Goal: Task Accomplishment & Management: Manage account settings

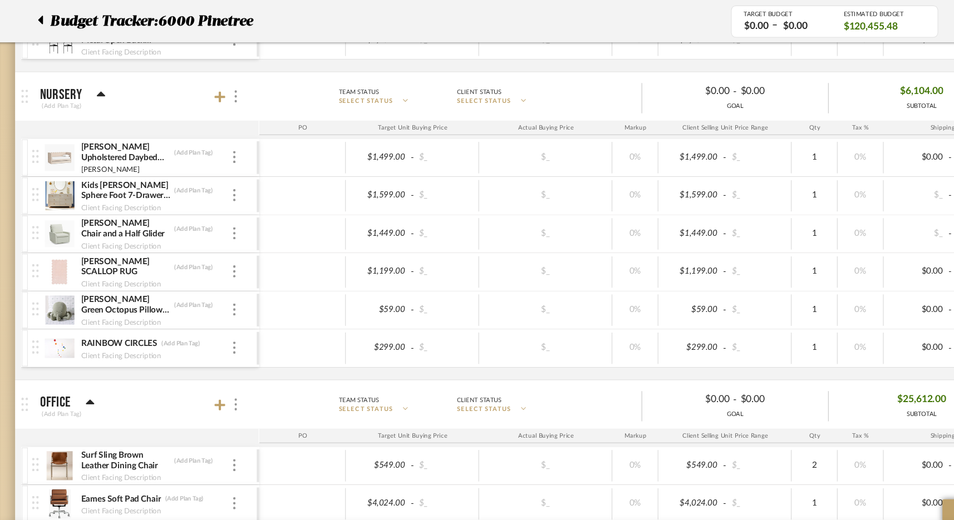
click at [68, 28] on span "Budget Tracker:" at bounding box center [97, 19] width 99 height 20
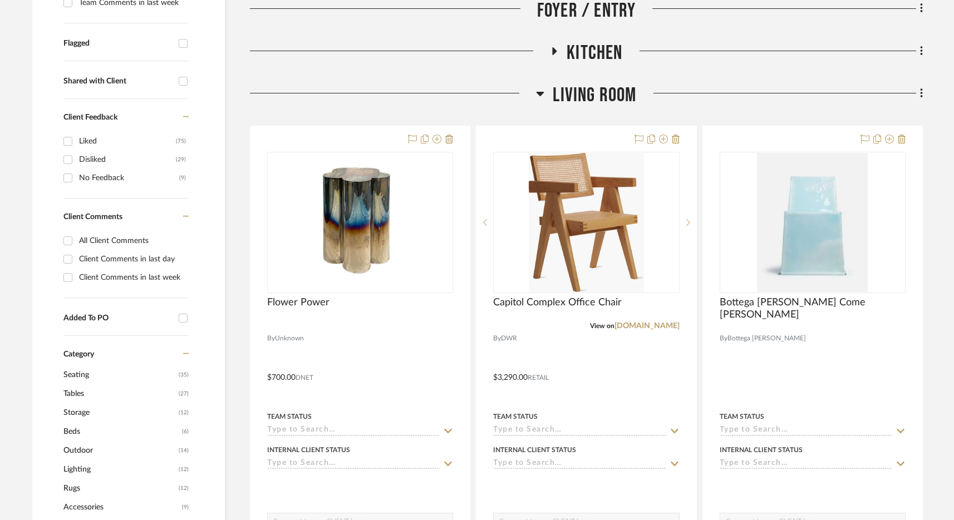
scroll to position [393, 0]
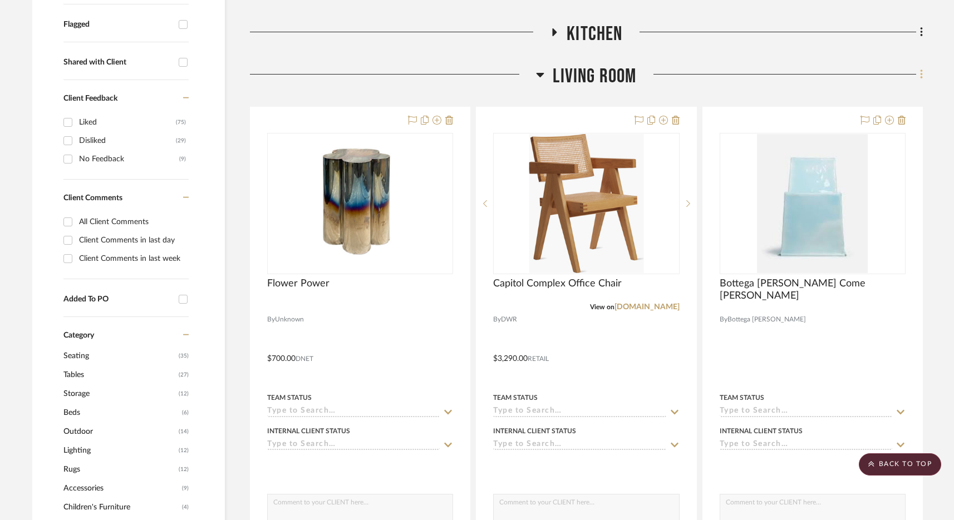
click at [920, 75] on icon at bounding box center [921, 74] width 2 height 9
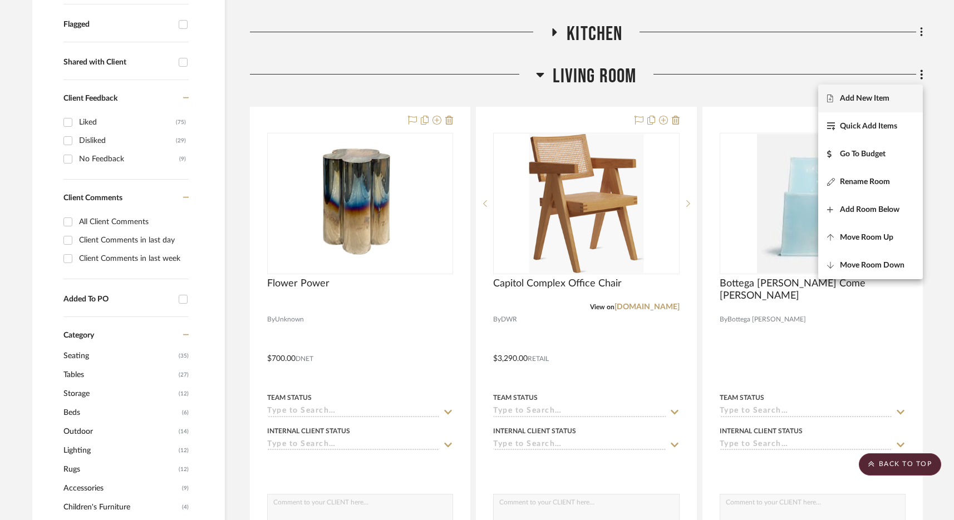
click at [883, 96] on span "Add New Item" at bounding box center [865, 98] width 50 height 9
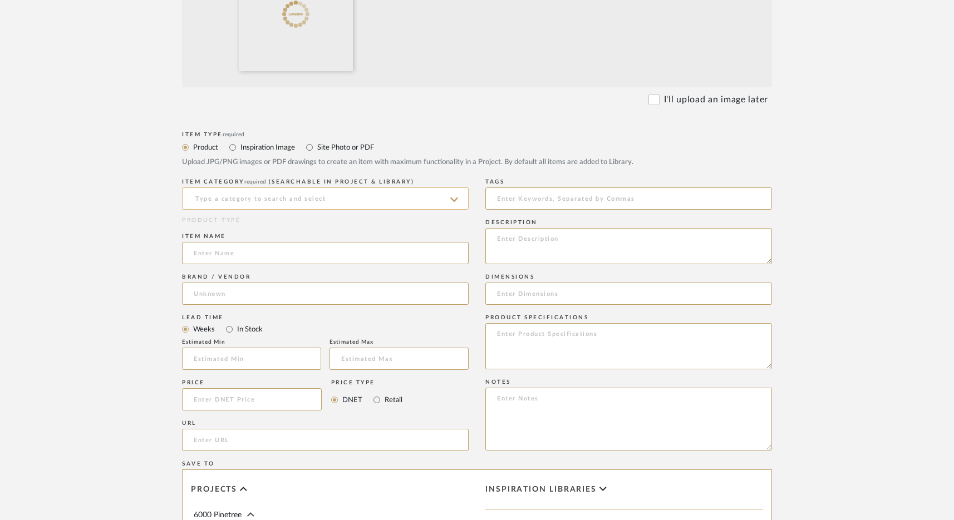
scroll to position [377, 0]
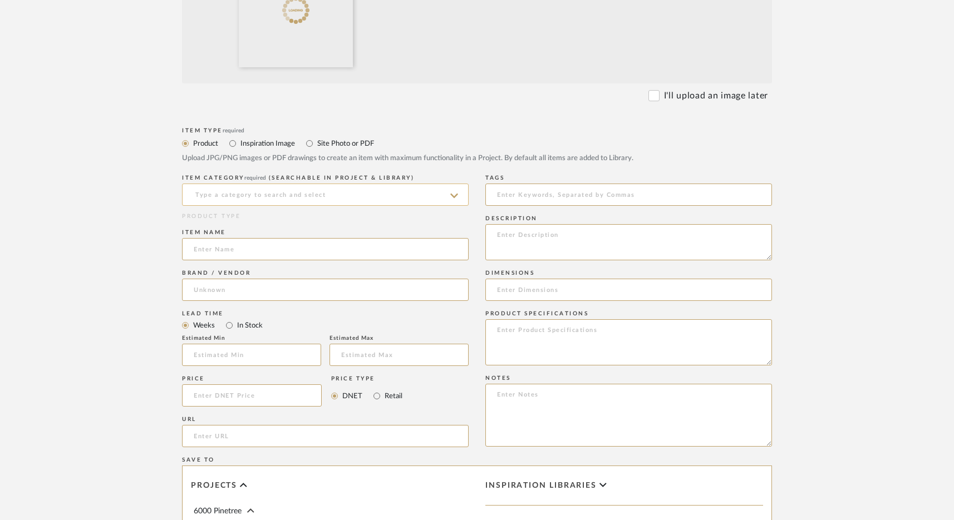
click at [254, 200] on input at bounding box center [325, 195] width 287 height 22
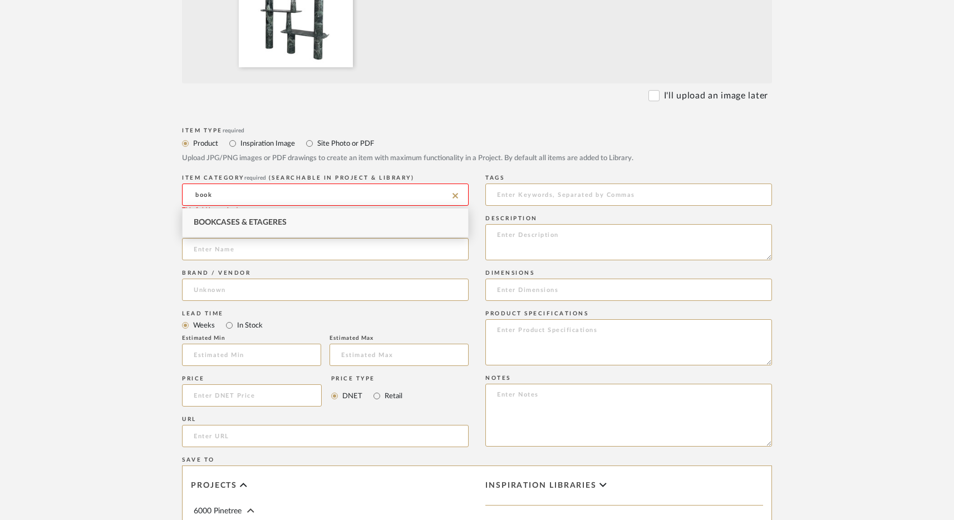
click at [242, 222] on span "Bookcases & Etageres" at bounding box center [240, 223] width 93 height 8
type input "Bookcases & Etageres"
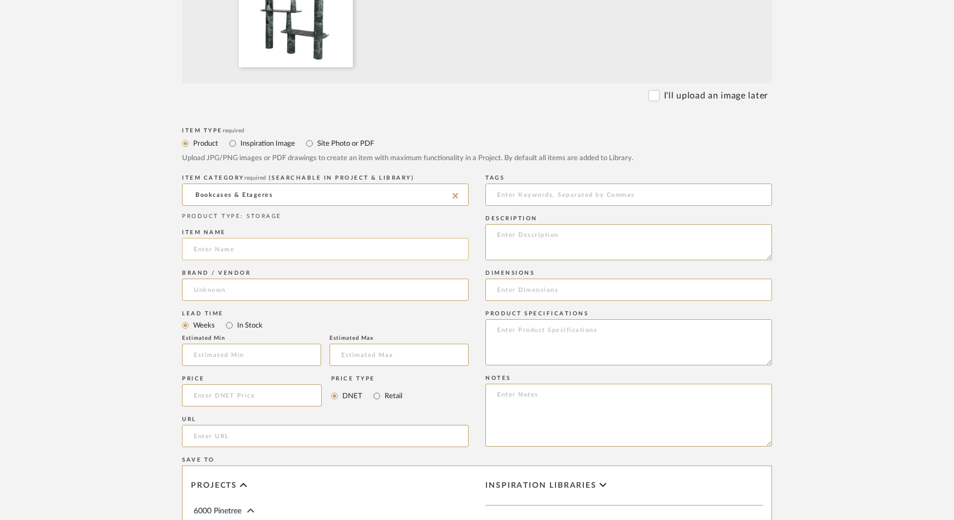
click at [225, 251] on input at bounding box center [325, 249] width 287 height 22
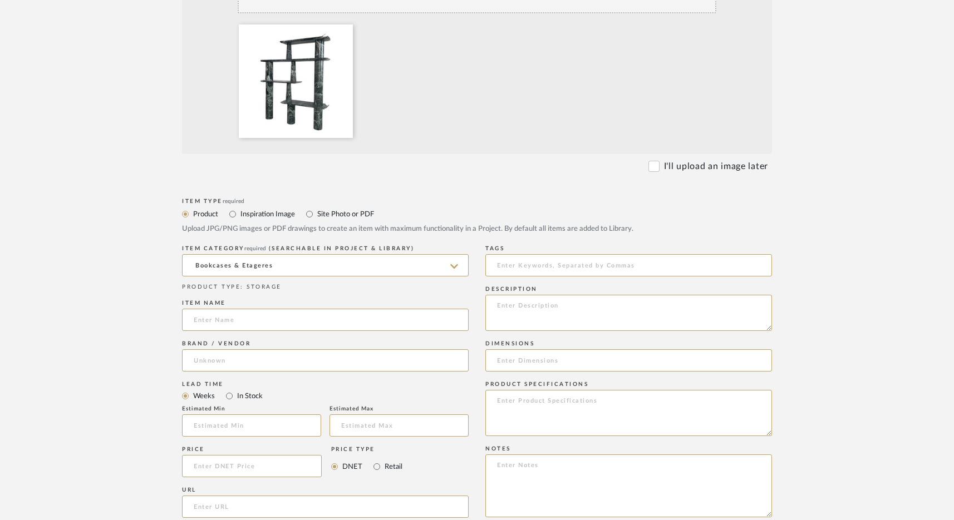
scroll to position [308, 0]
type input "Custom Stone Bookshelf"
click at [255, 358] on input at bounding box center [325, 359] width 287 height 22
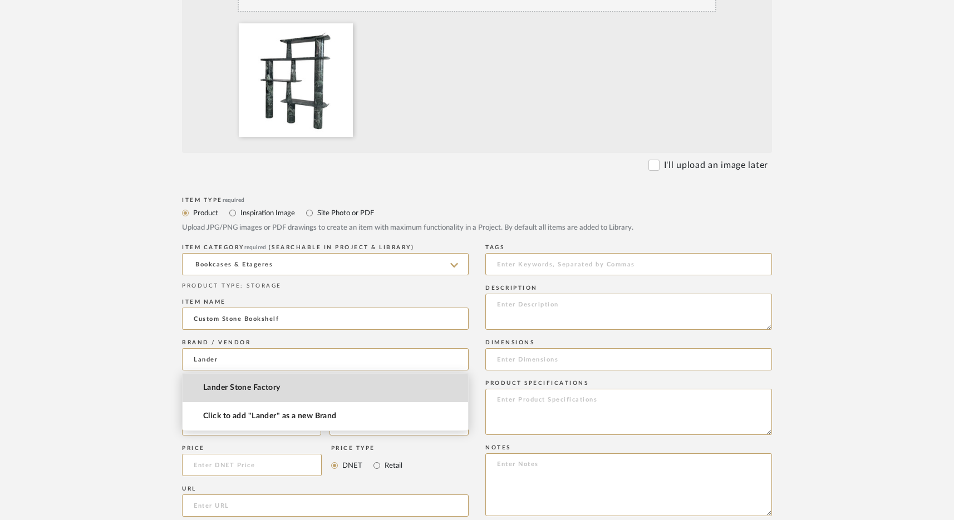
click at [274, 391] on span "Lander Stone Factory" at bounding box center [241, 387] width 77 height 9
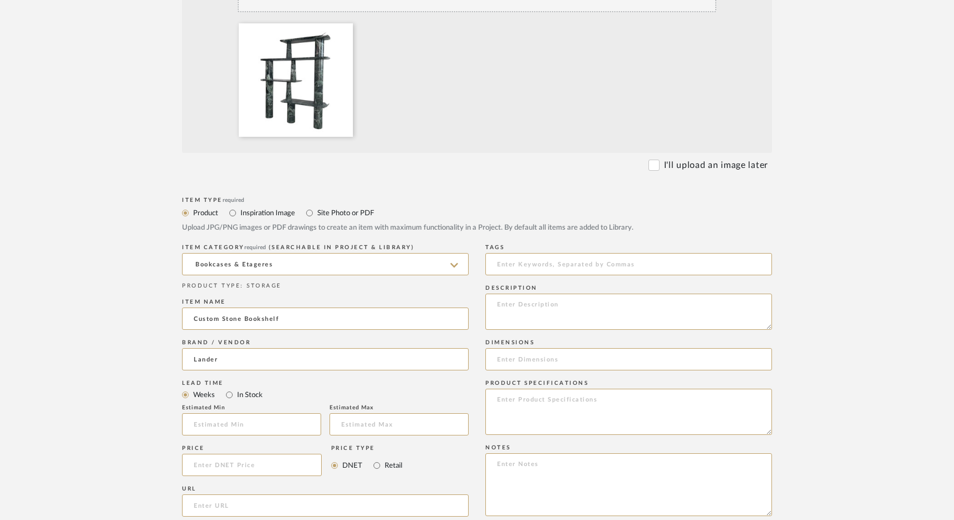
type input "Lander Stone Factory"
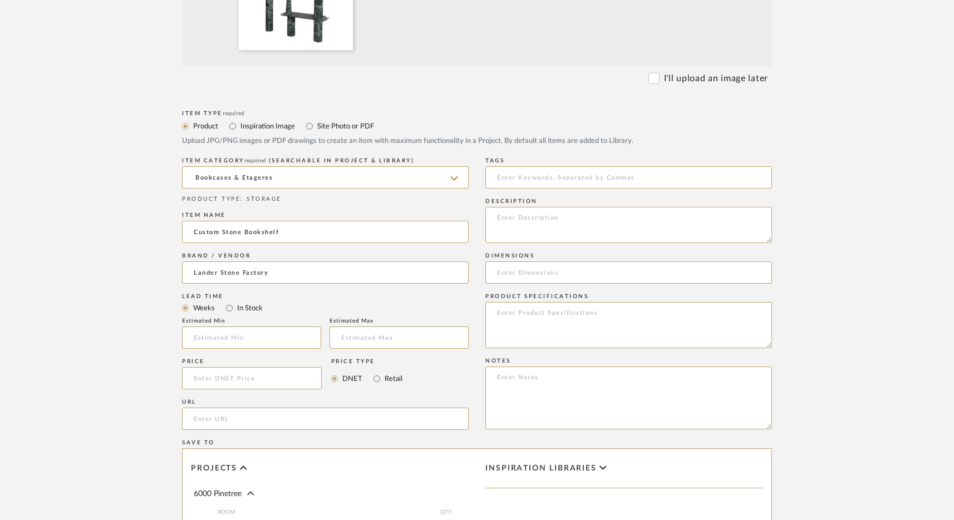
scroll to position [396, 0]
click at [255, 376] on input at bounding box center [252, 377] width 140 height 22
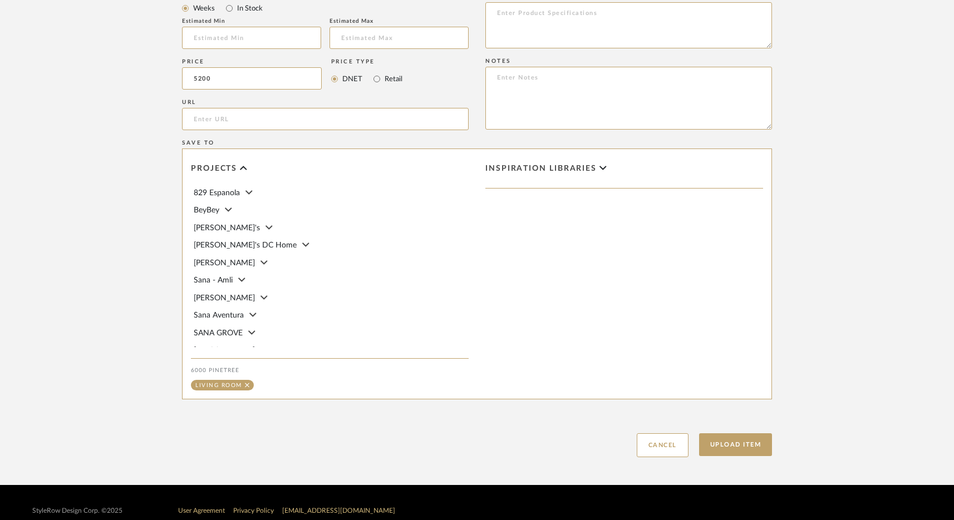
scroll to position [711, 0]
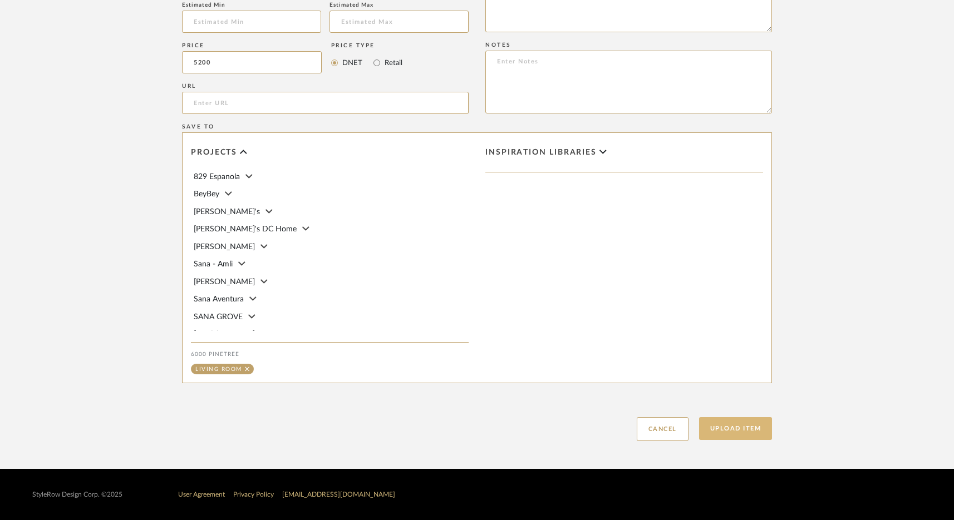
type input "$5,200.00"
click at [733, 435] on button "Upload Item" at bounding box center [735, 428] width 73 height 23
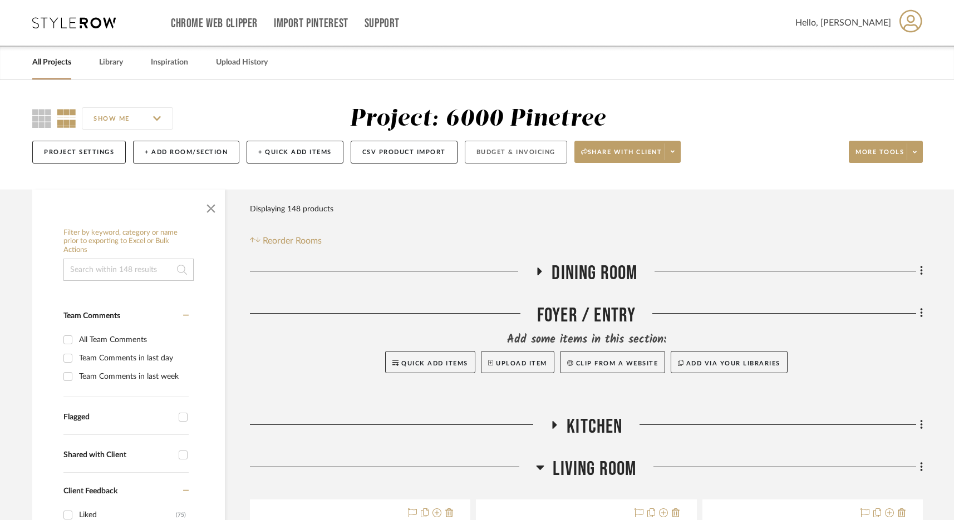
click at [485, 151] on button "Budget & Invoicing" at bounding box center [516, 152] width 102 height 23
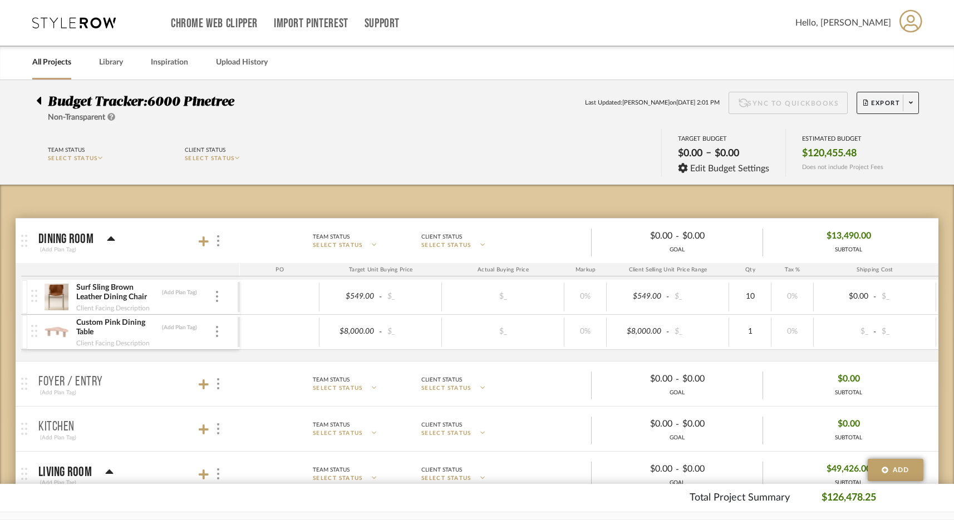
scroll to position [11, 0]
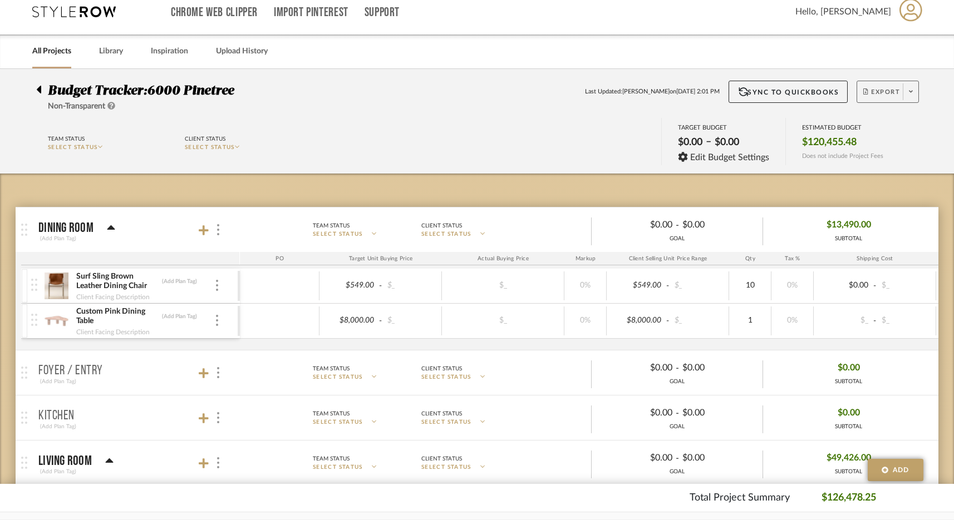
click at [890, 88] on span "Export" at bounding box center [881, 96] width 37 height 17
click at [852, 142] on button "Export Excel" at bounding box center [866, 150] width 106 height 27
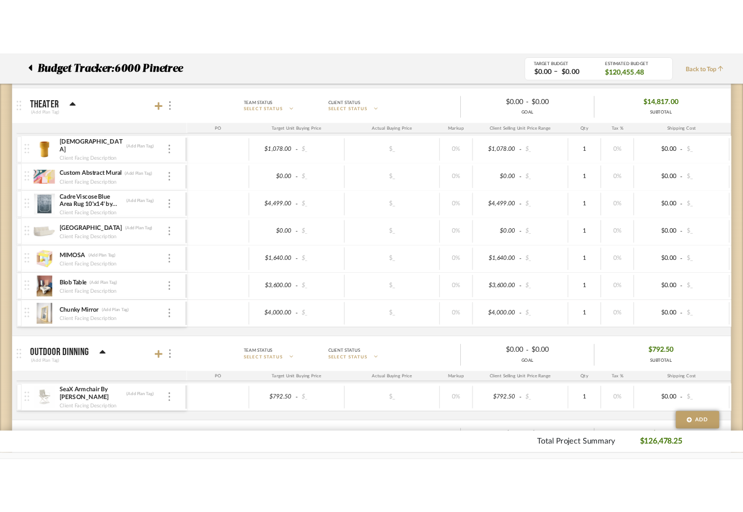
scroll to position [1670, 0]
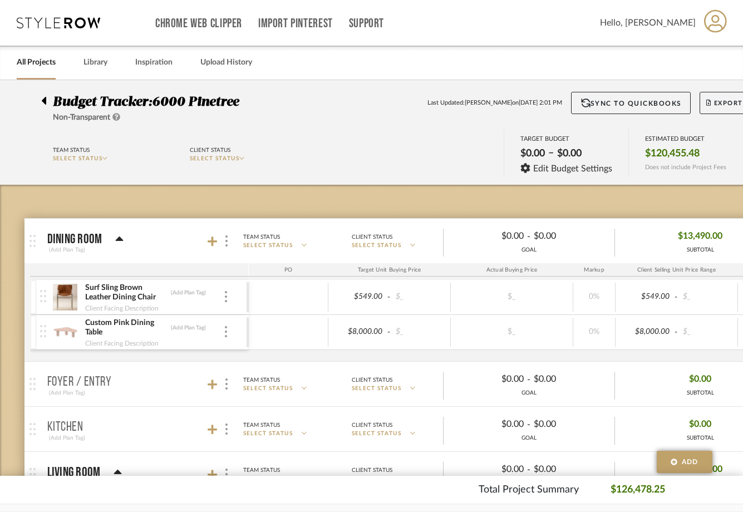
click at [47, 30] on div "Chrome Web Clipper Import Pinterest Support All Projects Library Inspiration Up…" at bounding box center [372, 23] width 711 height 46
click at [70, 18] on icon at bounding box center [58, 22] width 83 height 11
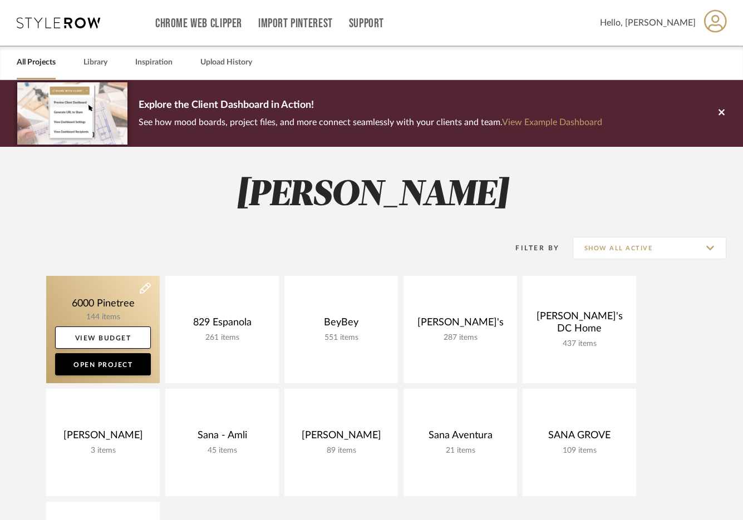
click at [126, 294] on link at bounding box center [103, 329] width 114 height 107
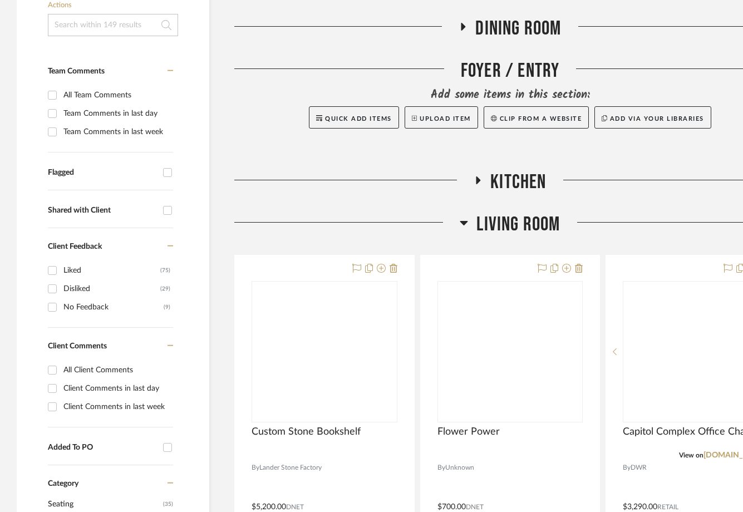
scroll to position [335, 0]
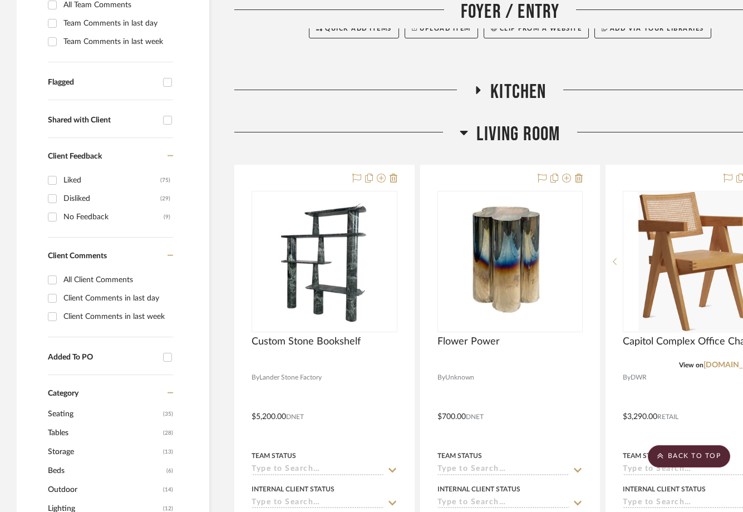
click at [520, 142] on span "Living Room" at bounding box center [517, 134] width 83 height 24
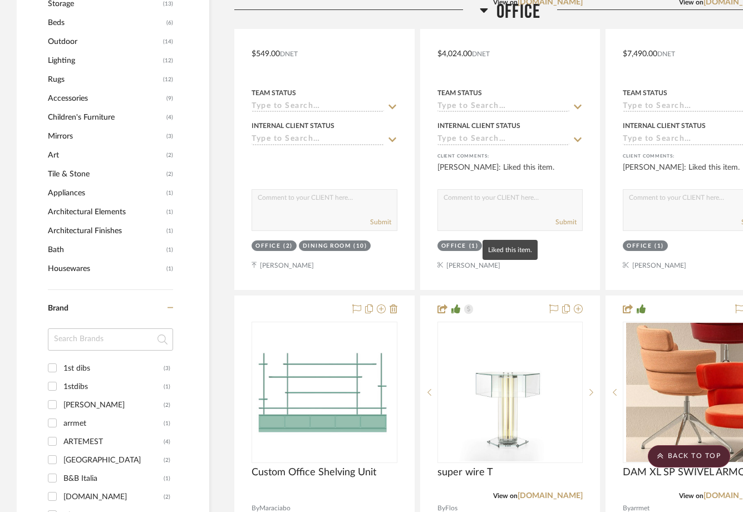
scroll to position [732, 0]
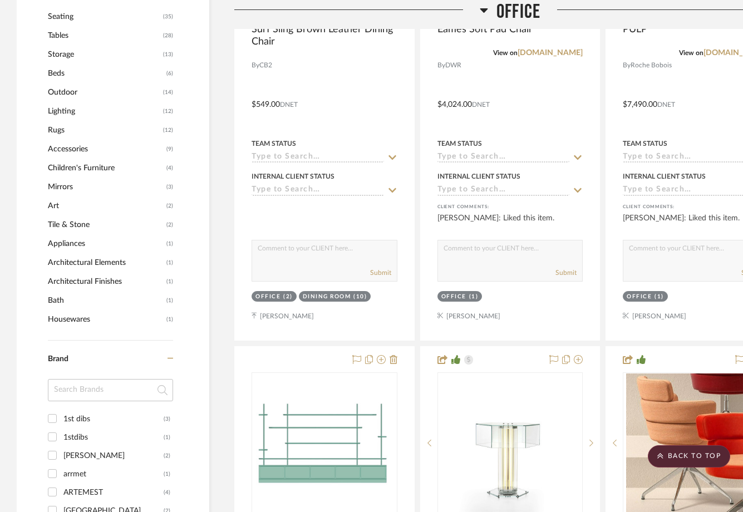
click at [529, 21] on span "Office" at bounding box center [518, 12] width 44 height 24
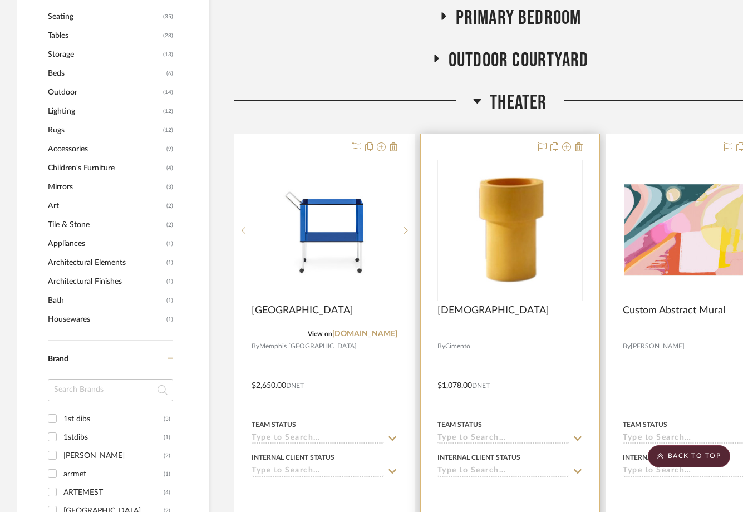
scroll to position [703, 0]
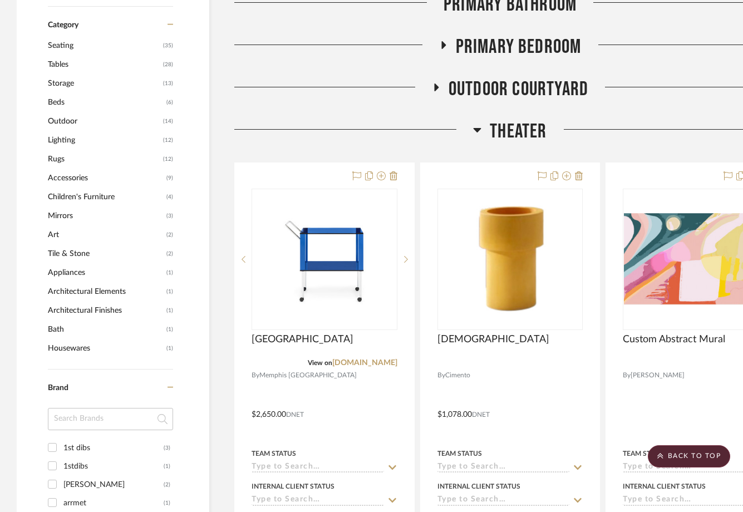
click at [523, 135] on span "Theater" at bounding box center [518, 132] width 57 height 24
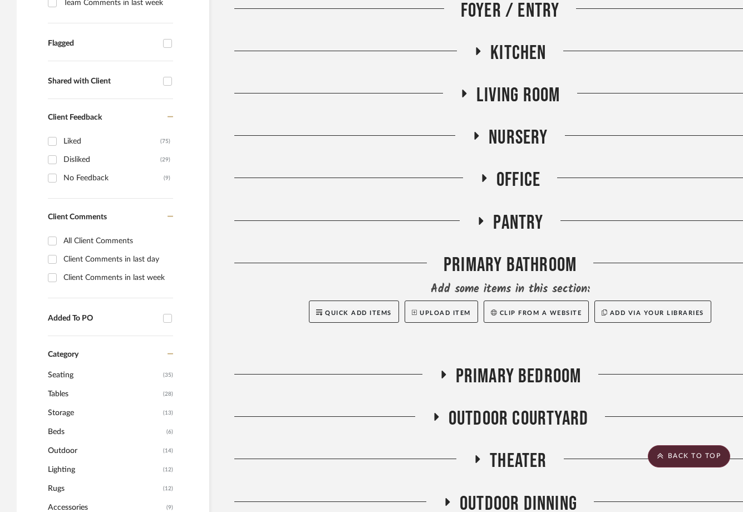
scroll to position [482, 0]
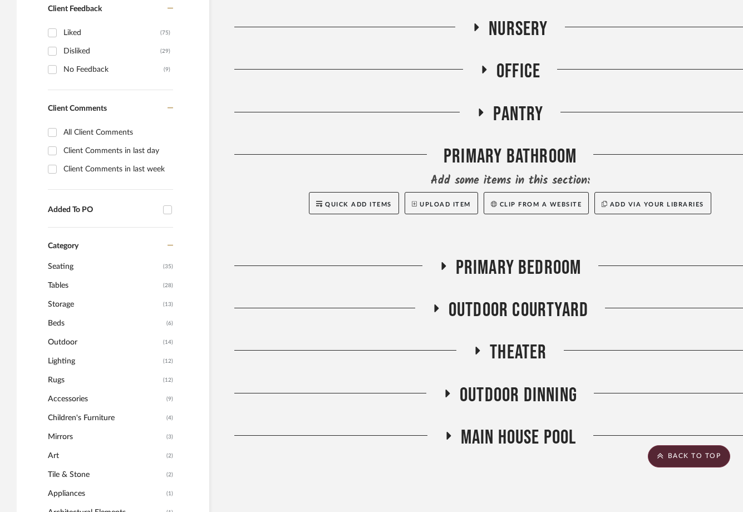
click at [505, 358] on span "Theater" at bounding box center [518, 353] width 57 height 24
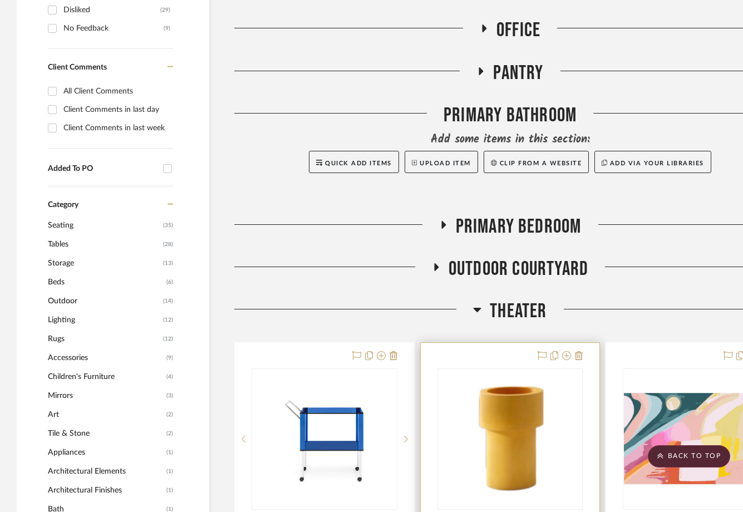
scroll to position [534, 0]
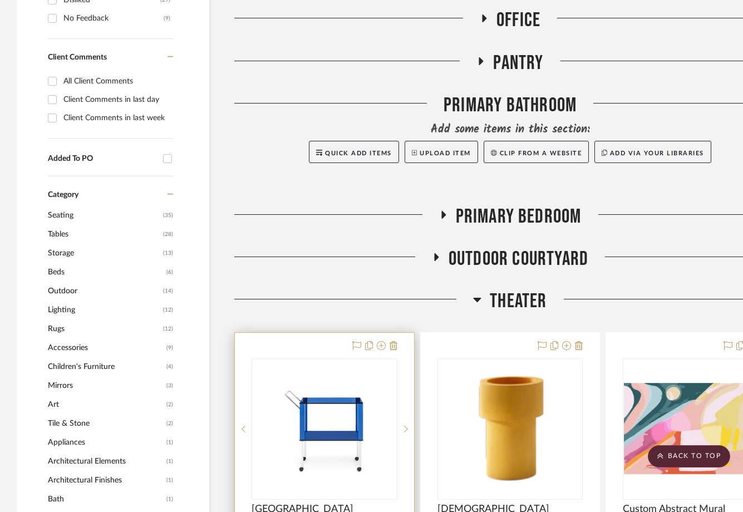
click at [0, 0] on img at bounding box center [0, 0] width 0 height 0
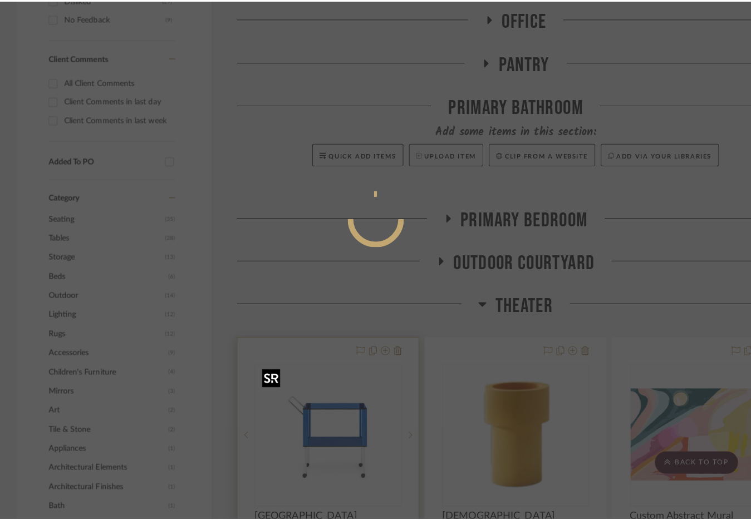
scroll to position [0, 0]
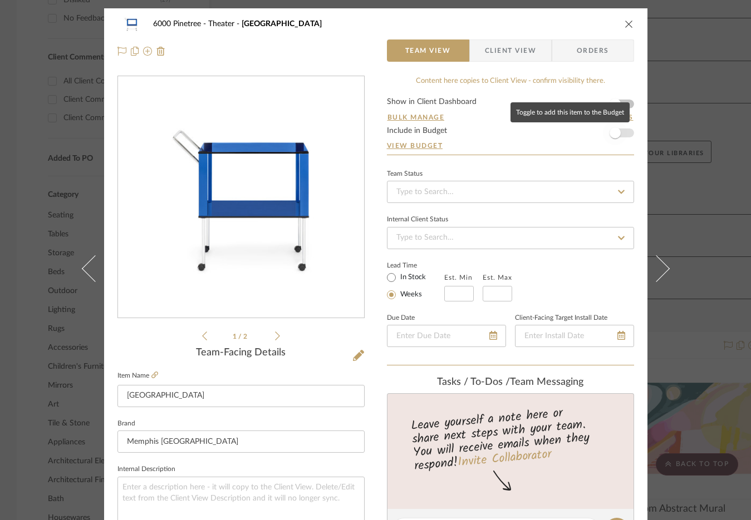
click at [615, 134] on span "button" at bounding box center [614, 132] width 11 height 11
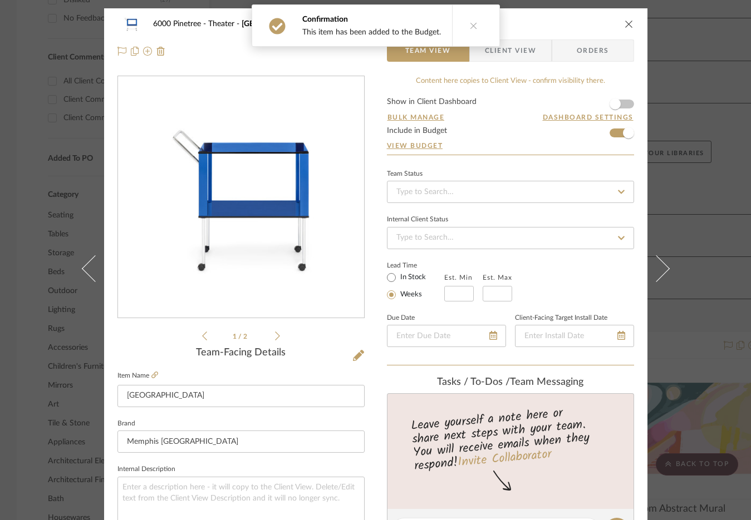
click at [624, 22] on icon "close" at bounding box center [628, 23] width 9 height 9
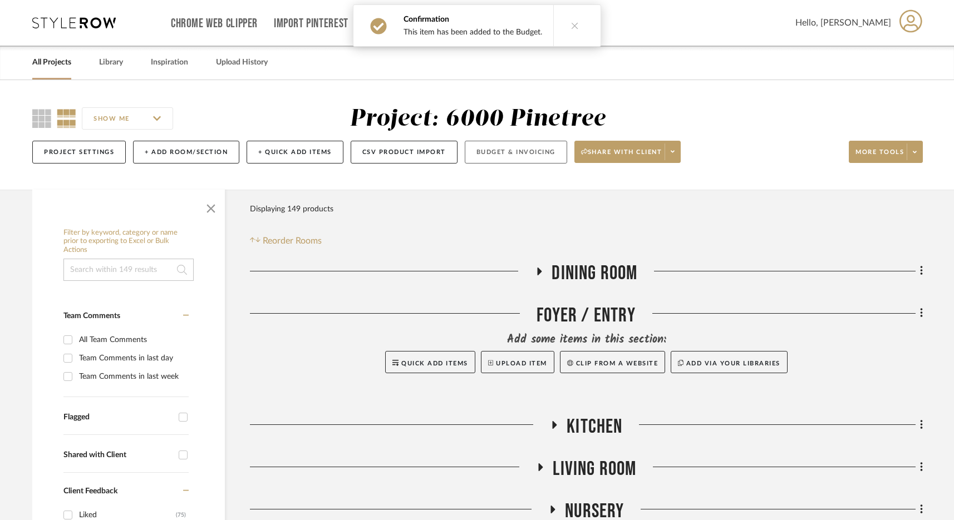
click at [518, 151] on button "Budget & Invoicing" at bounding box center [516, 152] width 102 height 23
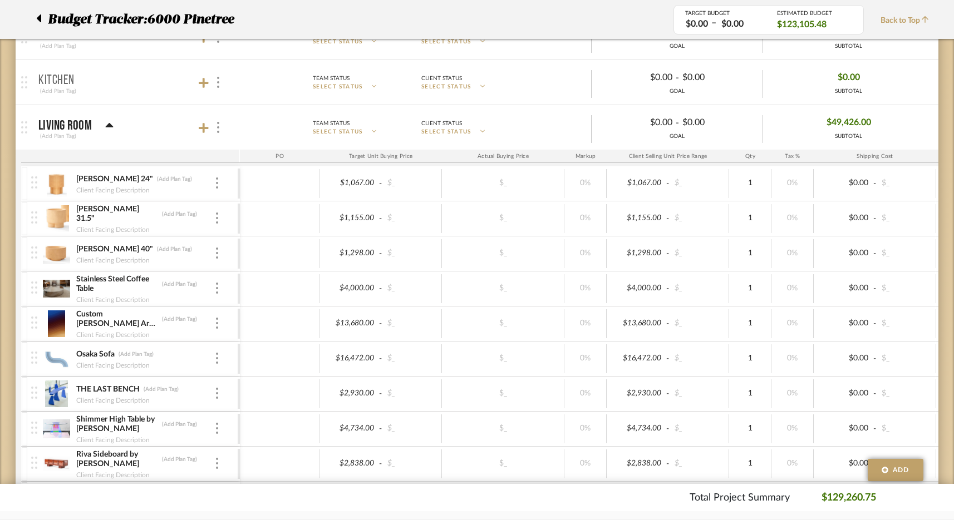
scroll to position [234, 0]
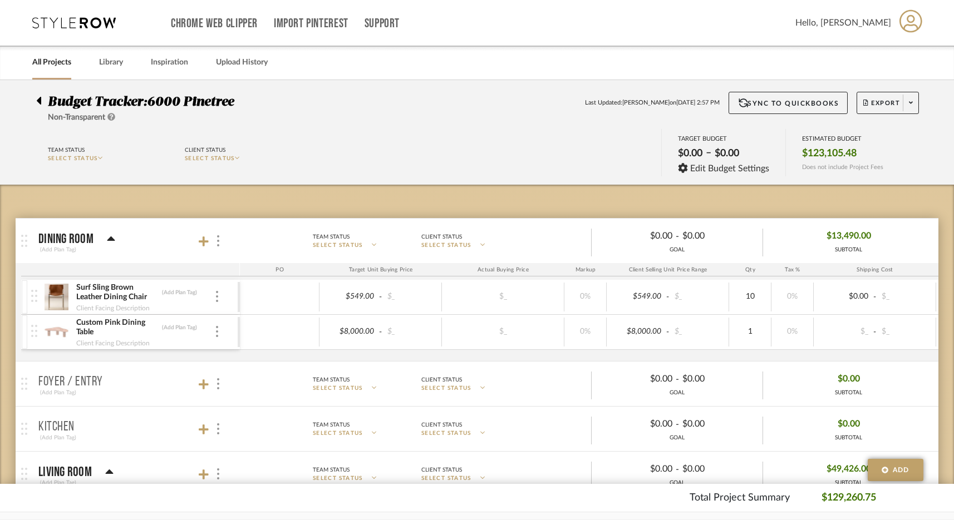
click at [60, 26] on icon at bounding box center [73, 22] width 83 height 11
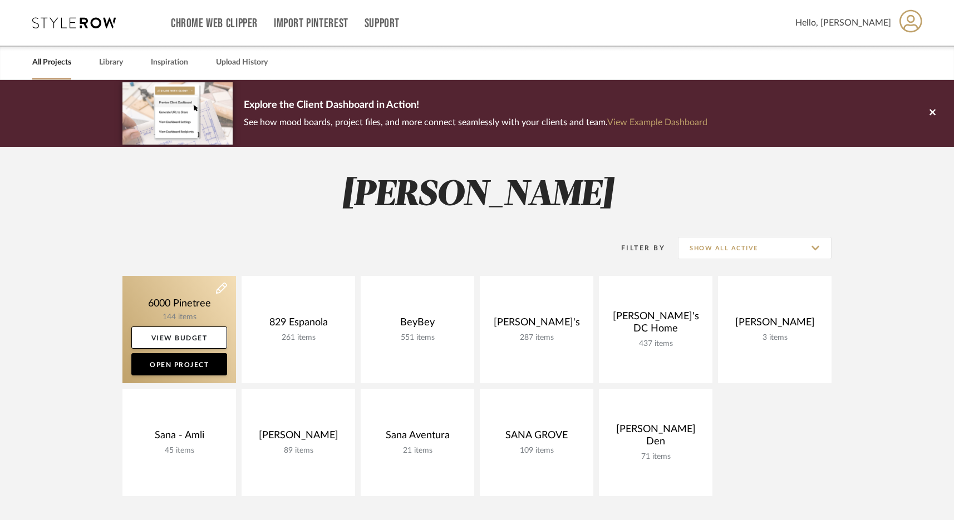
click at [212, 307] on link at bounding box center [179, 329] width 114 height 107
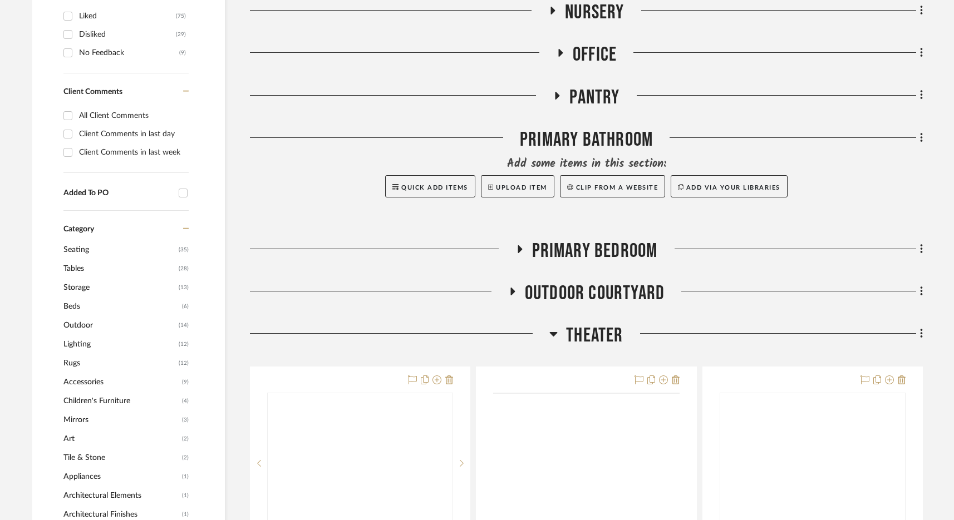
scroll to position [538, 0]
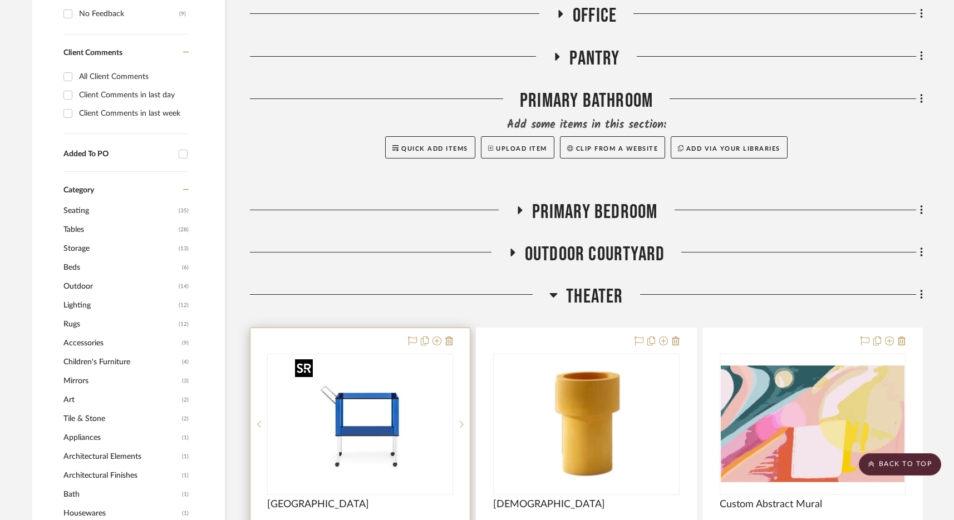
click at [0, 0] on img at bounding box center [0, 0] width 0 height 0
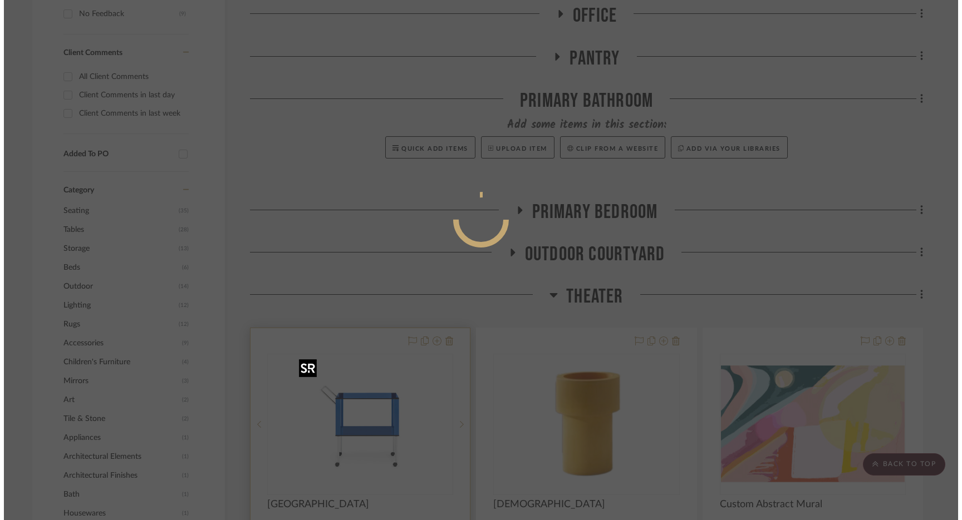
scroll to position [0, 0]
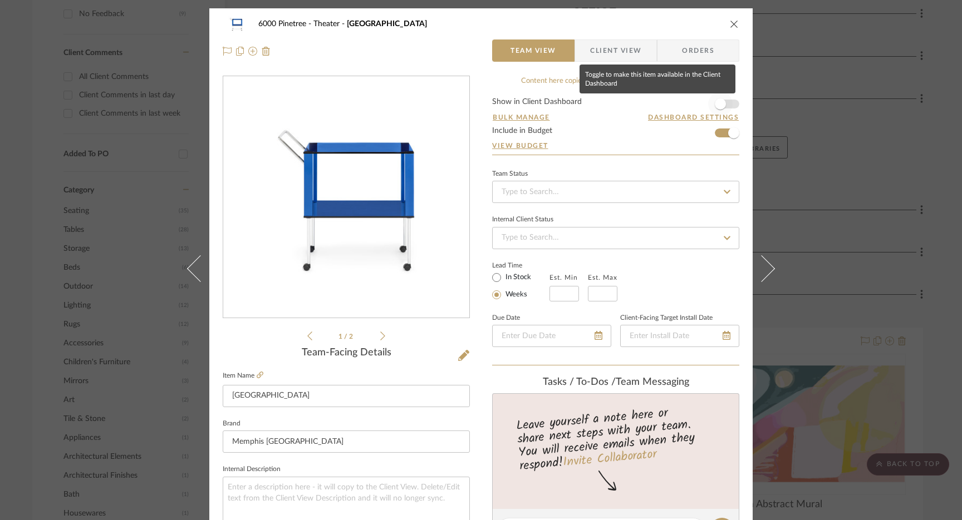
click at [727, 105] on span "button" at bounding box center [720, 104] width 24 height 24
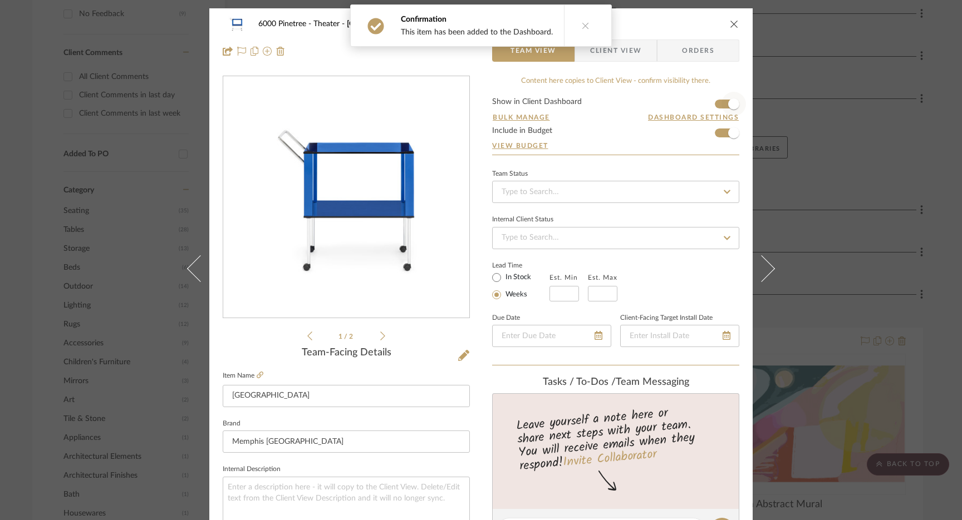
click at [728, 105] on span "button" at bounding box center [733, 103] width 11 height 11
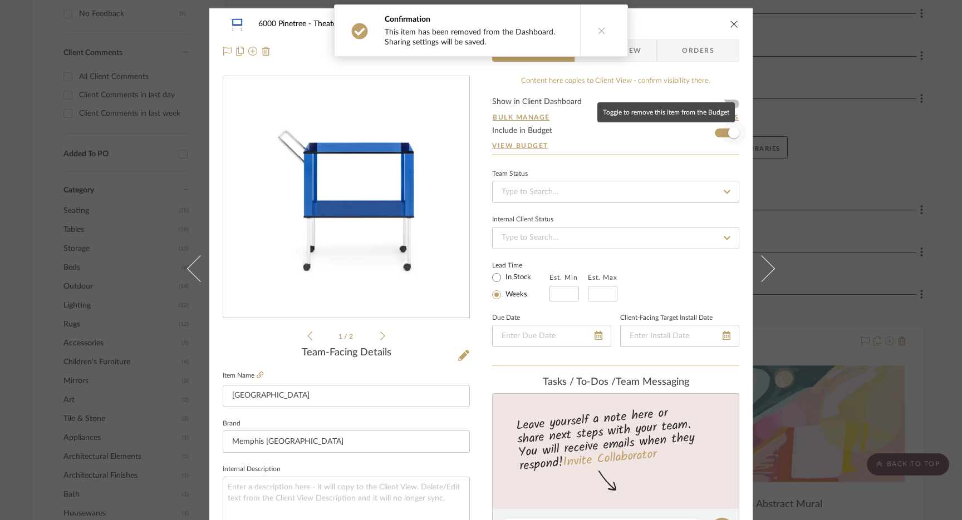
click at [728, 129] on span "button" at bounding box center [733, 132] width 11 height 11
click at [725, 135] on span "button" at bounding box center [720, 133] width 24 height 24
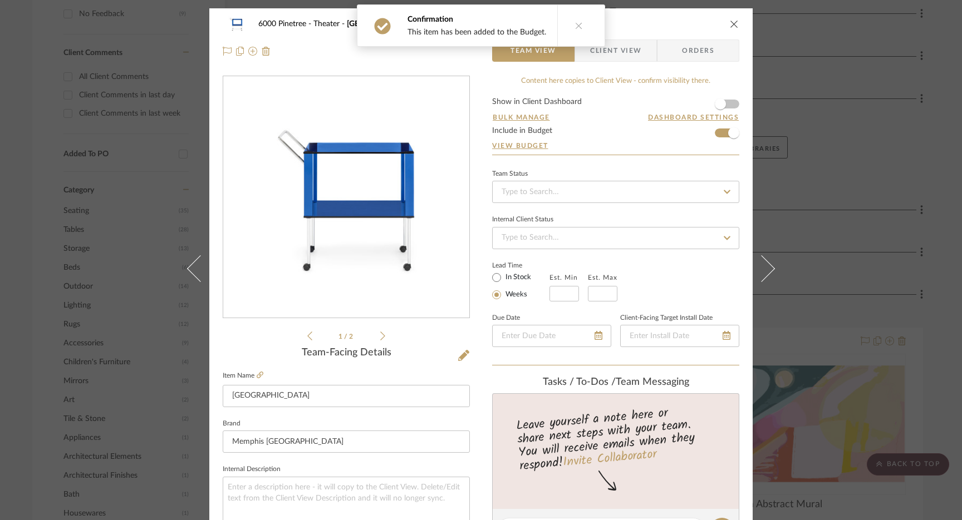
click at [731, 27] on icon "close" at bounding box center [734, 23] width 9 height 9
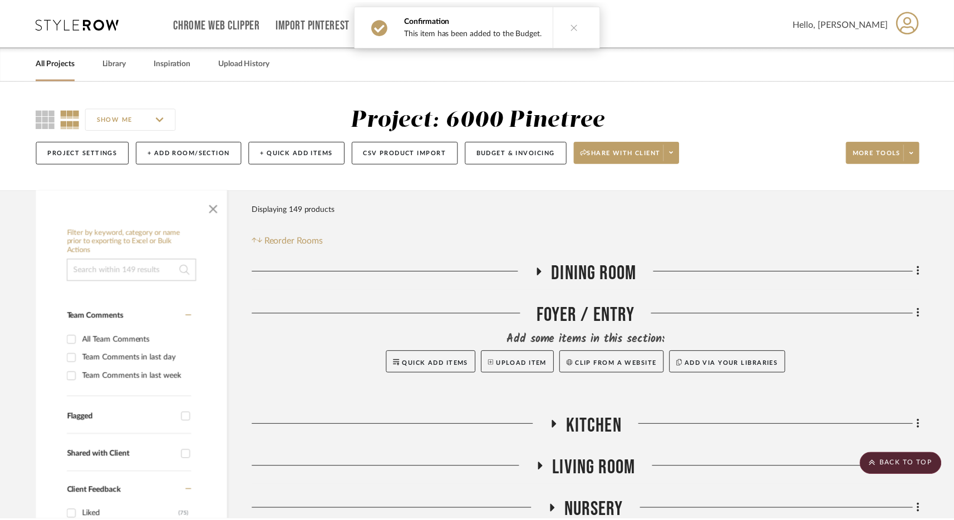
scroll to position [538, 0]
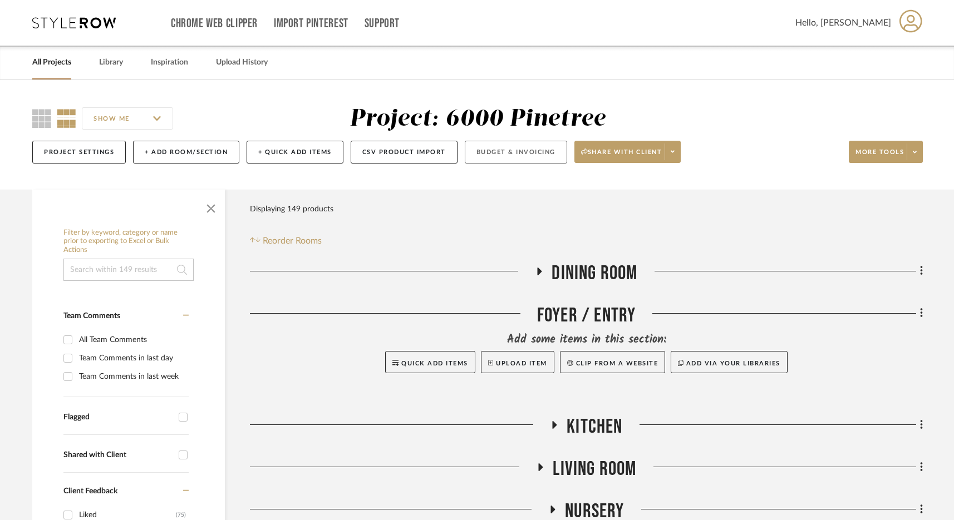
click at [515, 149] on button "Budget & Invoicing" at bounding box center [516, 152] width 102 height 23
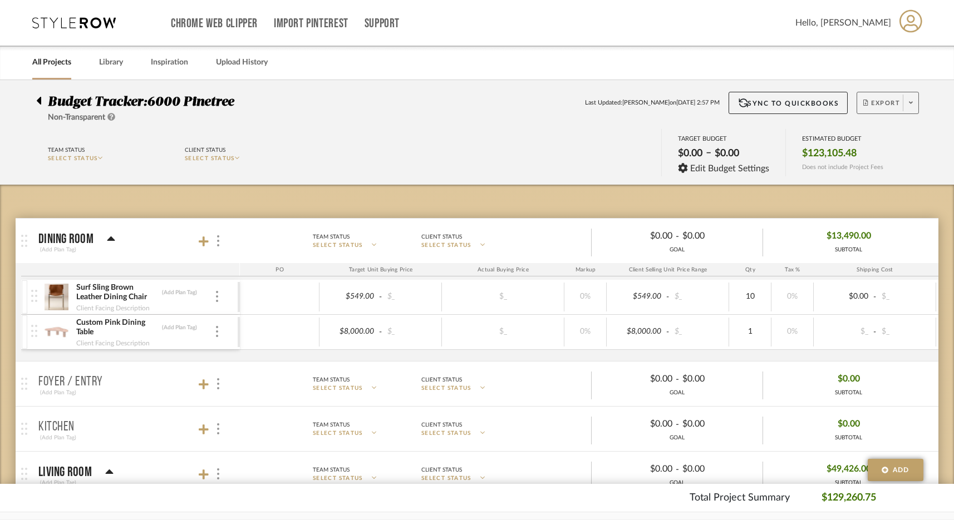
click at [889, 106] on span "Export" at bounding box center [881, 107] width 37 height 17
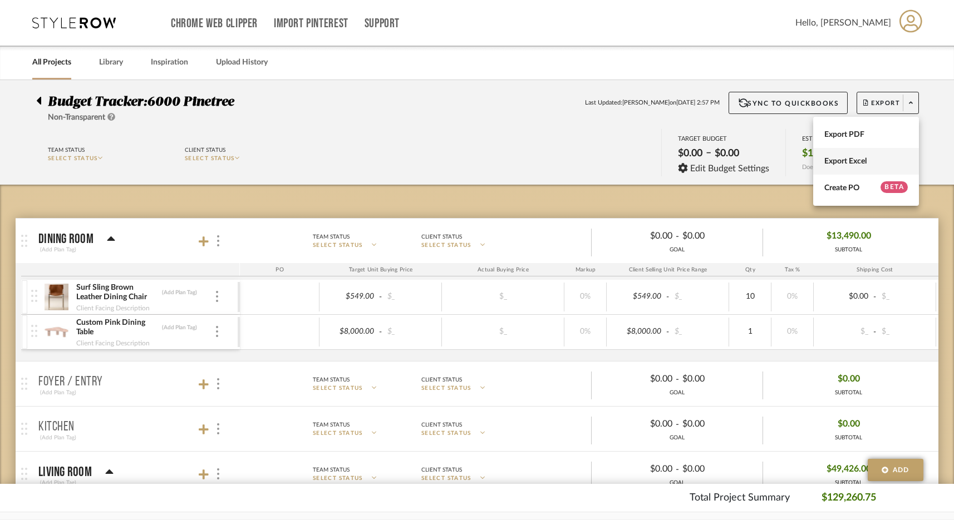
click at [856, 159] on span "Export Excel" at bounding box center [865, 161] width 83 height 9
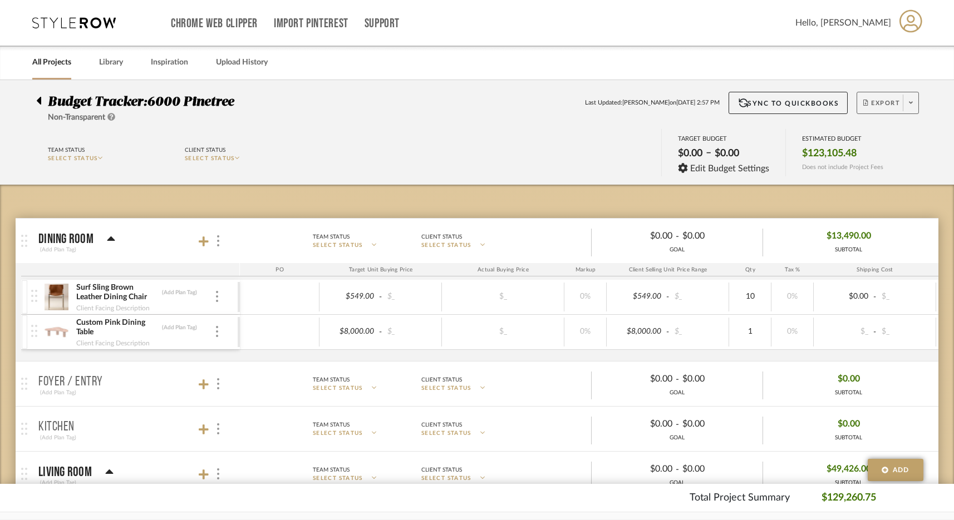
click at [909, 97] on span at bounding box center [911, 103] width 16 height 17
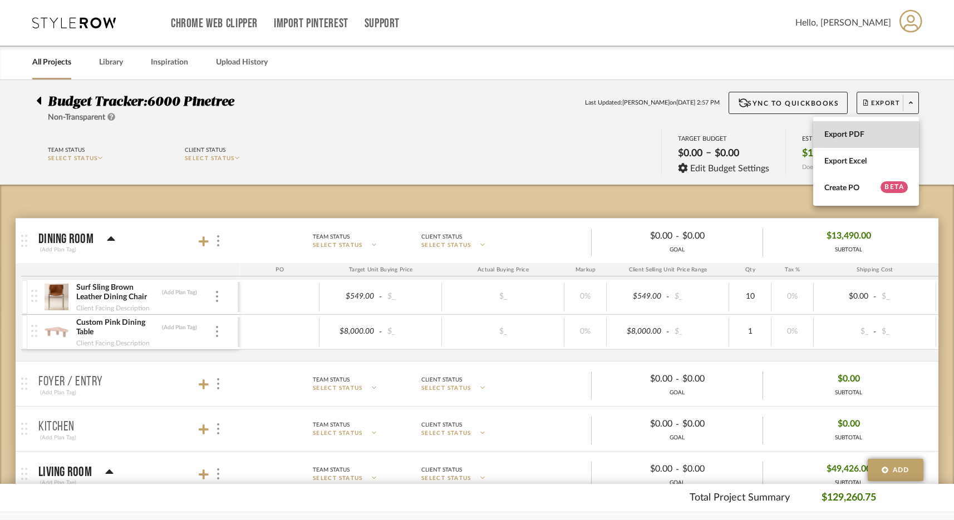
click at [863, 137] on span "Export PDF" at bounding box center [865, 134] width 83 height 9
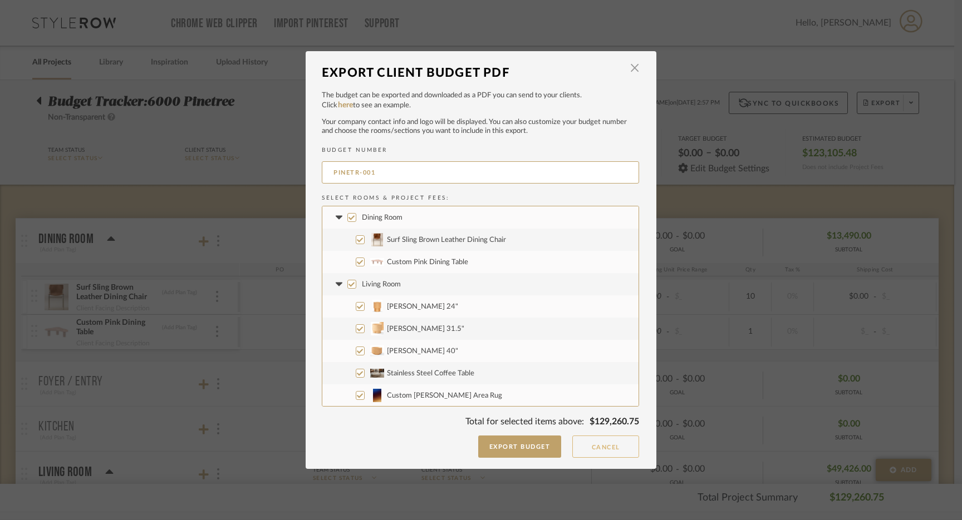
click at [600, 451] on button "Cancel" at bounding box center [605, 447] width 67 height 22
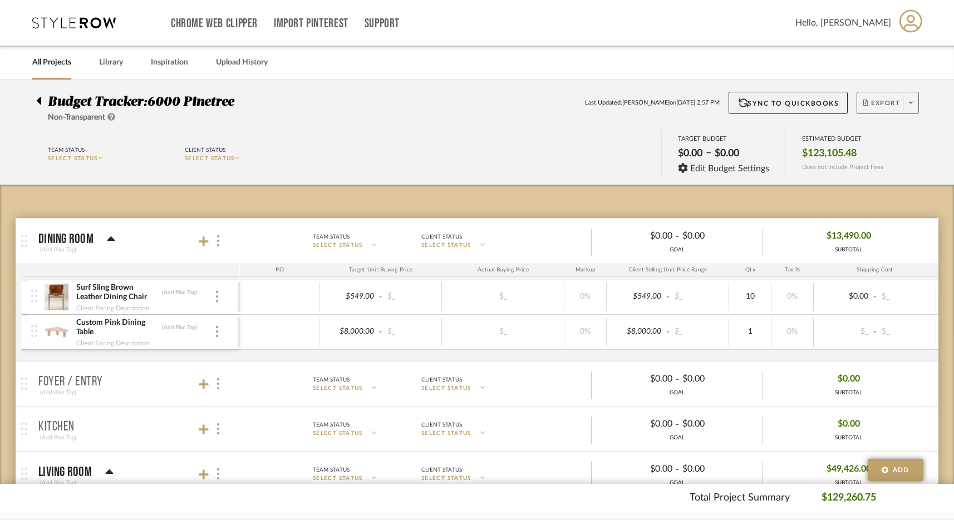
click at [905, 107] on span at bounding box center [911, 103] width 16 height 17
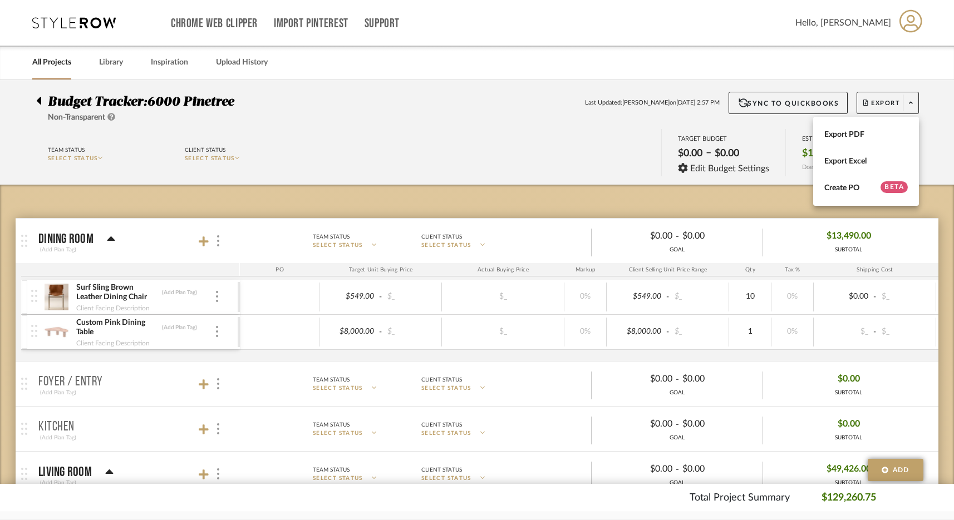
click at [777, 70] on div at bounding box center [477, 260] width 954 height 520
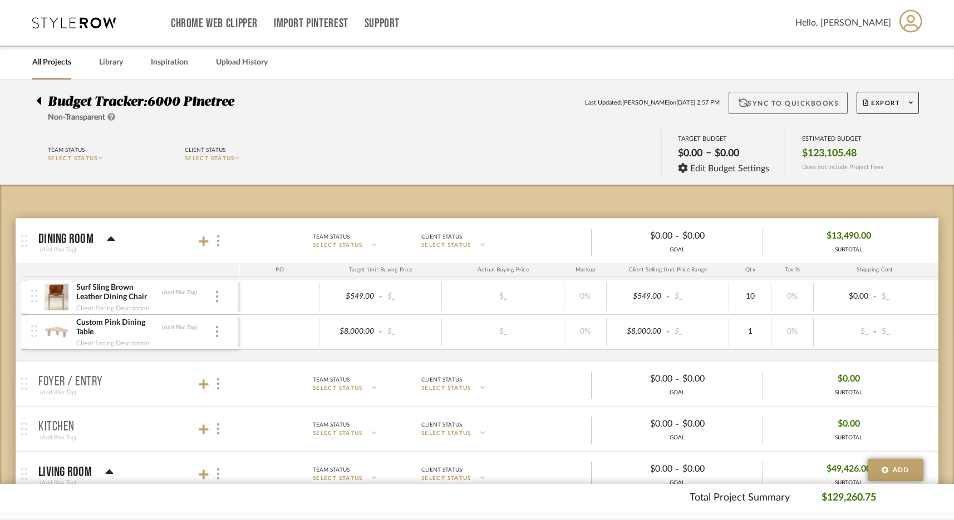
click at [776, 98] on button "Sync to QuickBooks" at bounding box center [788, 103] width 120 height 22
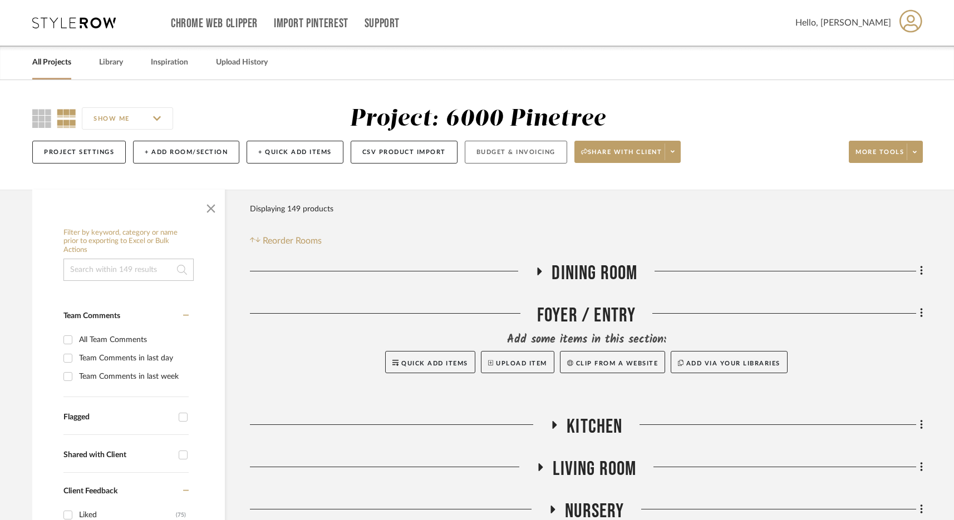
click at [485, 152] on button "Budget & Invoicing" at bounding box center [516, 152] width 102 height 23
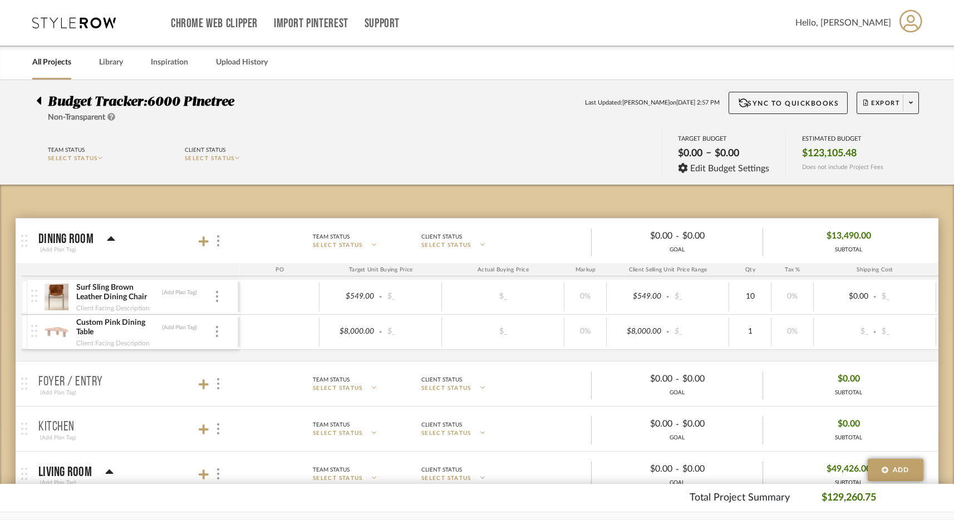
click at [73, 24] on icon at bounding box center [73, 22] width 83 height 11
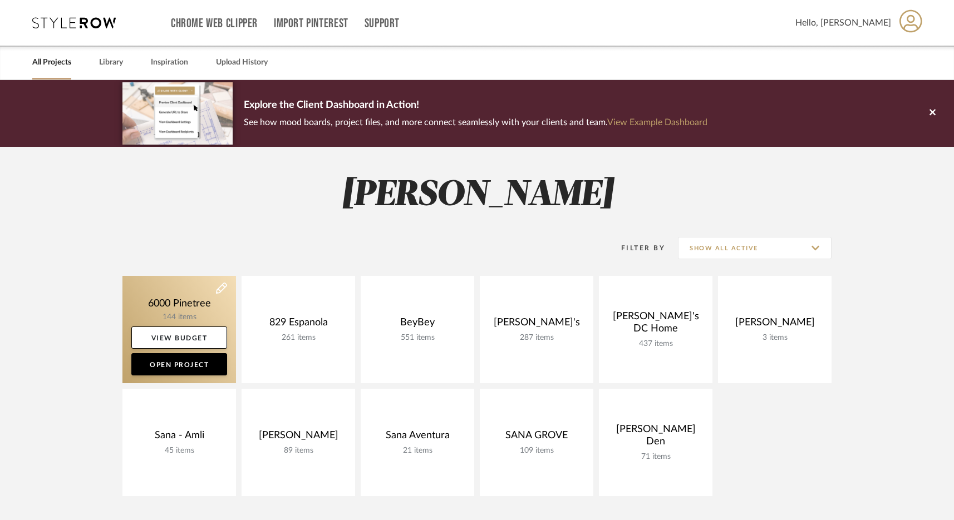
click at [196, 298] on link at bounding box center [179, 329] width 114 height 107
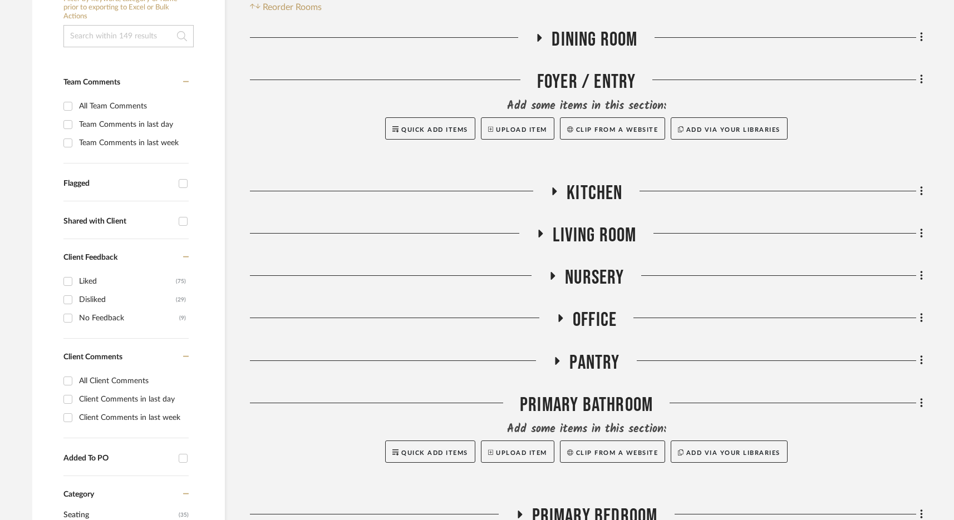
scroll to position [393, 0]
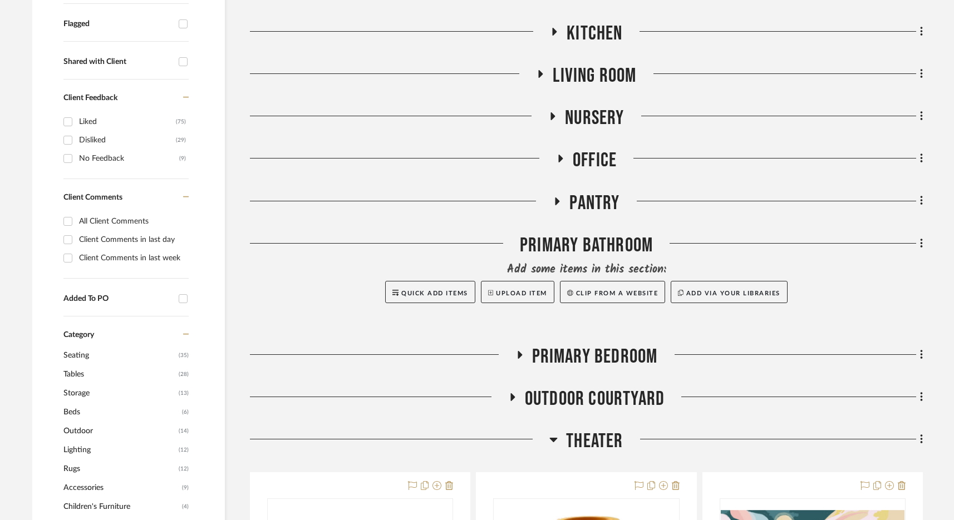
click at [579, 115] on span "Nursery" at bounding box center [594, 118] width 59 height 24
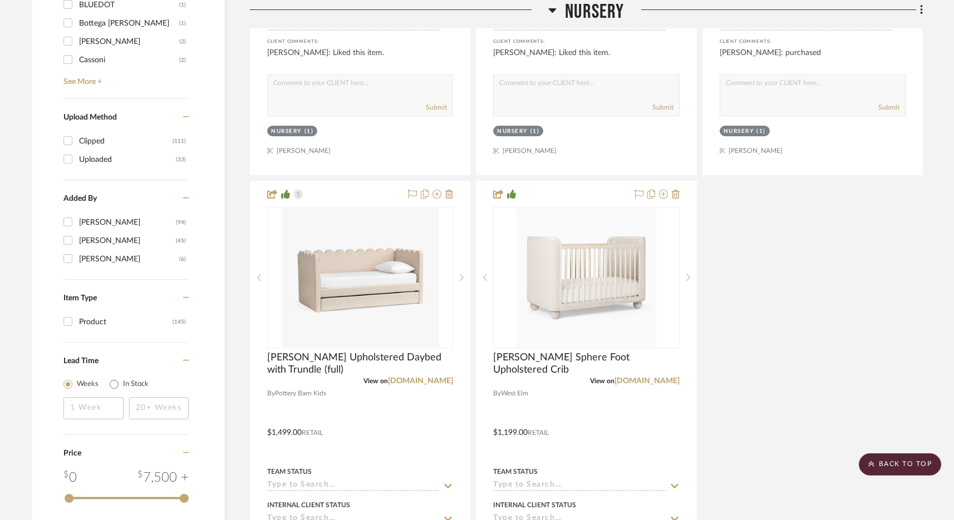
scroll to position [1362, 0]
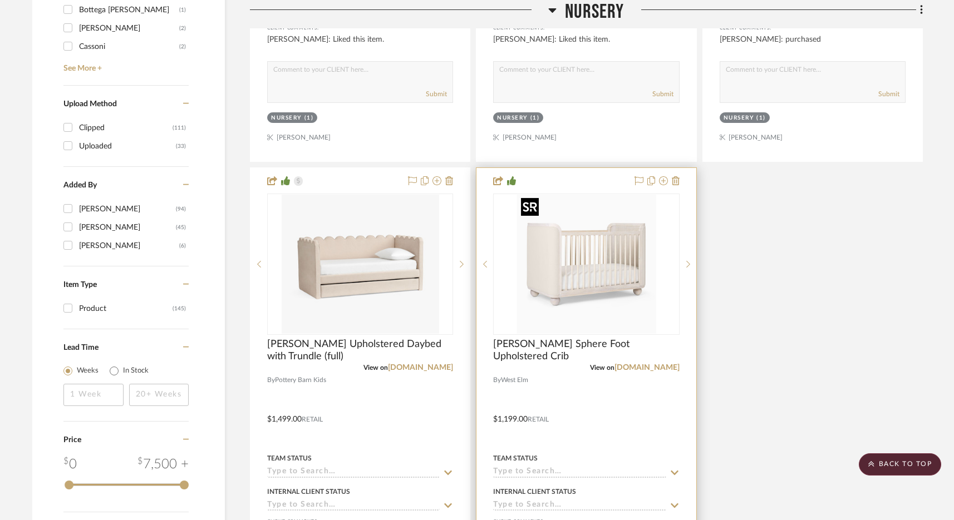
click at [620, 293] on img "0" at bounding box center [585, 264] width 139 height 139
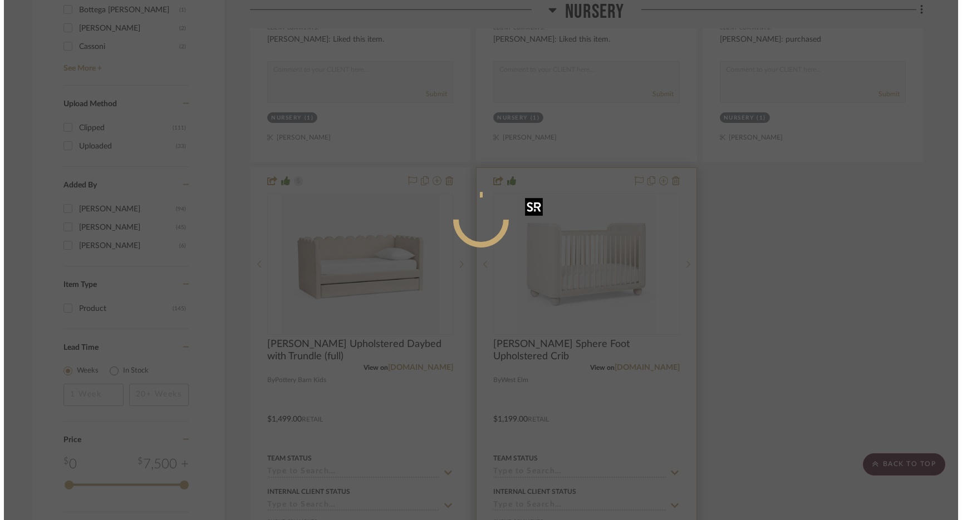
scroll to position [0, 0]
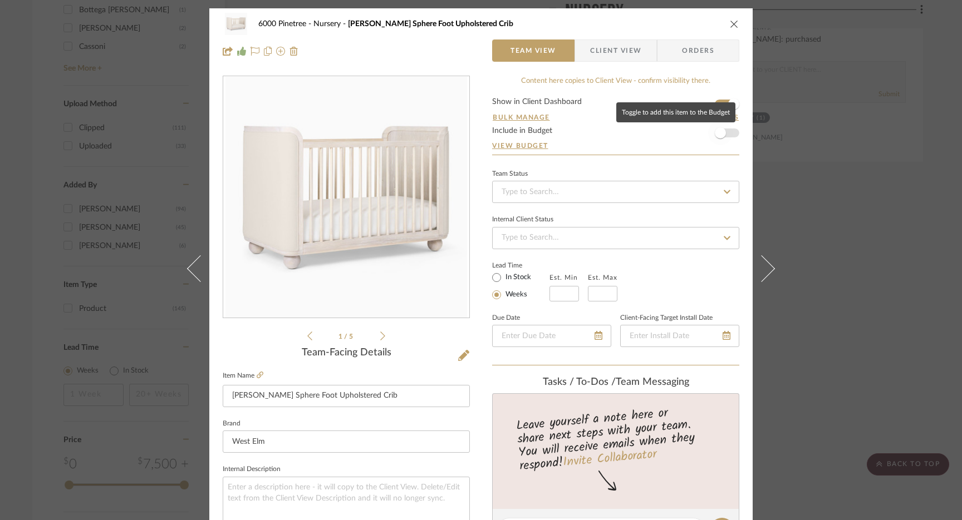
click at [721, 130] on span "button" at bounding box center [720, 132] width 11 height 11
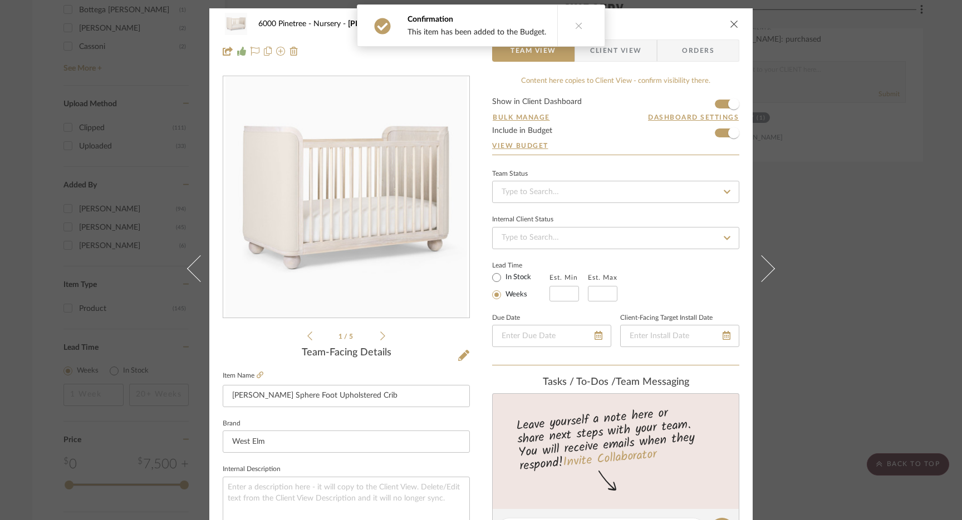
click at [879, 199] on div "6000 Pinetree Nursery [PERSON_NAME] Sphere Foot Upholstered Crib Team View Clie…" at bounding box center [481, 260] width 962 height 520
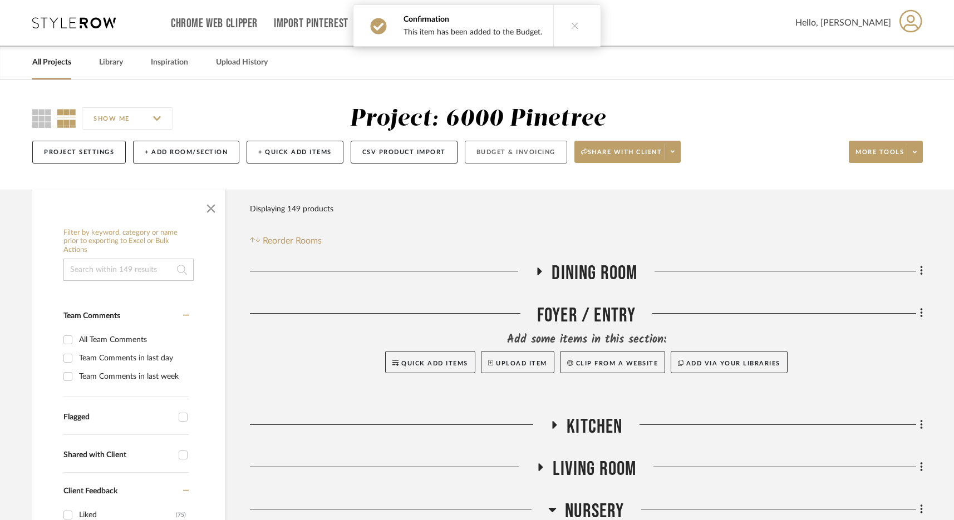
click at [513, 146] on button "Budget & Invoicing" at bounding box center [516, 152] width 102 height 23
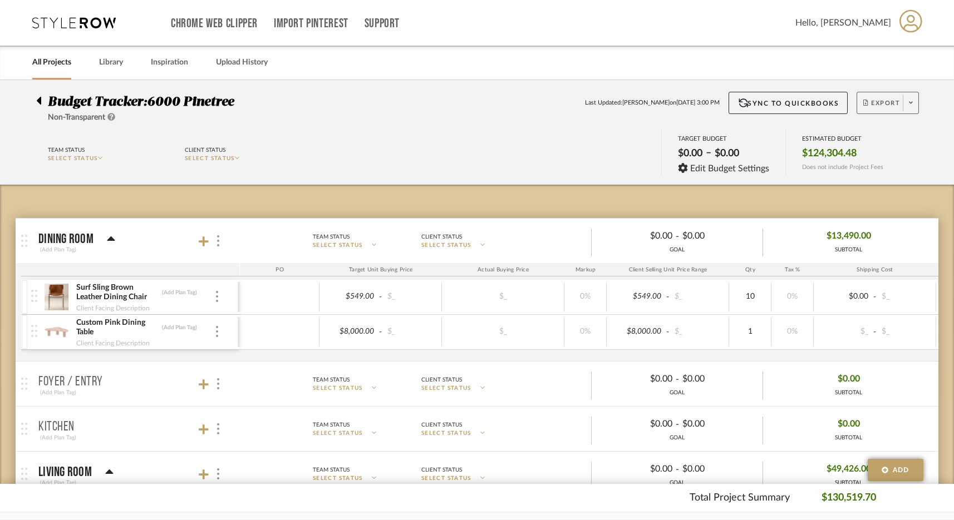
click at [880, 101] on span "Export" at bounding box center [881, 107] width 37 height 17
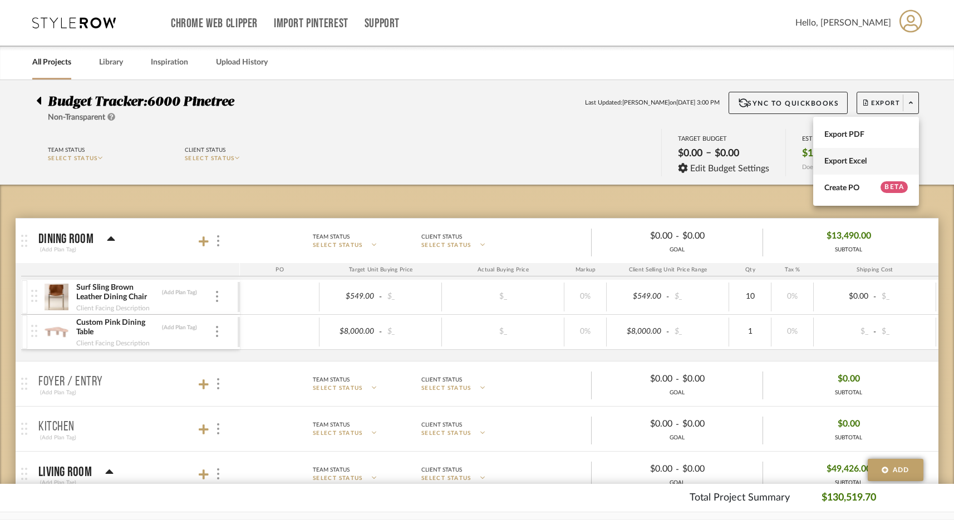
click at [843, 159] on span "Export Excel" at bounding box center [865, 161] width 83 height 9
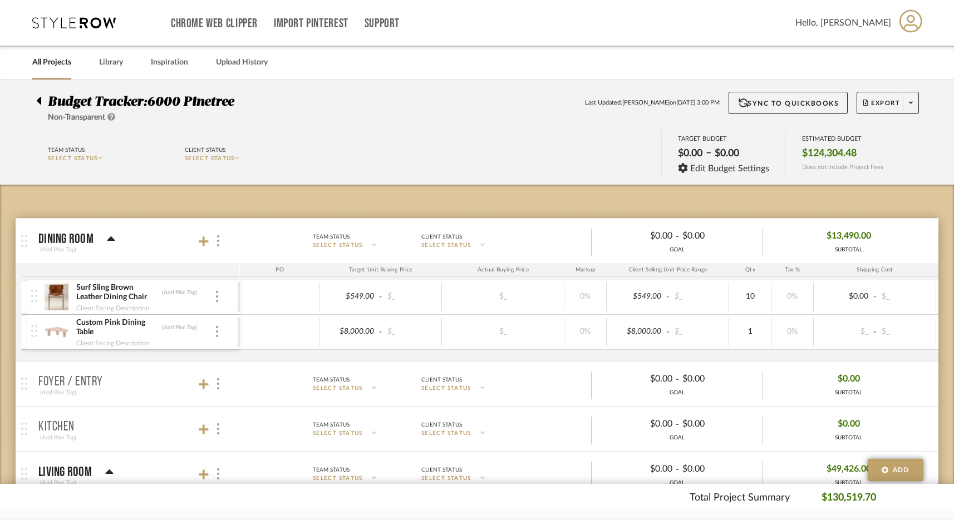
click at [795, 12] on div "Chrome Web Clipper Import Pinterest Support" at bounding box center [483, 23] width 624 height 46
click at [84, 24] on icon at bounding box center [73, 22] width 83 height 11
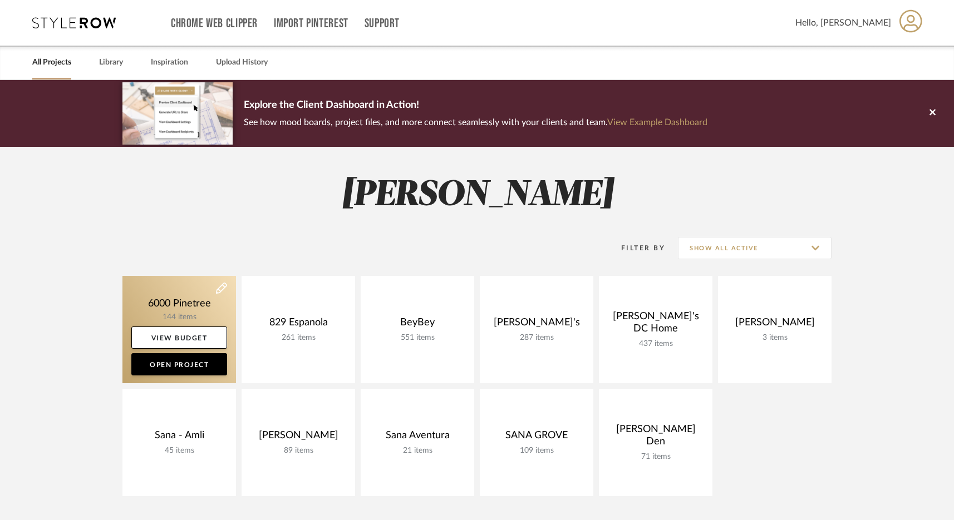
click at [185, 299] on link at bounding box center [179, 329] width 114 height 107
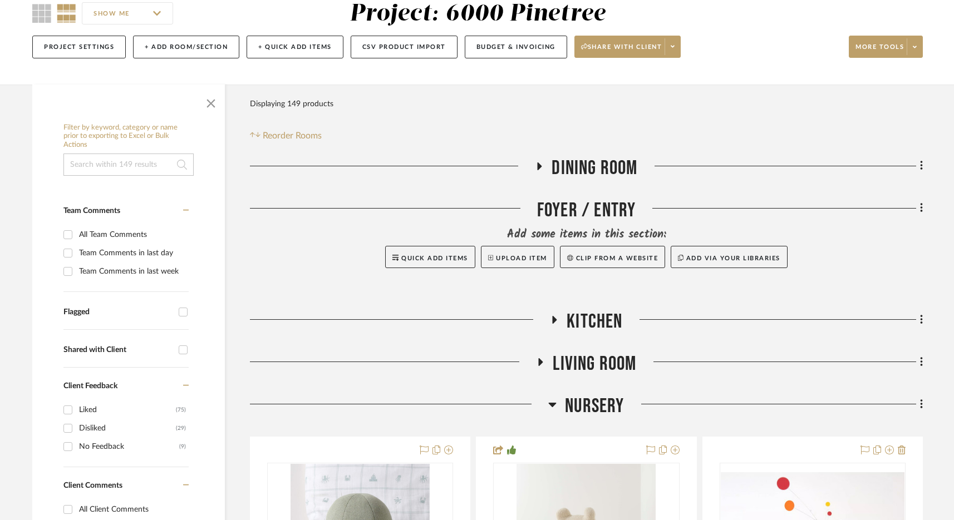
scroll to position [129, 0]
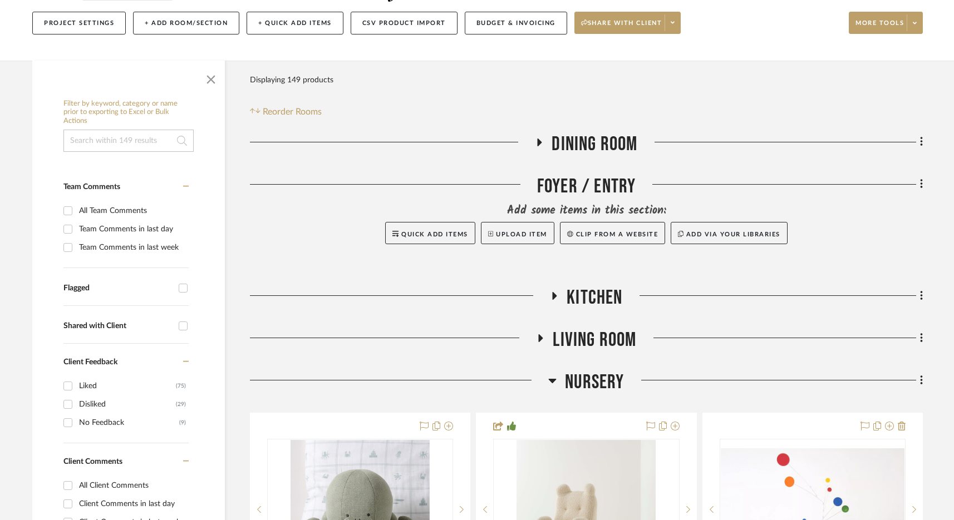
click at [587, 339] on span "Living Room" at bounding box center [594, 340] width 83 height 24
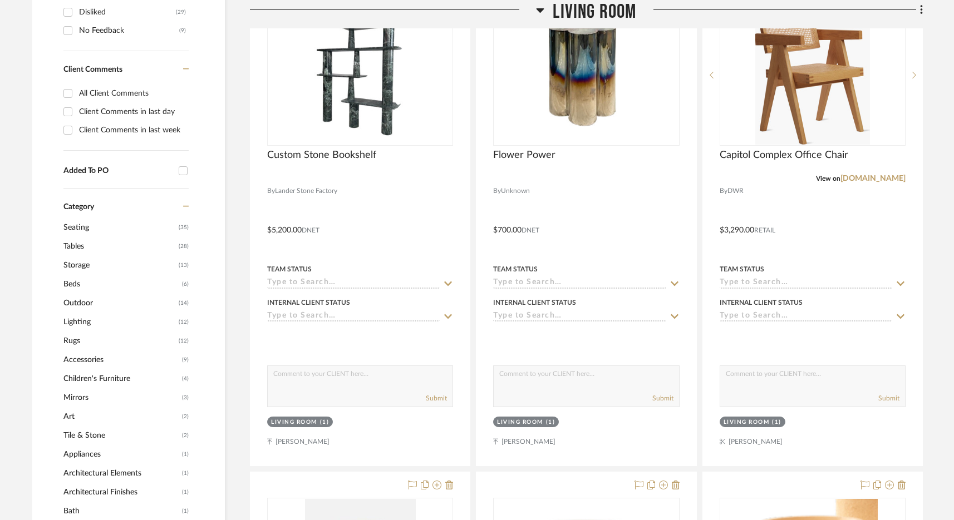
scroll to position [572, 0]
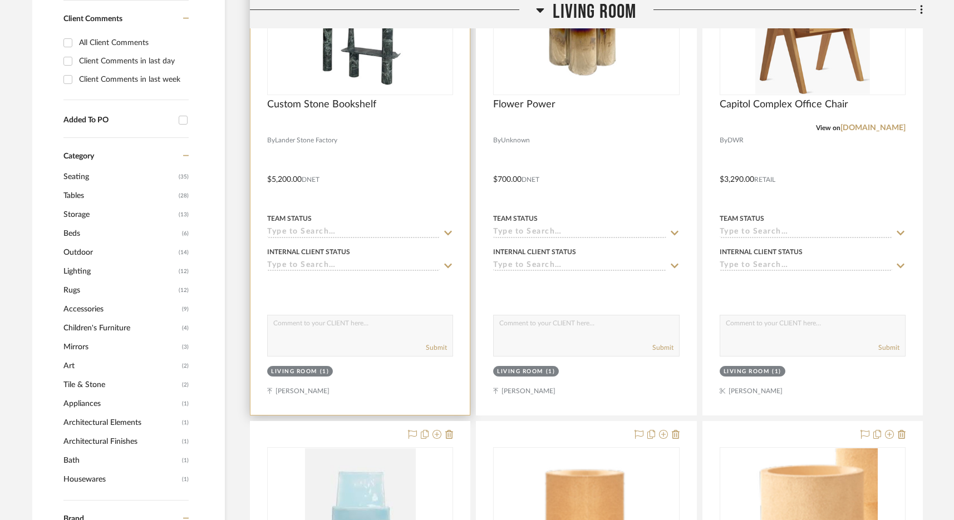
click at [0, 0] on img at bounding box center [0, 0] width 0 height 0
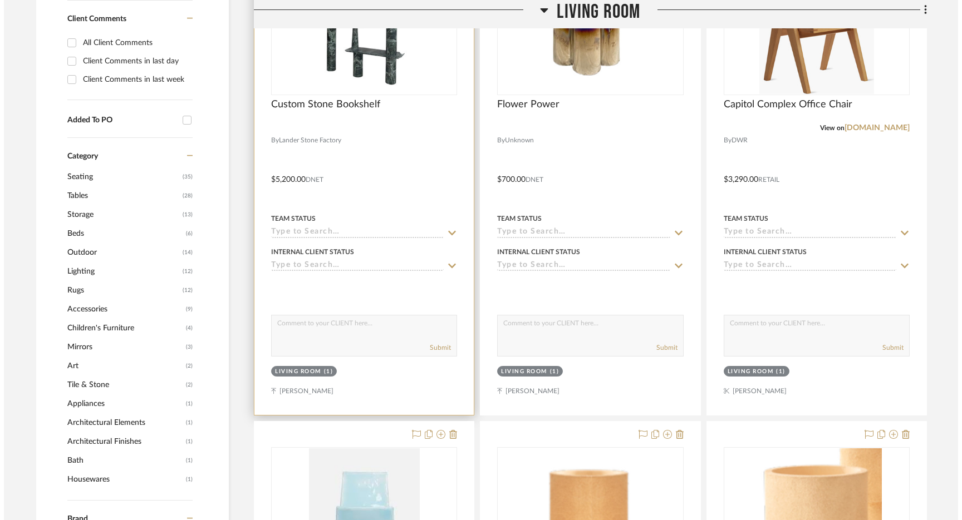
scroll to position [0, 0]
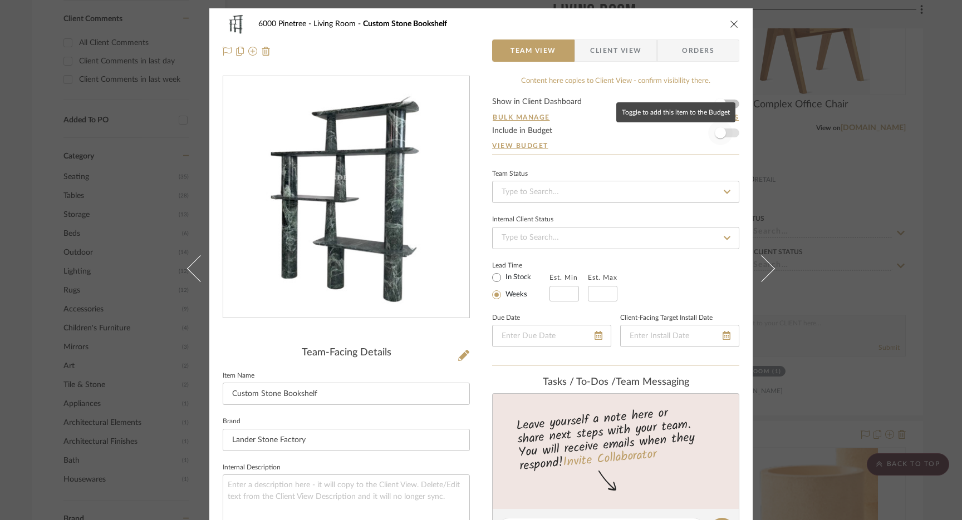
click at [721, 133] on span "button" at bounding box center [720, 132] width 11 height 11
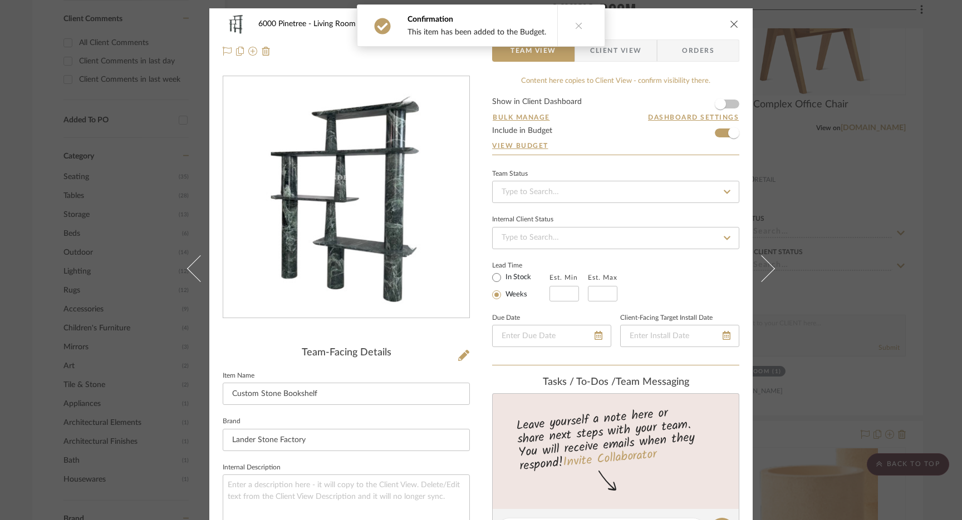
click at [800, 176] on div "6000 Pinetree Living Room Custom Stone Bookshelf Team View Client View Orders T…" at bounding box center [481, 260] width 962 height 520
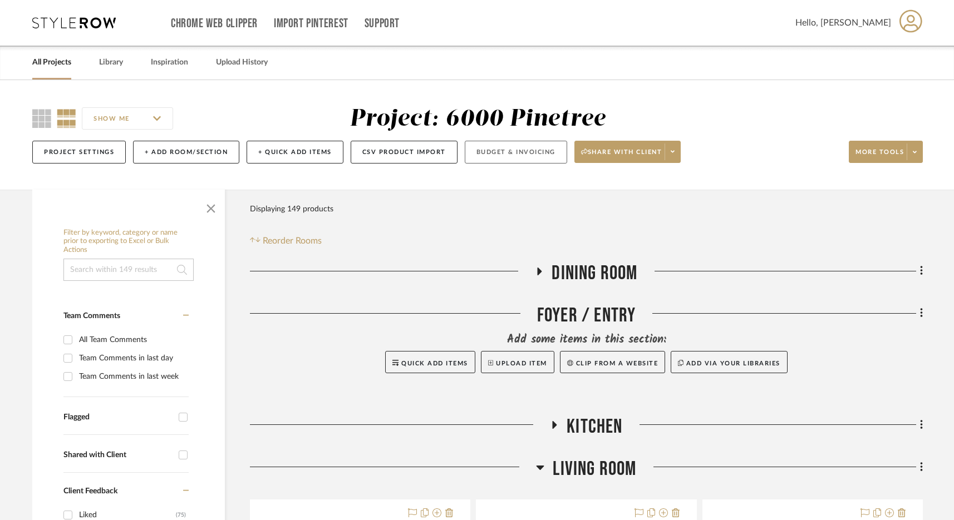
click at [518, 153] on button "Budget & Invoicing" at bounding box center [516, 152] width 102 height 23
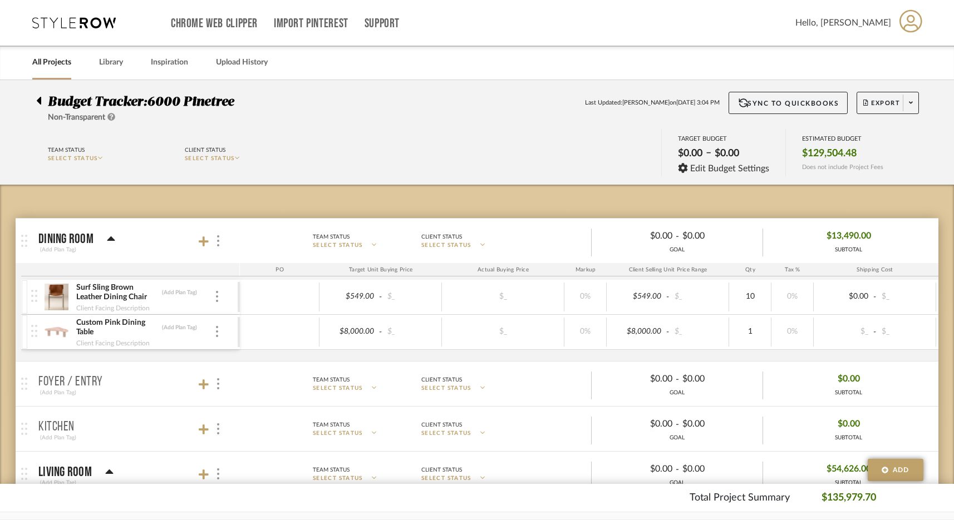
click at [77, 24] on icon at bounding box center [73, 22] width 83 height 11
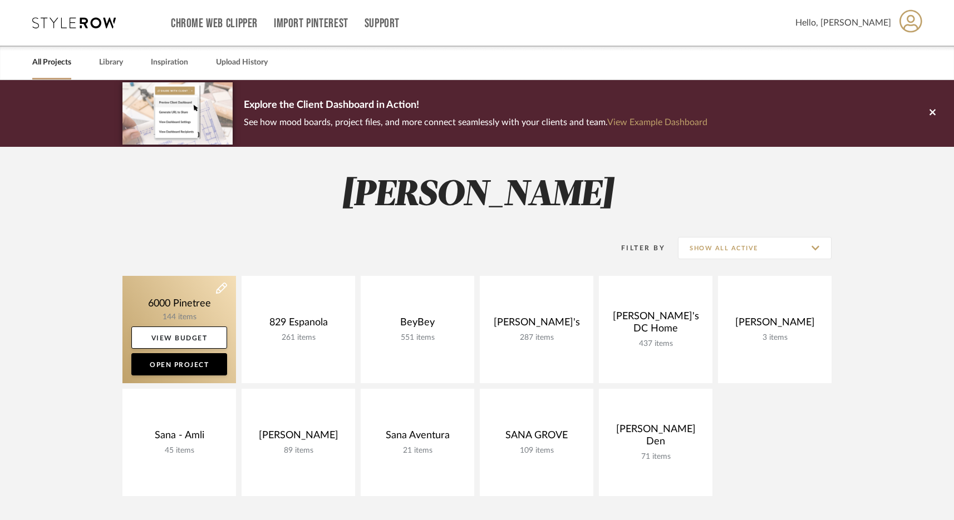
click at [173, 309] on link at bounding box center [179, 329] width 114 height 107
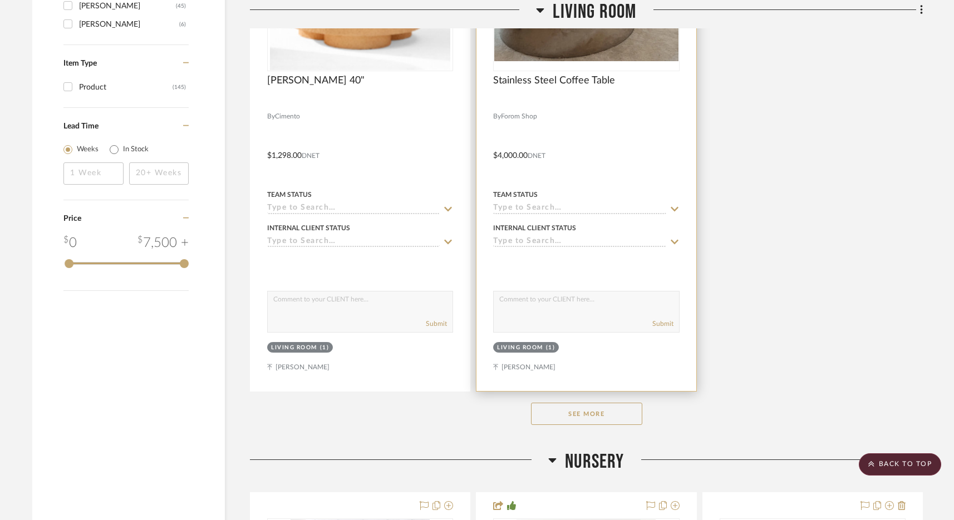
scroll to position [1598, 0]
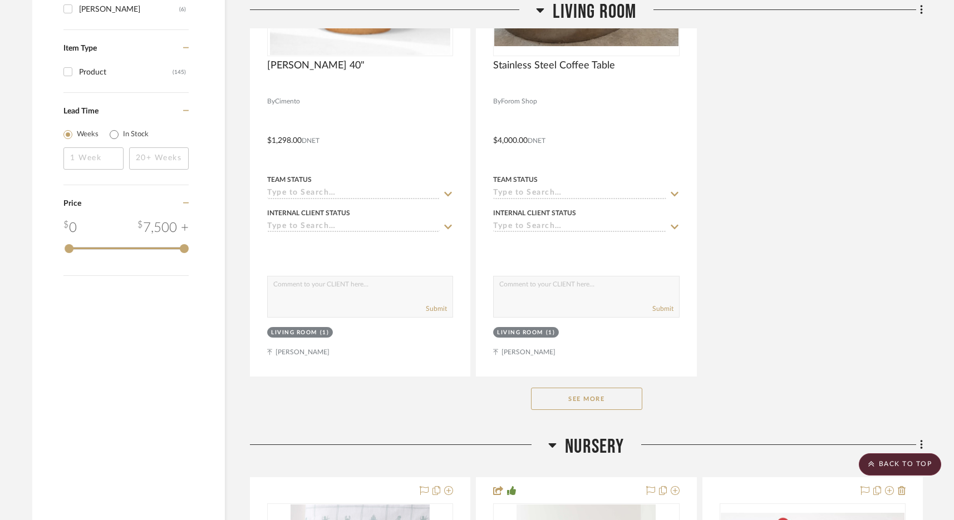
click at [602, 399] on button "See More" at bounding box center [586, 399] width 111 height 22
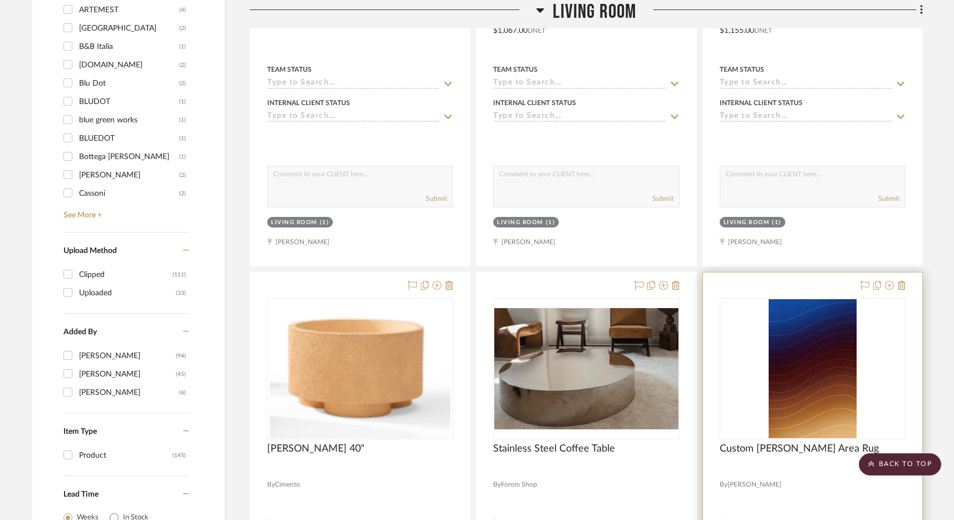
scroll to position [1210, 0]
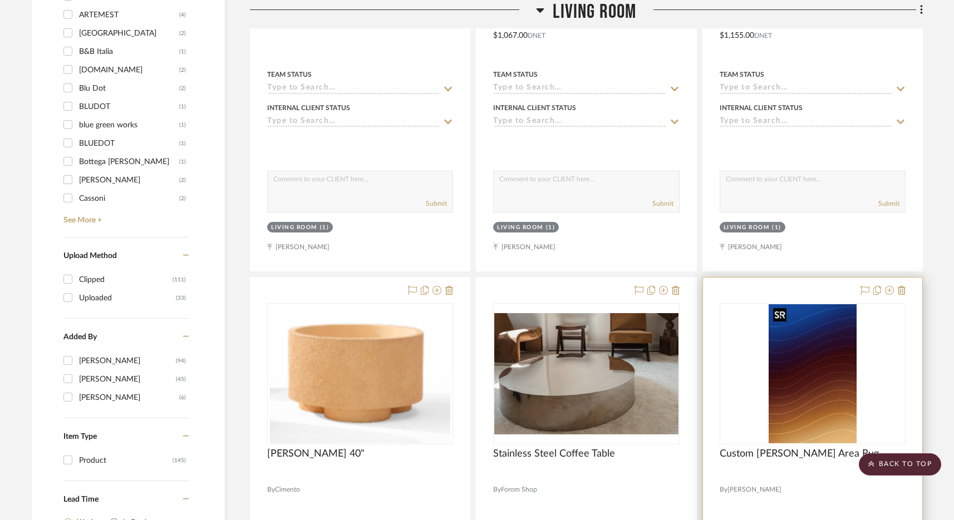
click at [0, 0] on img at bounding box center [0, 0] width 0 height 0
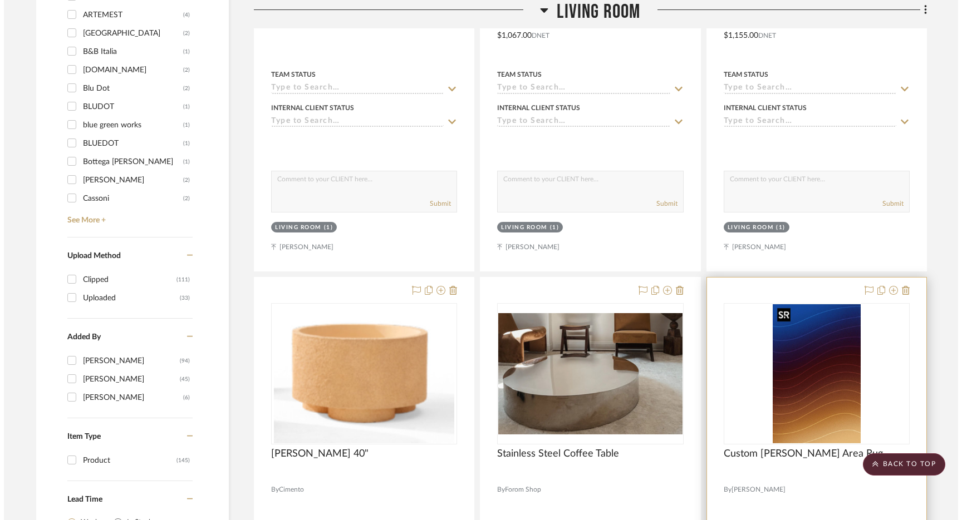
scroll to position [0, 0]
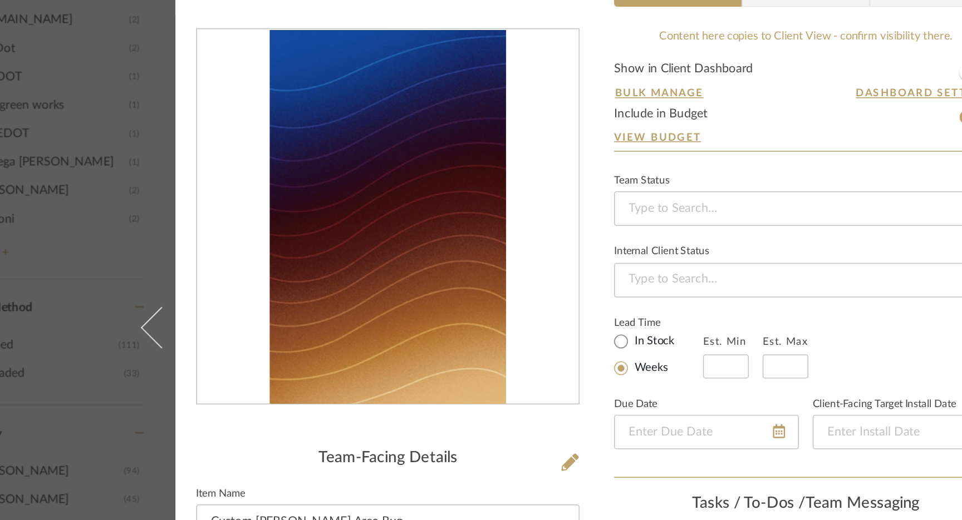
click at [121, 141] on div "6000 Pinetree Living Room Custom [PERSON_NAME] Area Rug Team View Client View O…" at bounding box center [481, 260] width 962 height 520
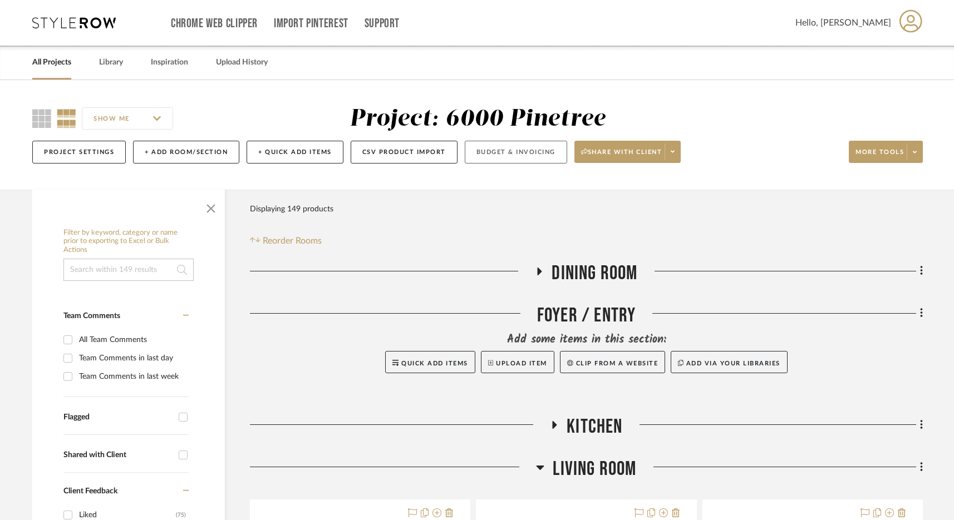
click at [530, 150] on button "Budget & Invoicing" at bounding box center [516, 152] width 102 height 23
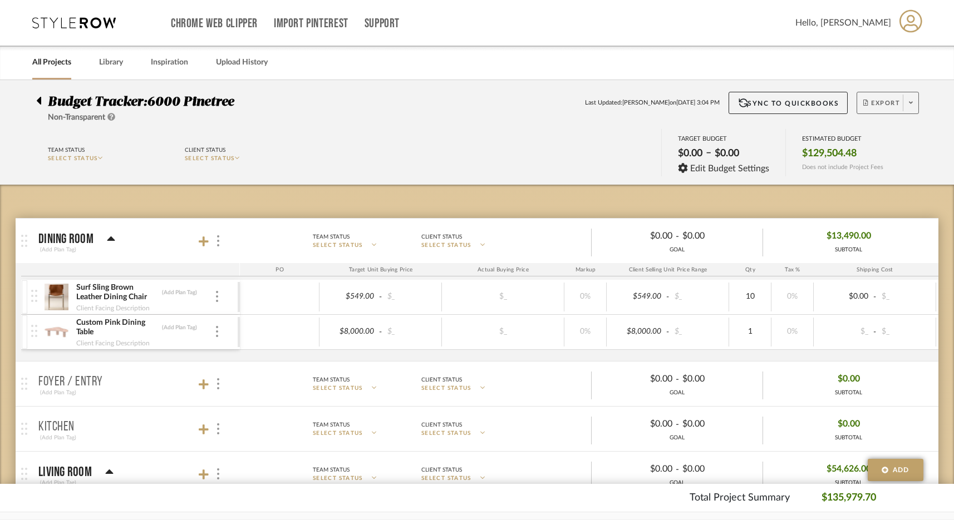
click at [884, 106] on span "Export" at bounding box center [881, 107] width 37 height 17
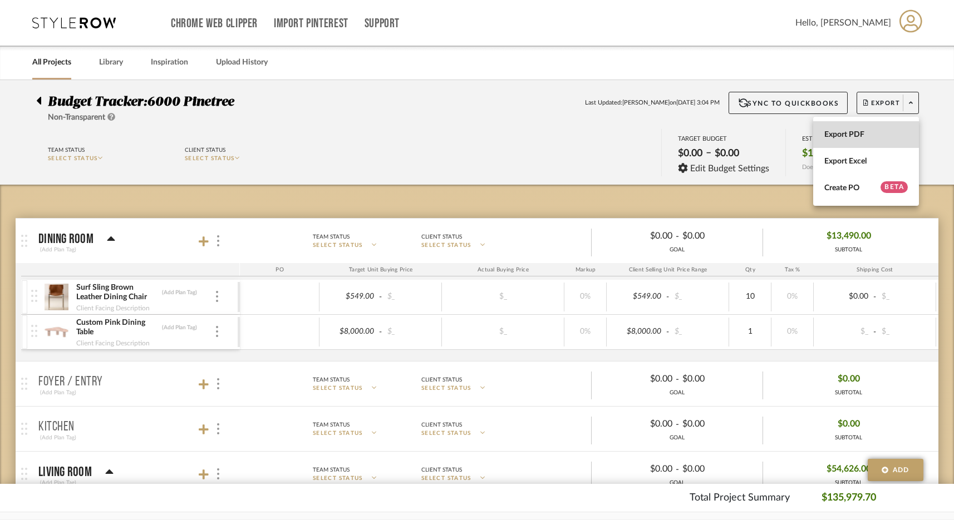
click at [862, 141] on button "Export PDF" at bounding box center [866, 134] width 106 height 27
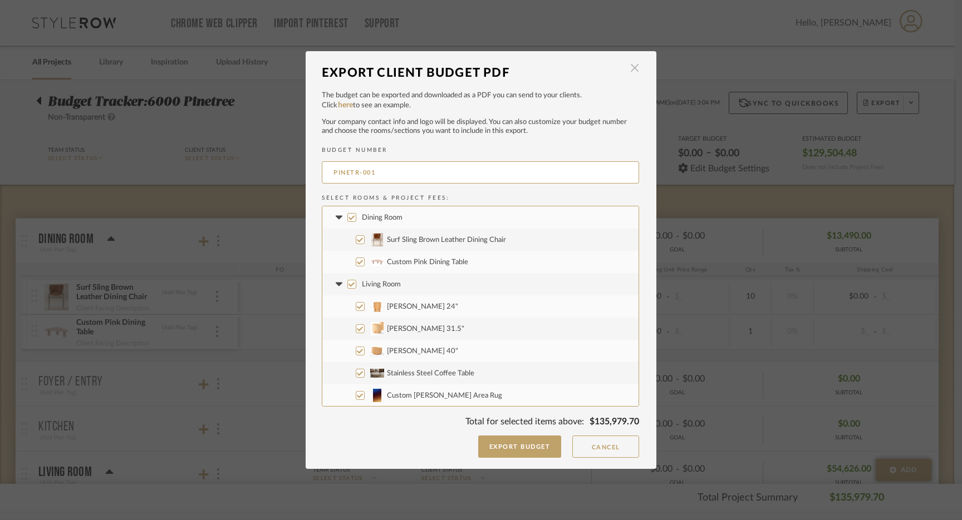
click at [628, 77] on span "button" at bounding box center [634, 68] width 22 height 22
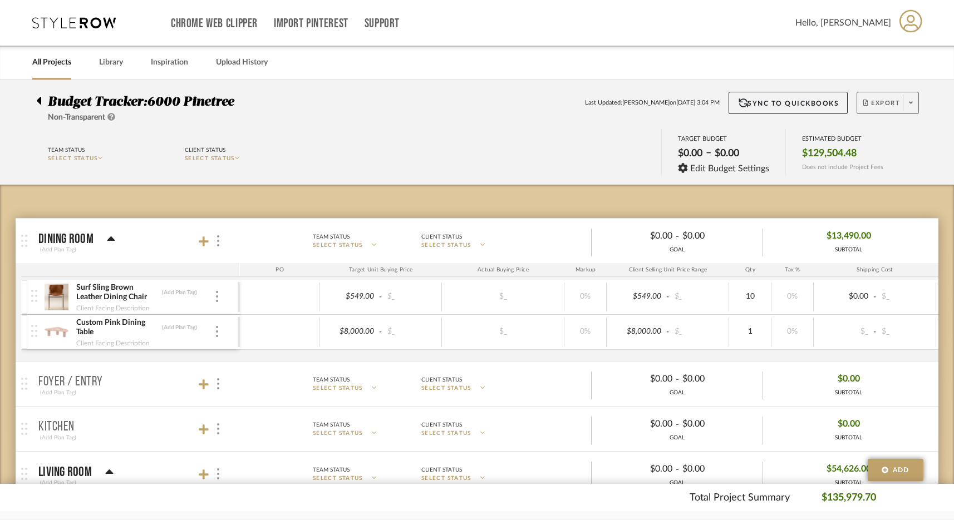
click at [881, 106] on span "Export" at bounding box center [881, 107] width 37 height 17
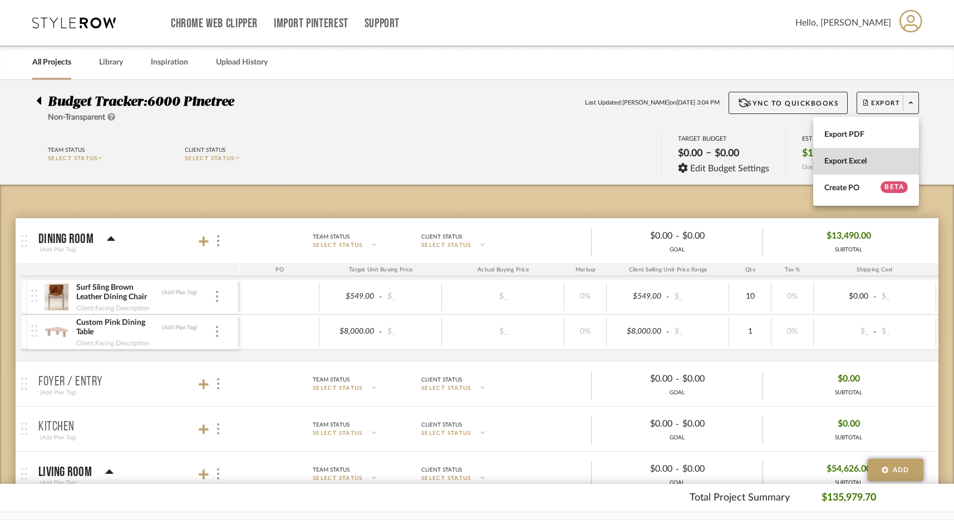
click at [873, 159] on span "Export Excel" at bounding box center [865, 161] width 83 height 9
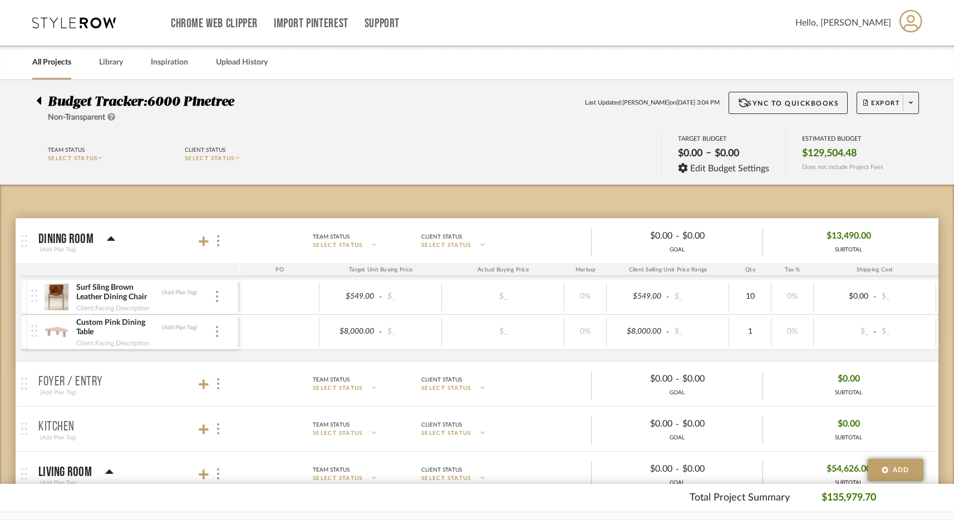
click at [761, 20] on div "Chrome Web Clipper Import Pinterest Support" at bounding box center [483, 23] width 624 height 46
click at [915, 106] on span at bounding box center [911, 103] width 16 height 17
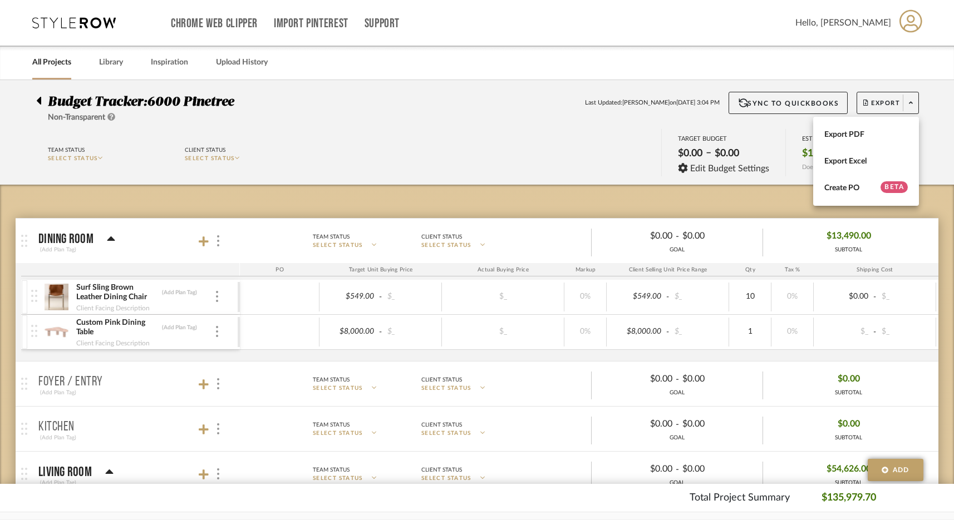
click at [891, 63] on div at bounding box center [477, 260] width 954 height 520
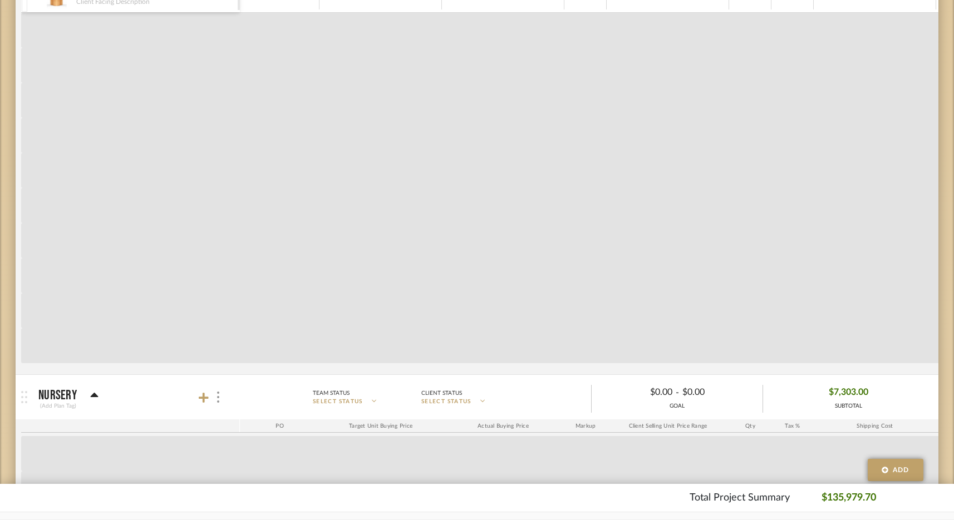
scroll to position [539, 0]
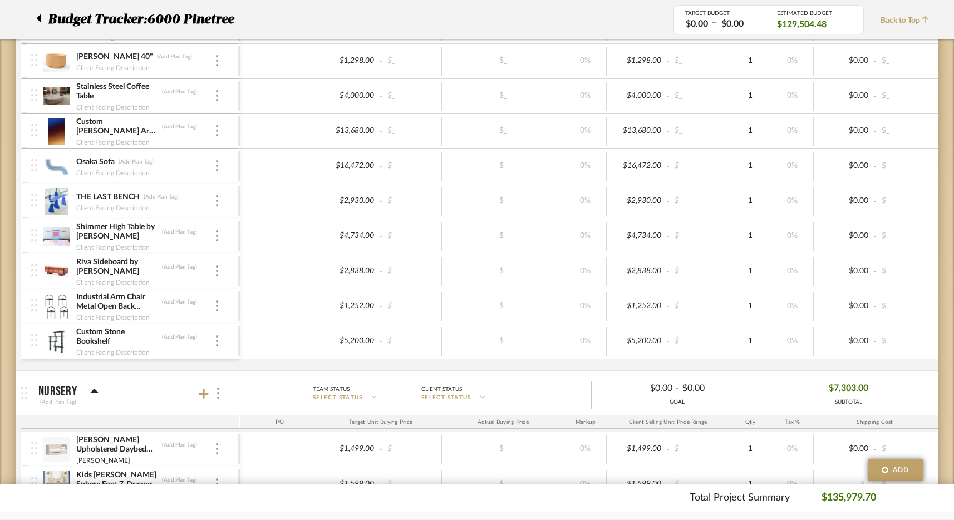
click at [65, 238] on img at bounding box center [56, 236] width 27 height 27
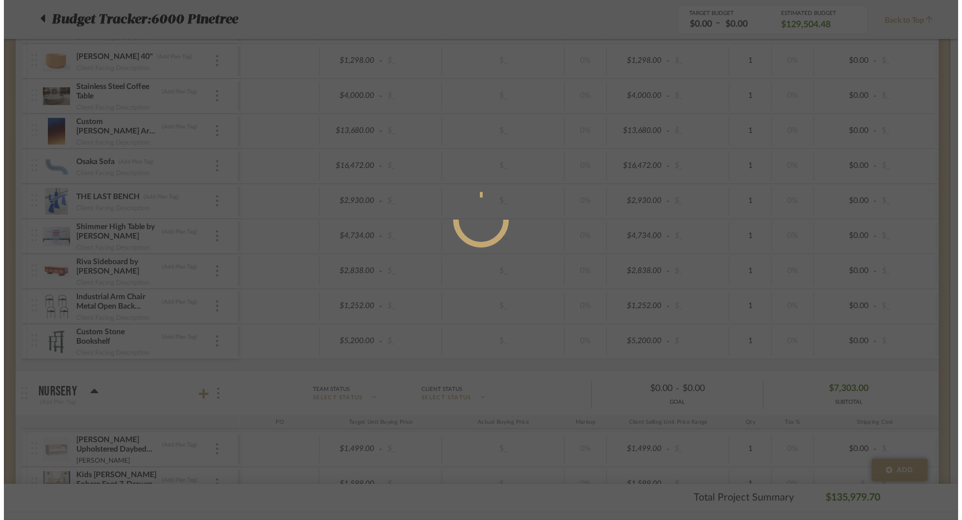
scroll to position [0, 0]
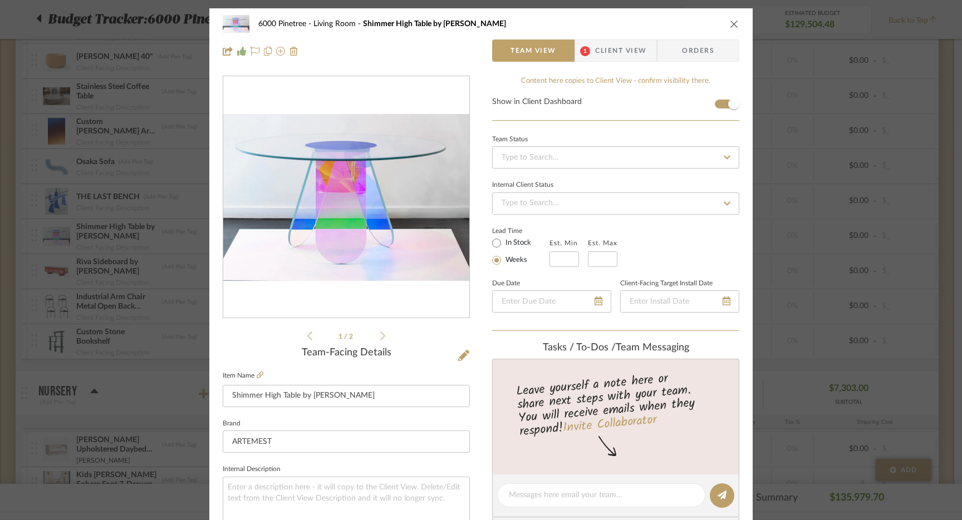
click at [868, 68] on div "6000 Pinetree Living Room Shimmer High Table by [PERSON_NAME] Team View 1 Clien…" at bounding box center [481, 260] width 962 height 520
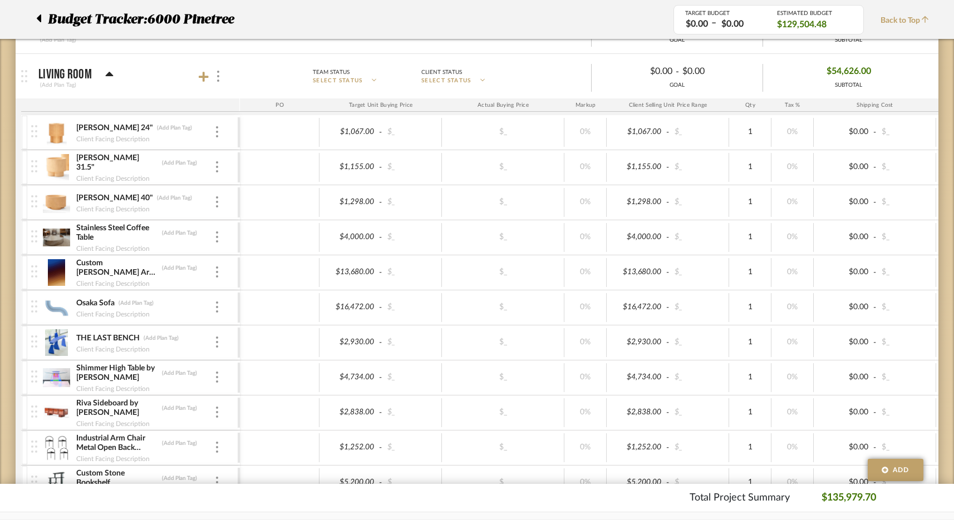
scroll to position [399, 0]
click at [78, 19] on span "Budget Tracker:" at bounding box center [97, 19] width 99 height 20
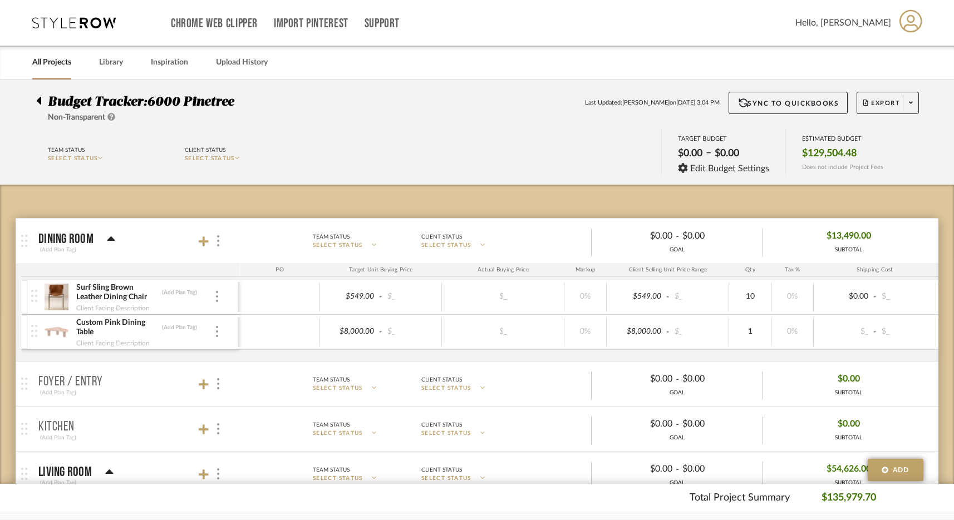
click at [68, 24] on icon at bounding box center [73, 22] width 83 height 11
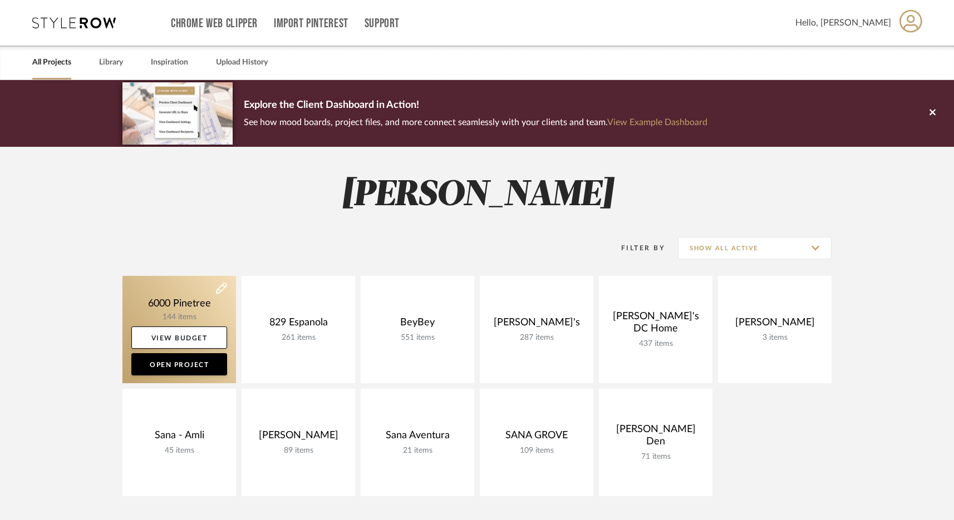
click at [179, 309] on link at bounding box center [179, 329] width 114 height 107
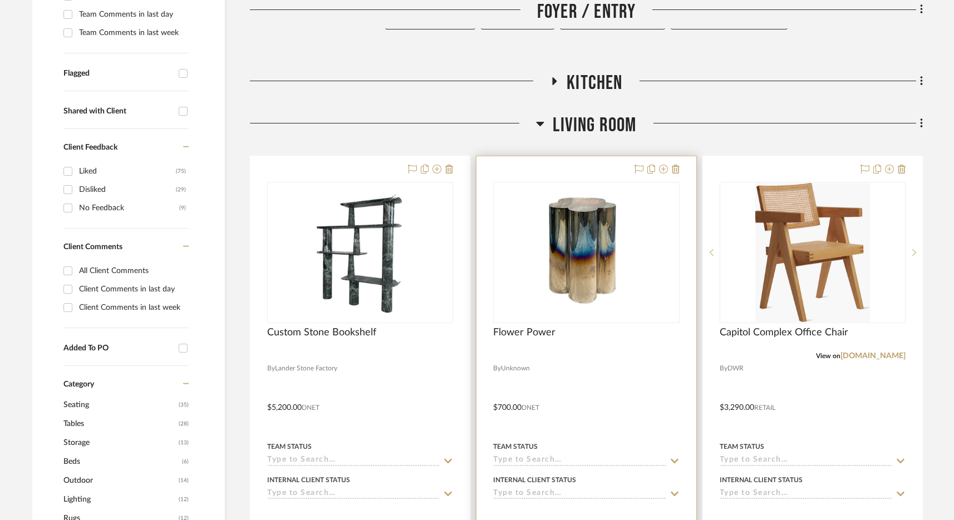
scroll to position [381, 0]
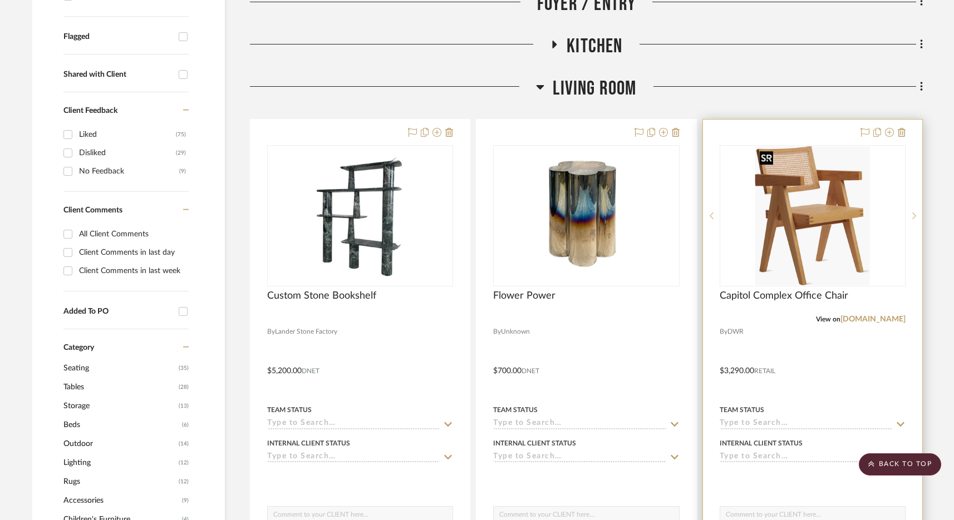
click at [0, 0] on img at bounding box center [0, 0] width 0 height 0
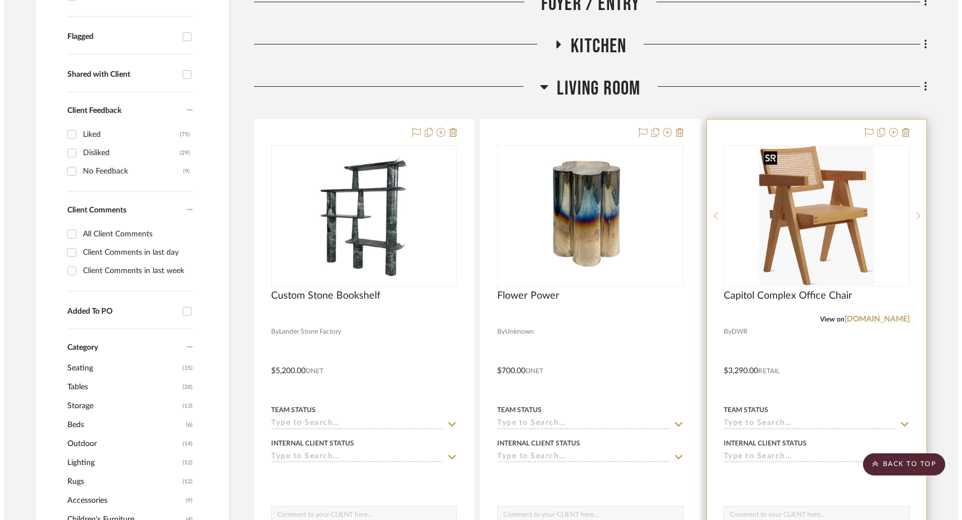
scroll to position [0, 0]
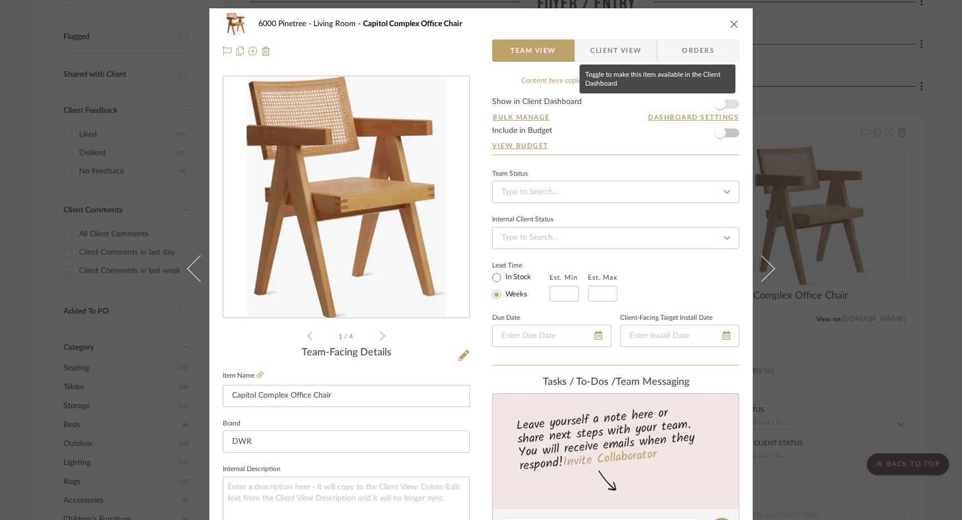
click at [727, 106] on span "button" at bounding box center [720, 104] width 24 height 24
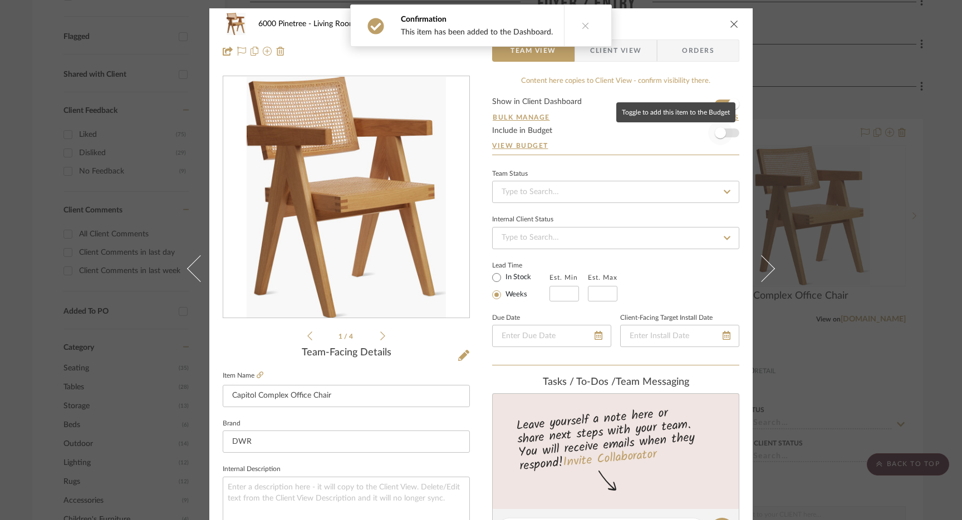
click at [720, 136] on span "button" at bounding box center [720, 132] width 11 height 11
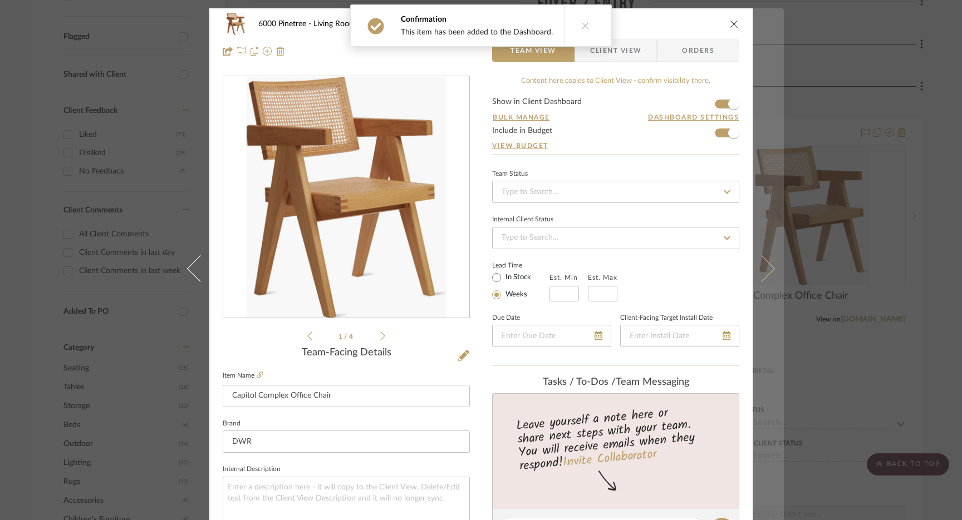
click at [774, 104] on button at bounding box center [767, 268] width 31 height 520
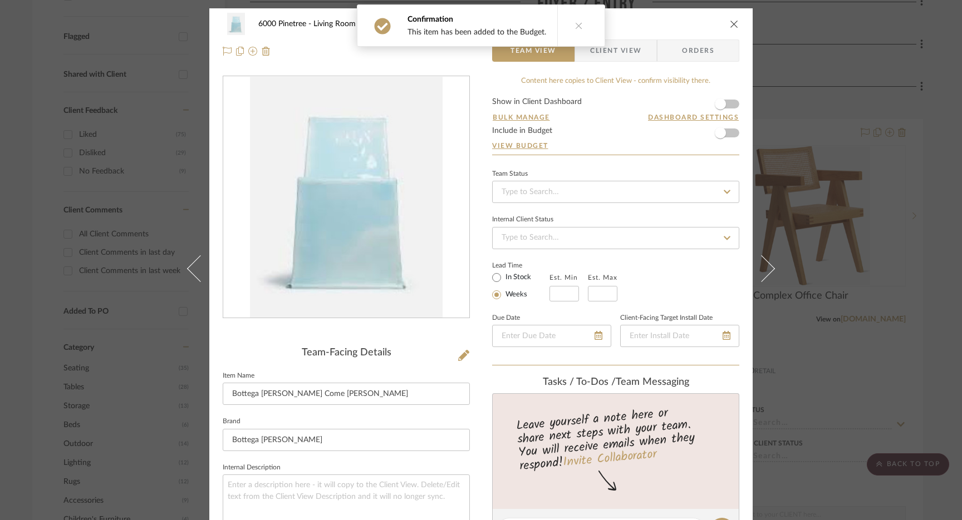
click at [607, 221] on div "Internal Client Status" at bounding box center [615, 220] width 247 height 6
click at [609, 227] on input at bounding box center [615, 238] width 247 height 22
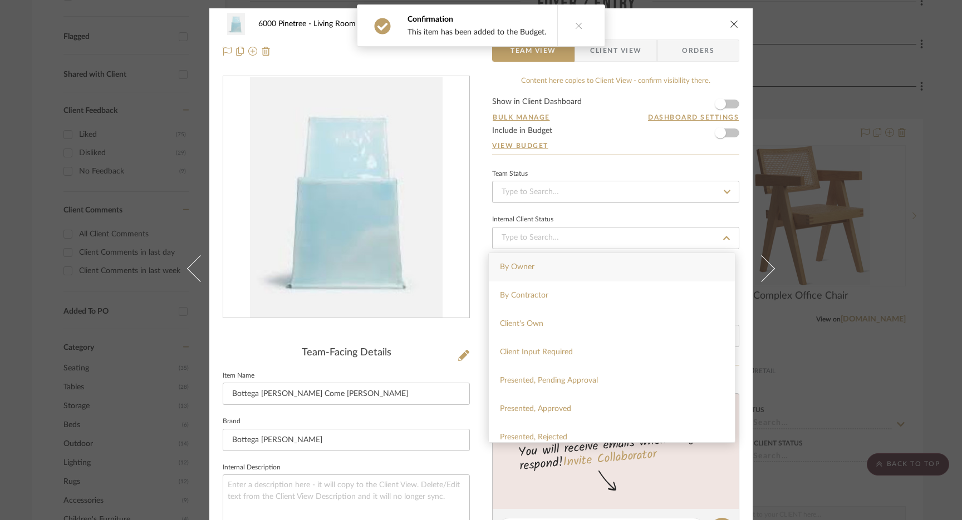
click at [732, 25] on icon "close" at bounding box center [734, 23] width 9 height 9
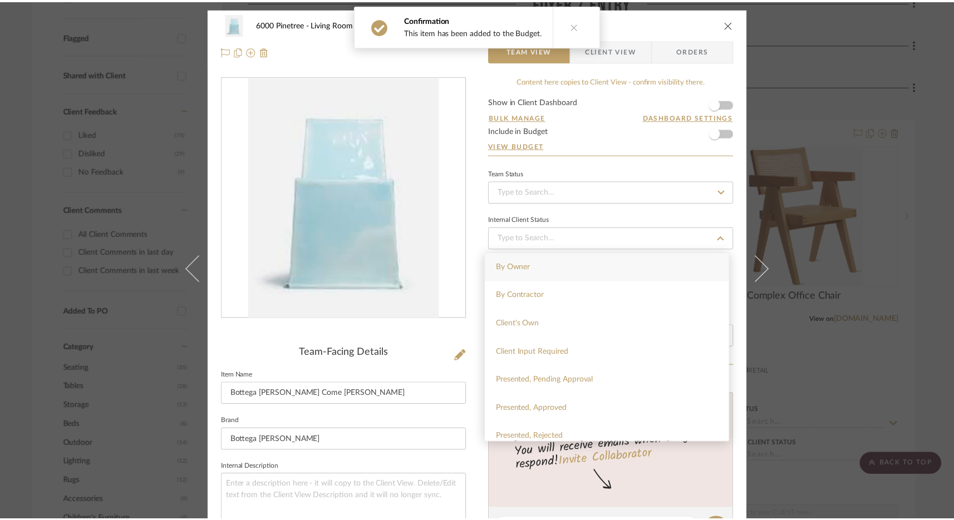
scroll to position [381, 0]
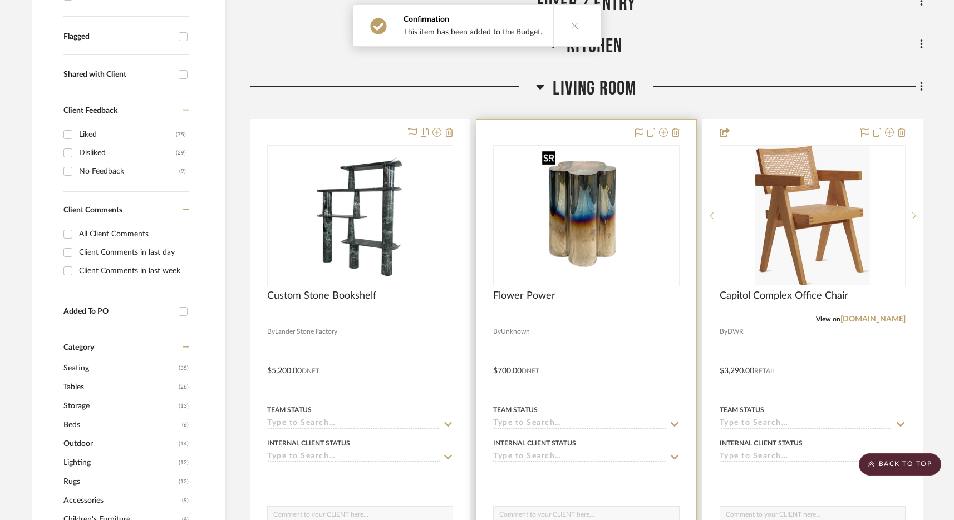
click at [0, 0] on img at bounding box center [0, 0] width 0 height 0
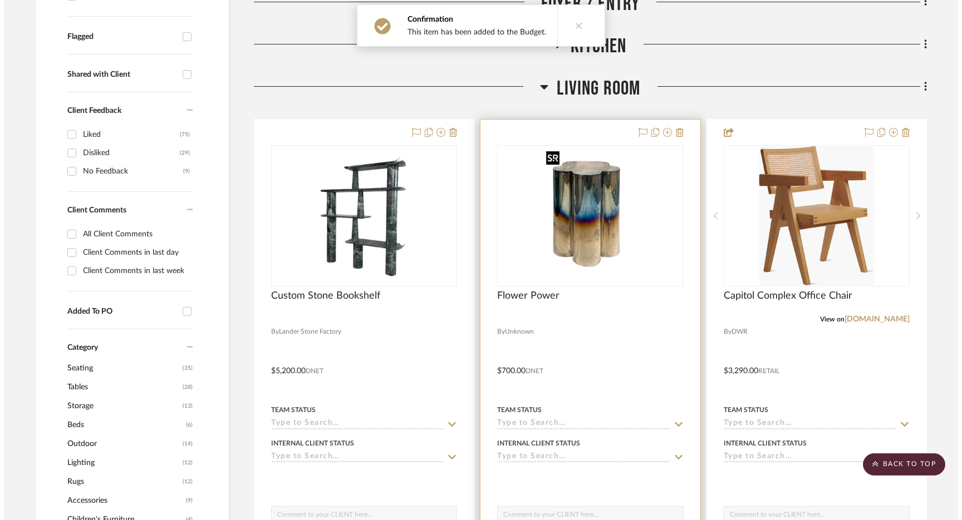
scroll to position [0, 0]
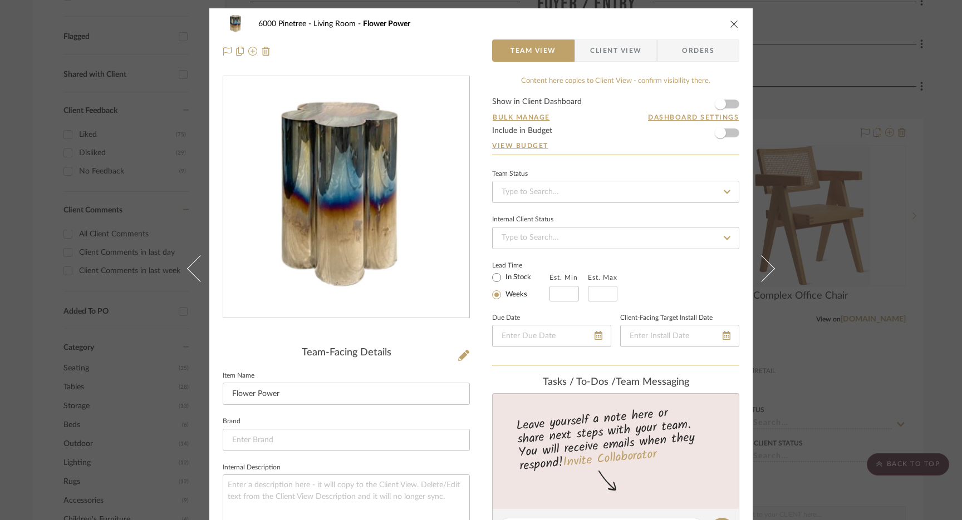
click at [731, 134] on form "Show in Client Dashboard Bulk Manage Dashboard Settings Include in Budget View …" at bounding box center [615, 126] width 247 height 57
click at [721, 134] on span "button" at bounding box center [720, 132] width 11 height 11
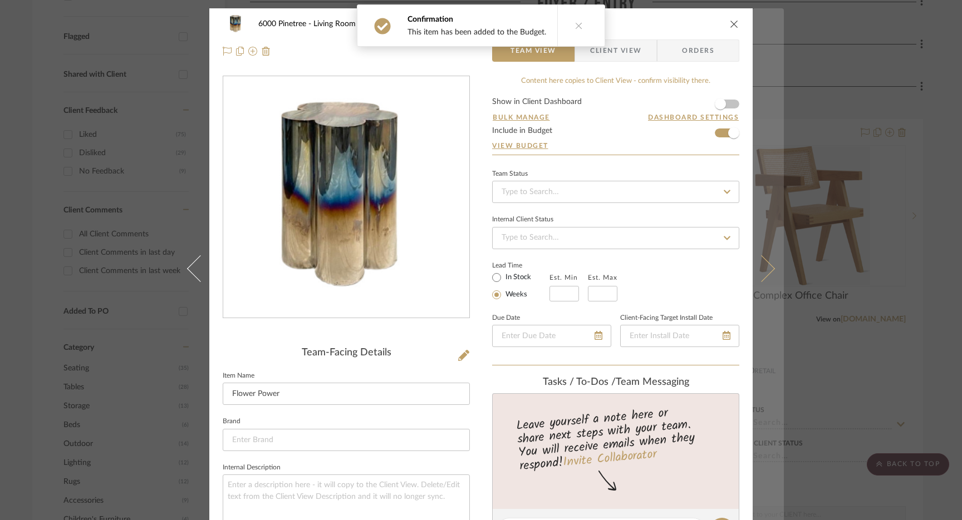
click at [764, 104] on button at bounding box center [767, 268] width 31 height 520
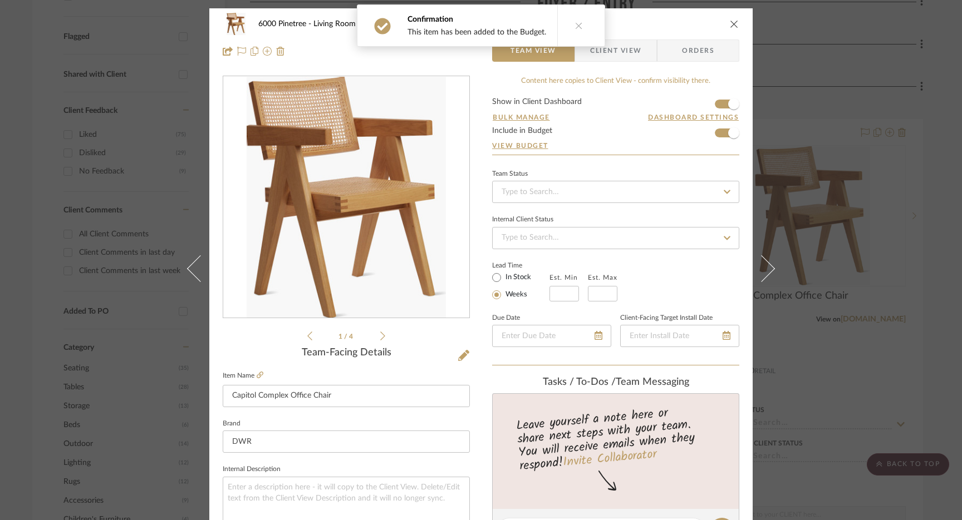
drag, startPoint x: 930, startPoint y: 30, endPoint x: 905, endPoint y: 45, distance: 29.2
click at [930, 30] on div "6000 Pinetree Living Room Capitol Complex Office Chair Team View Client View Or…" at bounding box center [481, 260] width 962 height 520
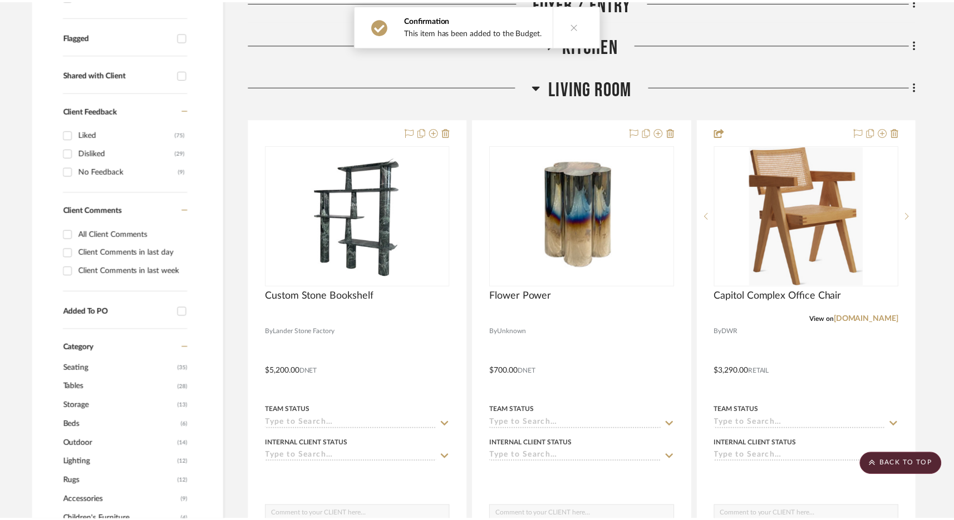
scroll to position [381, 0]
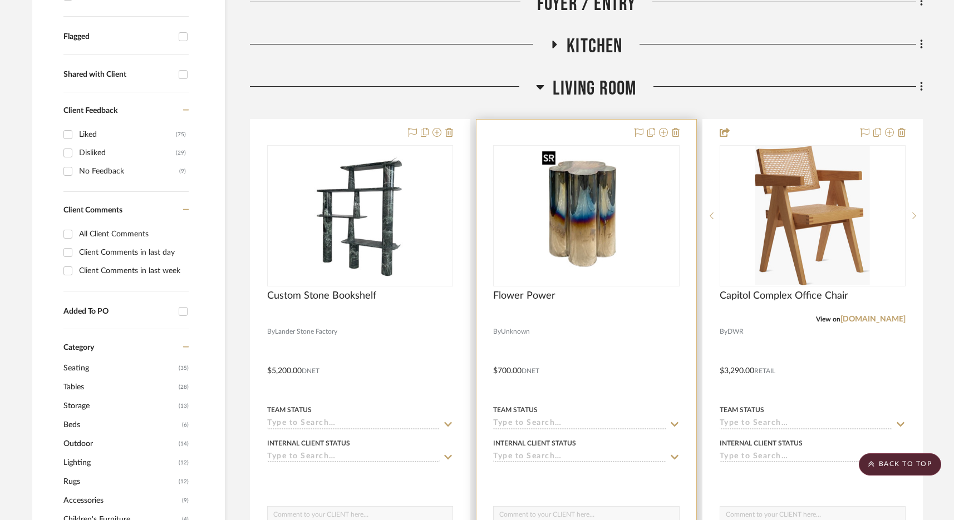
click at [617, 233] on img "0" at bounding box center [586, 215] width 97 height 139
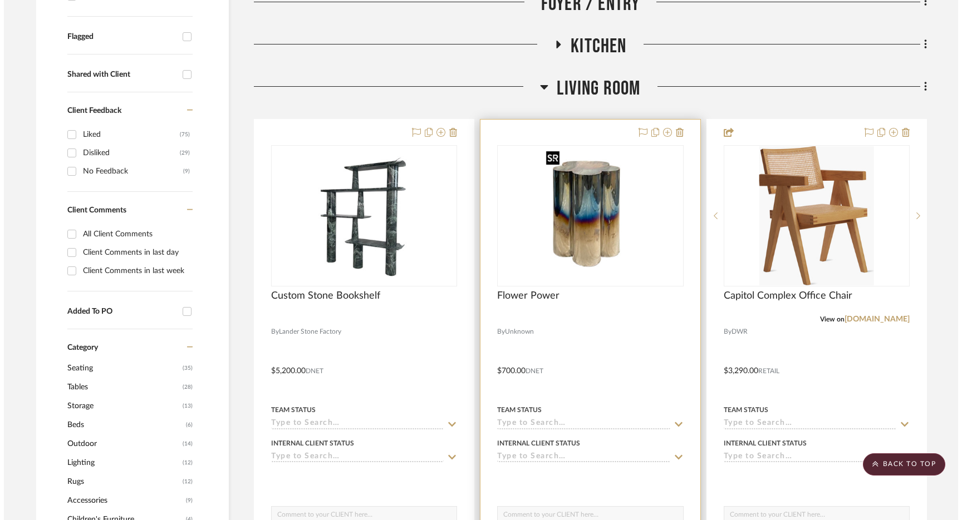
scroll to position [0, 0]
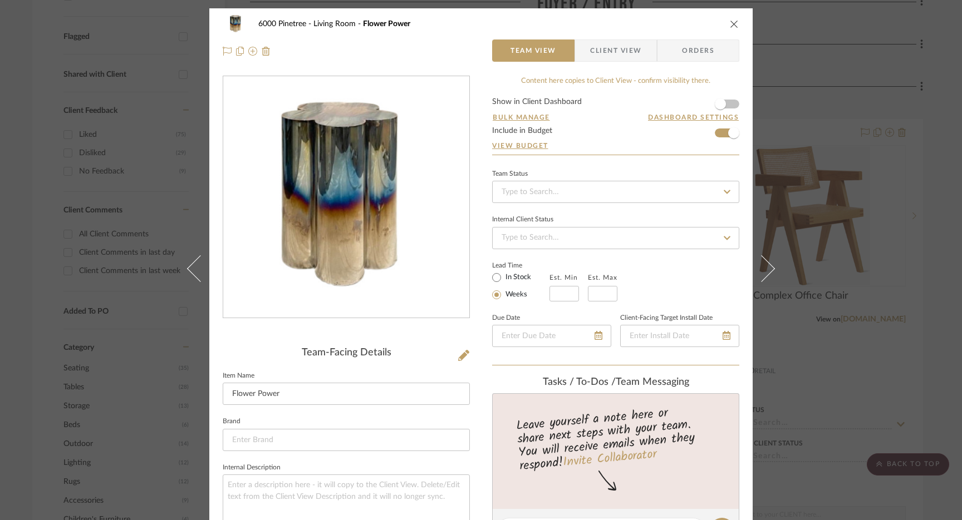
click at [910, 105] on div "6000 Pinetree Living Room Flower Power Team View Client View Orders Team-Facing…" at bounding box center [481, 260] width 962 height 520
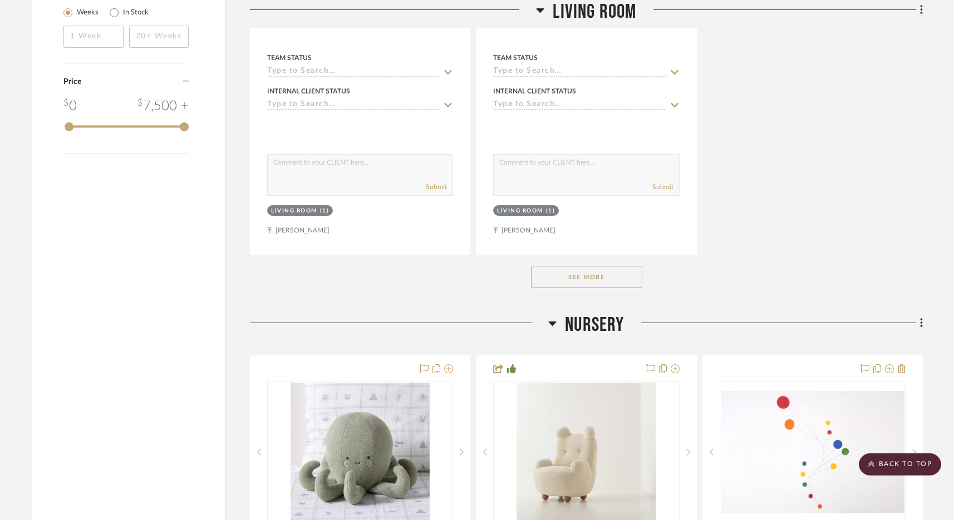
scroll to position [1722, 0]
click at [588, 275] on button "See More" at bounding box center [586, 275] width 111 height 22
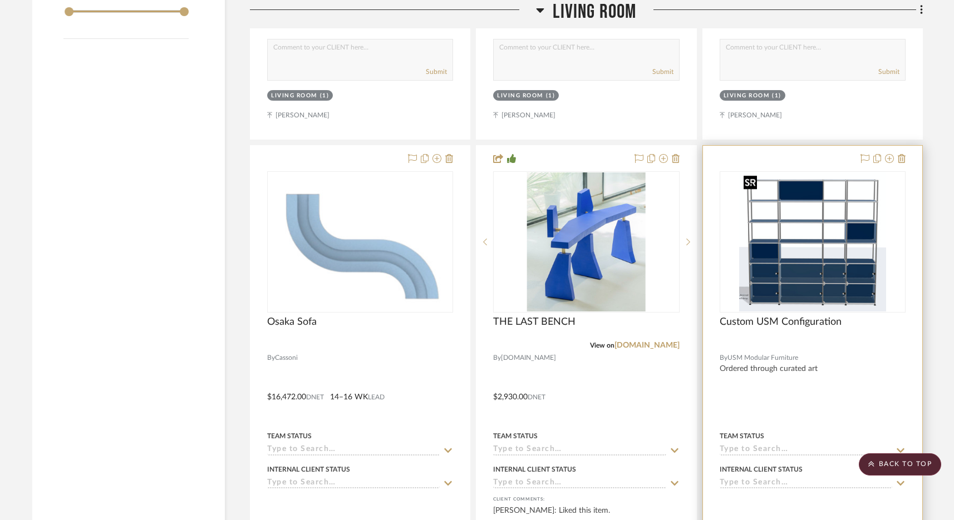
scroll to position [1835, 0]
click at [797, 305] on img "0" at bounding box center [812, 242] width 147 height 139
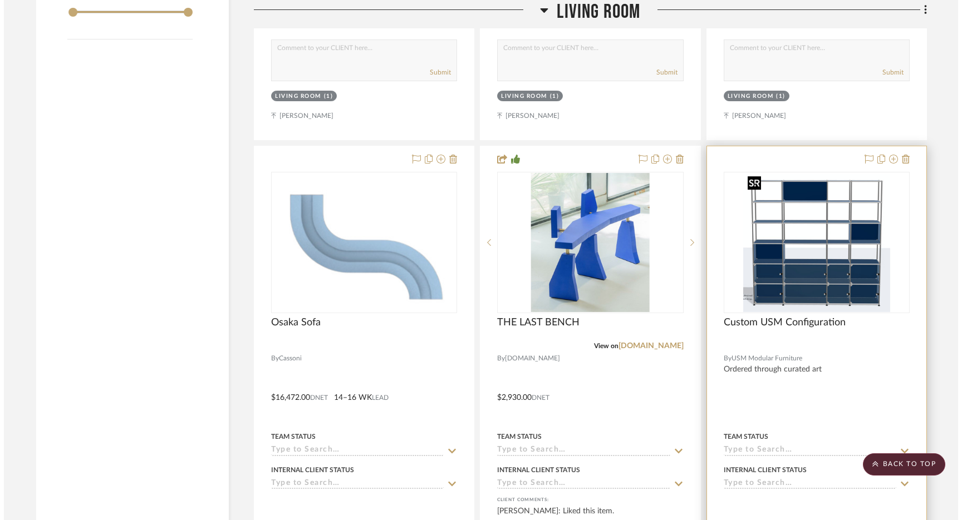
scroll to position [0, 0]
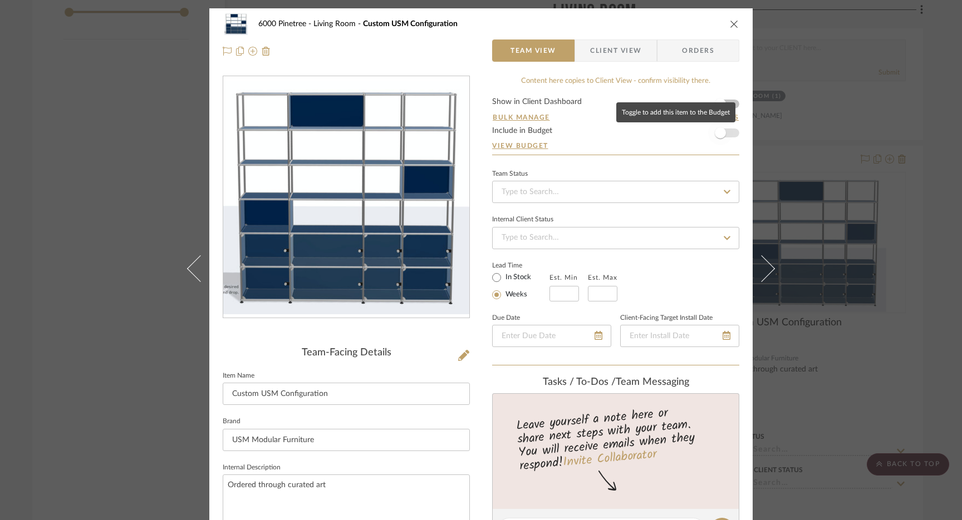
click at [723, 134] on span "button" at bounding box center [720, 133] width 24 height 24
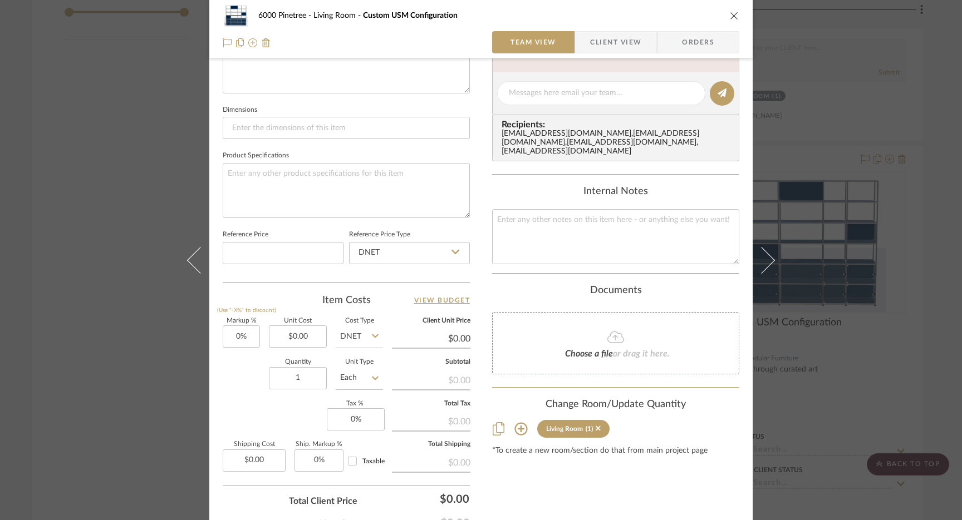
scroll to position [439, 0]
click at [304, 338] on input "0.00" at bounding box center [298, 334] width 58 height 22
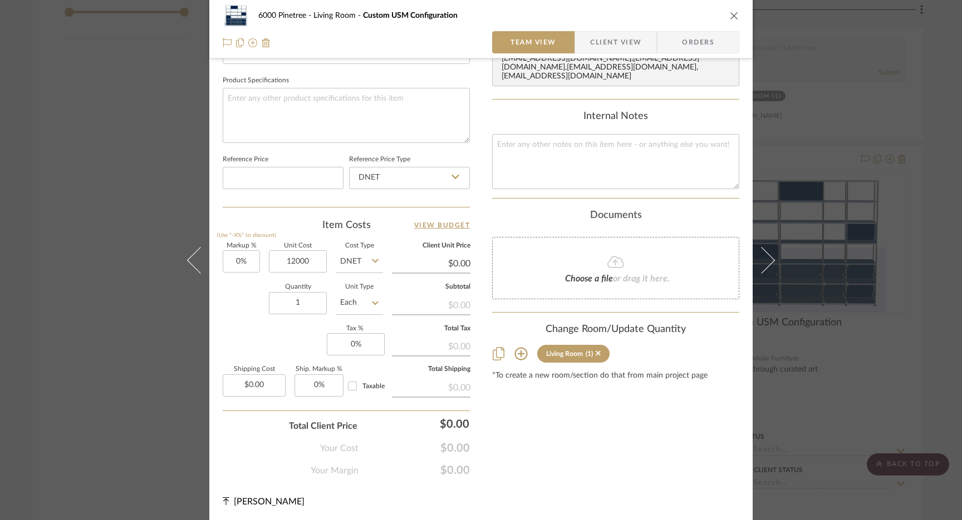
type input "$12,000.00"
click at [731, 18] on icon "close" at bounding box center [734, 15] width 9 height 9
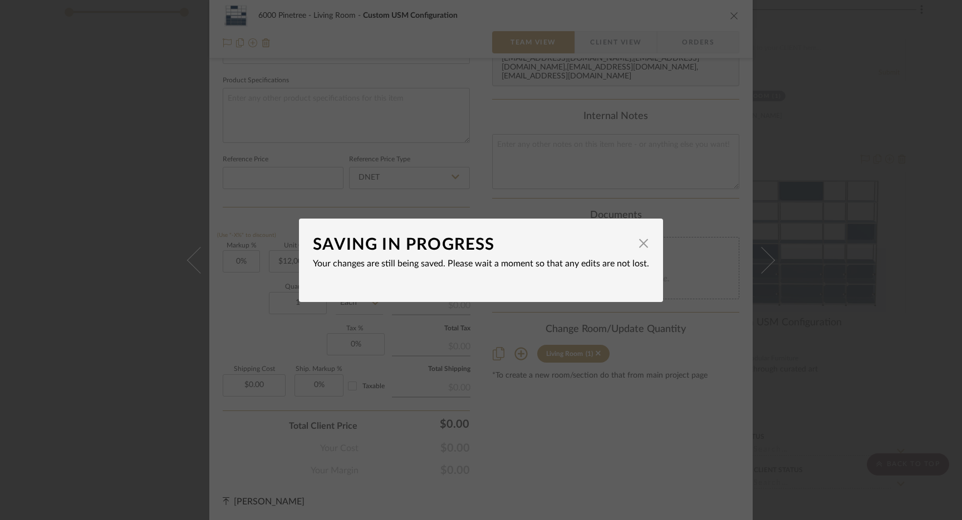
type input "$12,000.00"
click at [696, 125] on div "SAVING IN PROGRESS × Your changes are still being saved. Please wait a moment s…" at bounding box center [481, 260] width 962 height 520
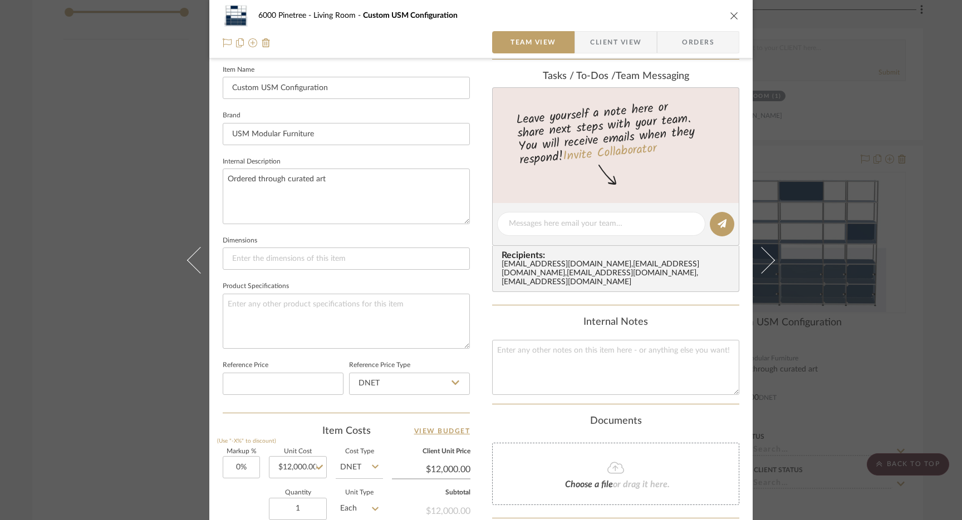
scroll to position [0, 0]
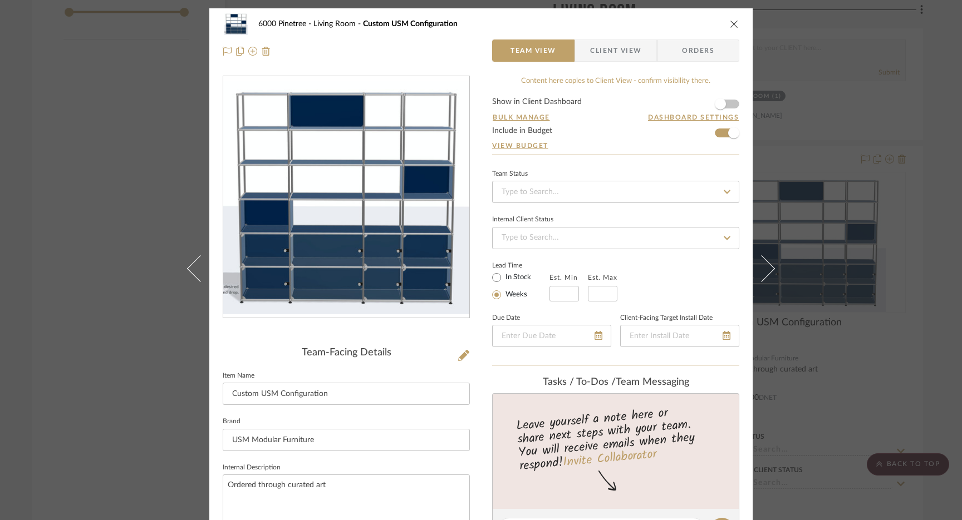
click at [730, 23] on icon "close" at bounding box center [734, 23] width 9 height 9
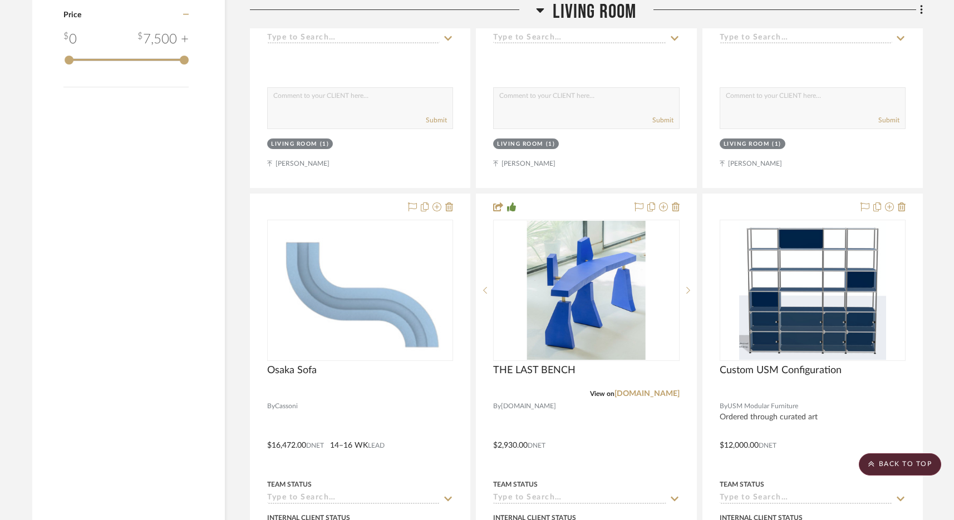
scroll to position [1784, 0]
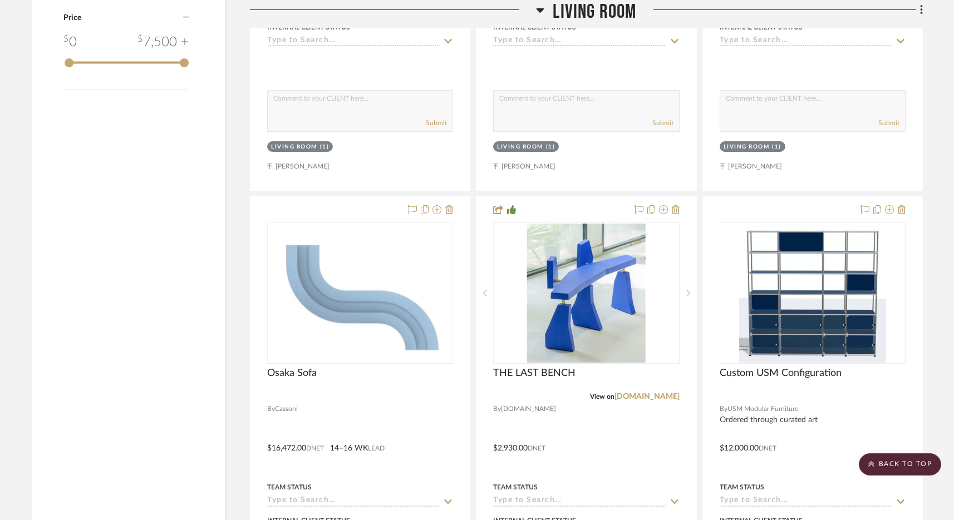
click at [597, 12] on span "Living Room" at bounding box center [594, 12] width 83 height 24
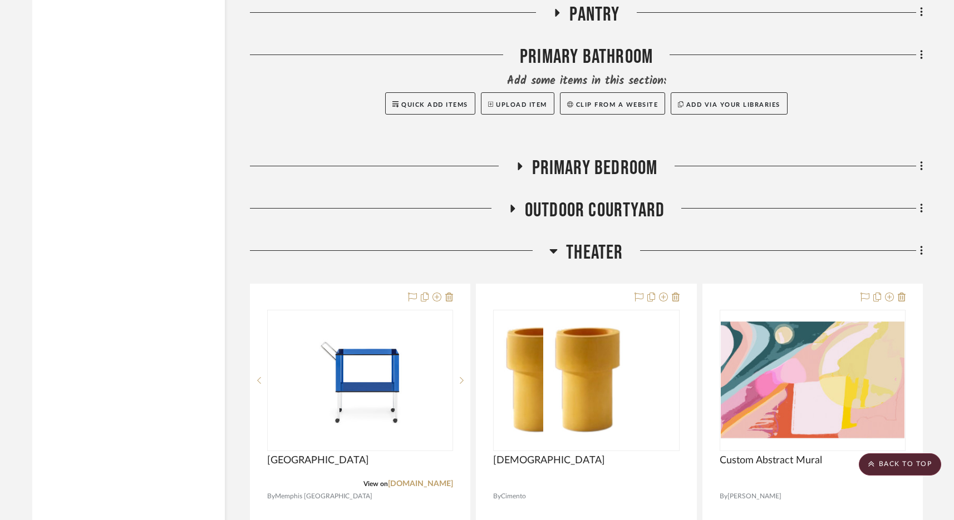
click at [603, 255] on span "Theater" at bounding box center [594, 253] width 57 height 24
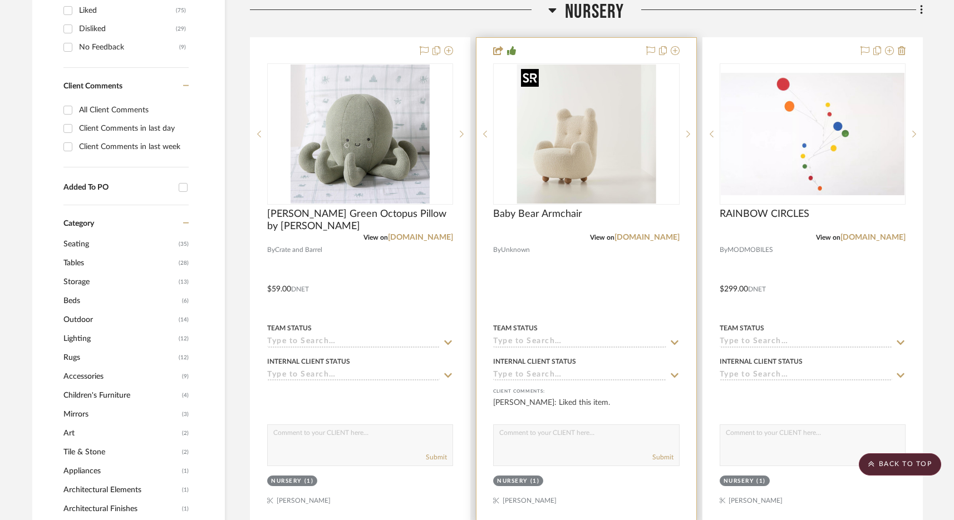
scroll to position [486, 0]
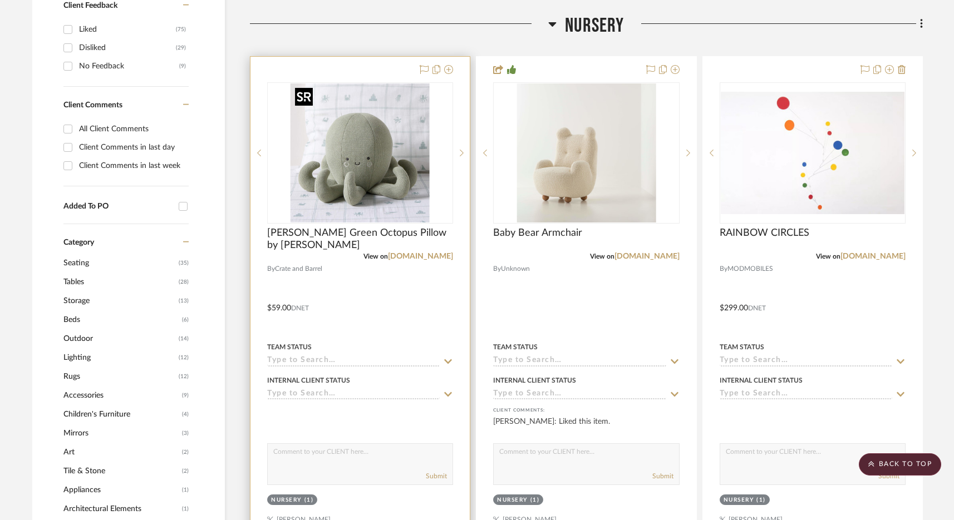
click at [0, 0] on img at bounding box center [0, 0] width 0 height 0
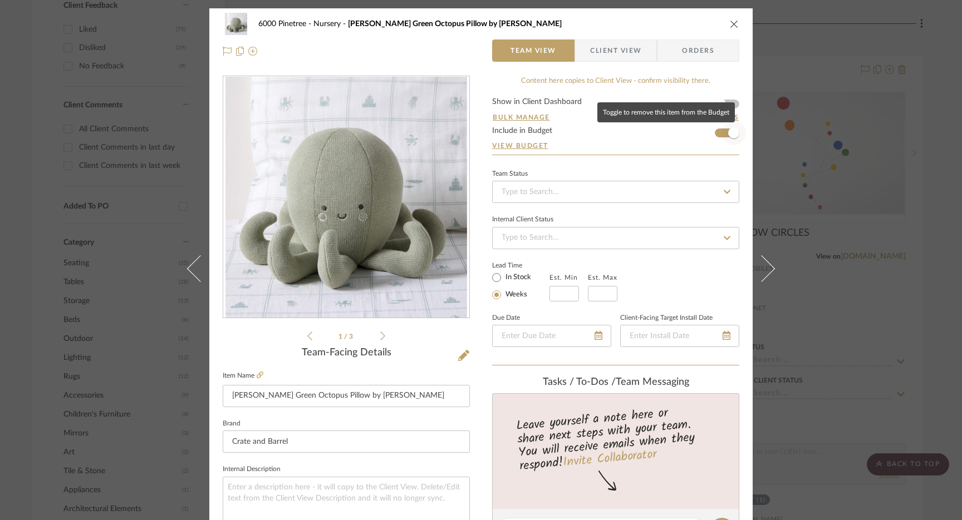
click at [732, 130] on span "button" at bounding box center [733, 132] width 11 height 11
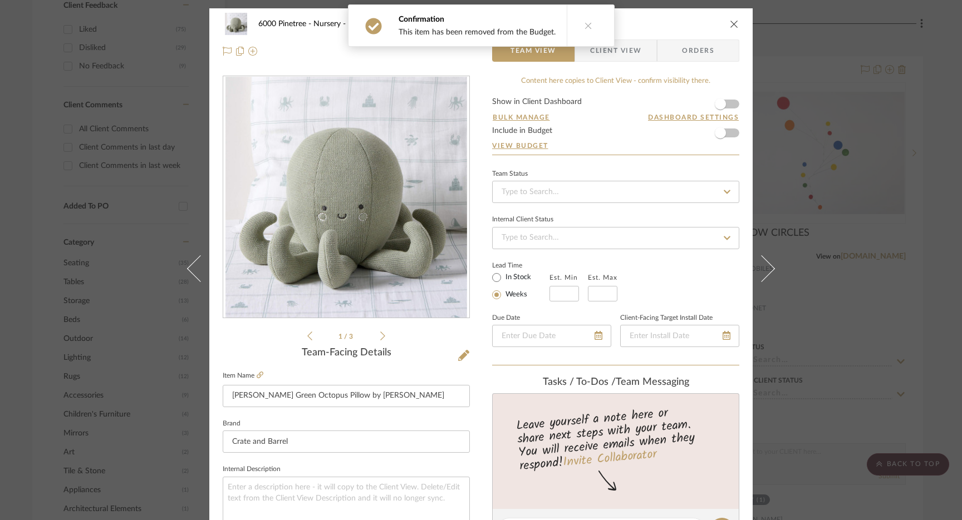
click at [731, 22] on icon "close" at bounding box center [734, 23] width 9 height 9
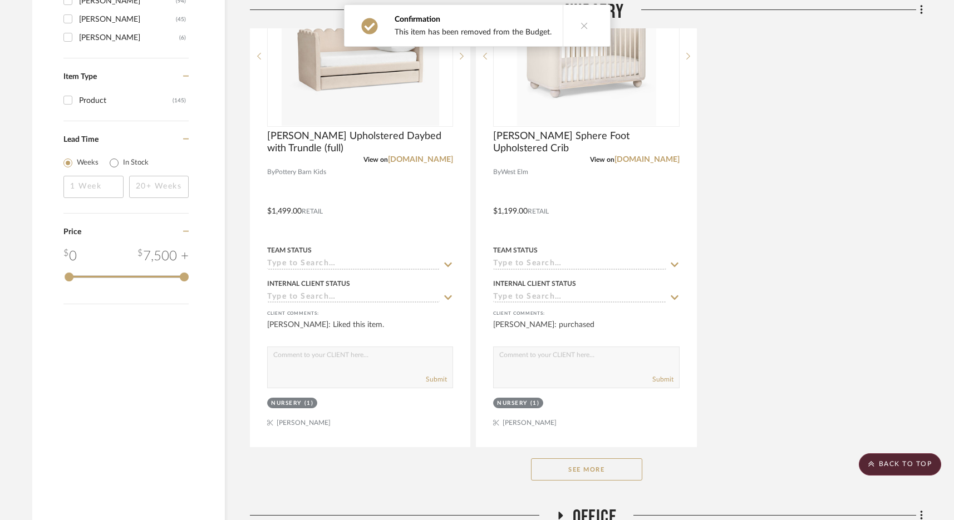
scroll to position [1589, 0]
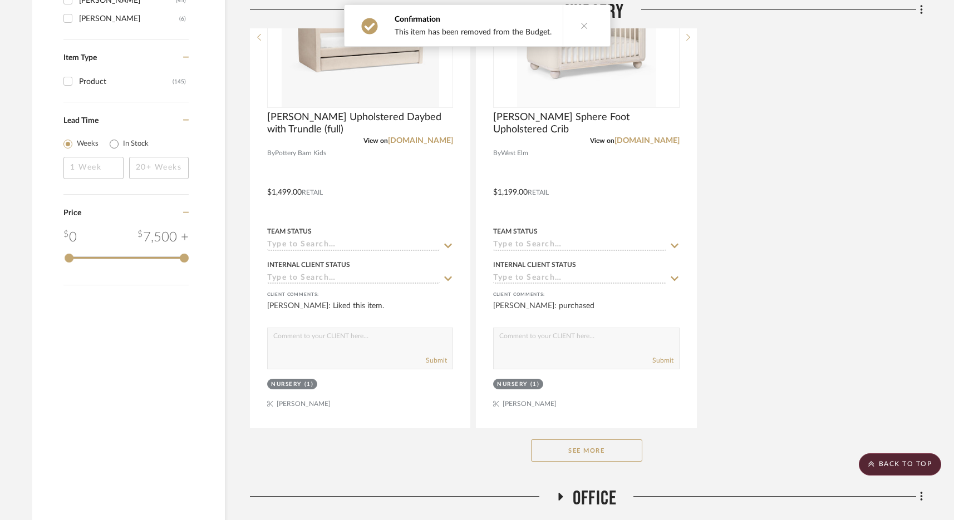
click at [612, 452] on button "See More" at bounding box center [586, 451] width 111 height 22
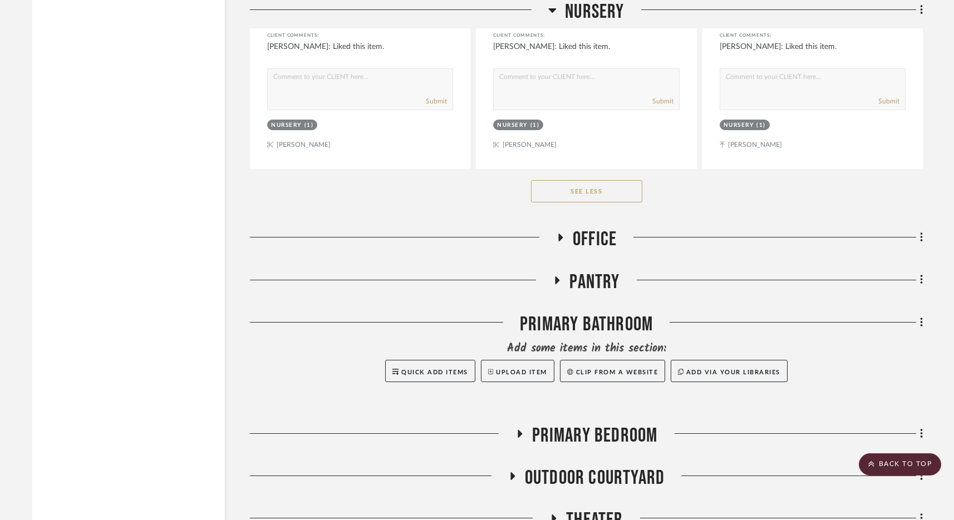
click at [602, 195] on button "See Less" at bounding box center [586, 191] width 111 height 22
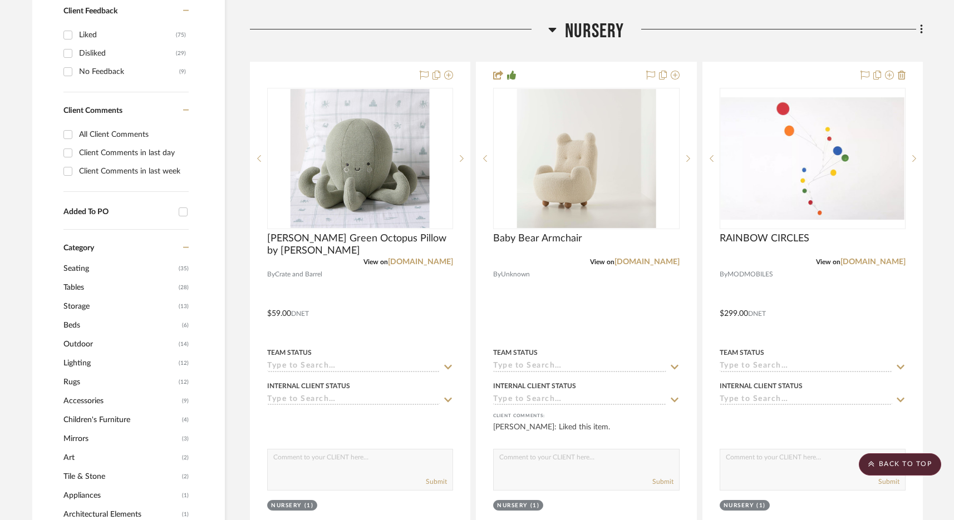
scroll to position [248, 0]
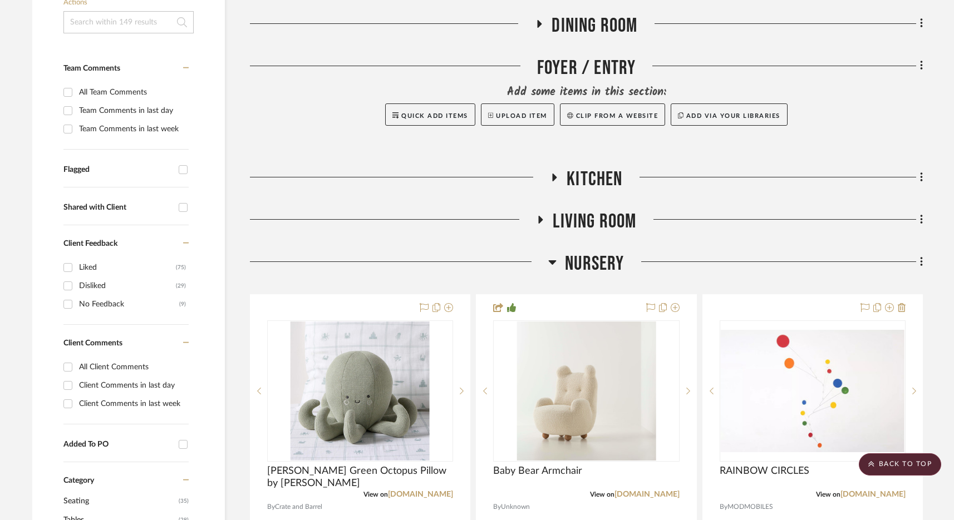
click at [597, 260] on span "Nursery" at bounding box center [594, 264] width 59 height 24
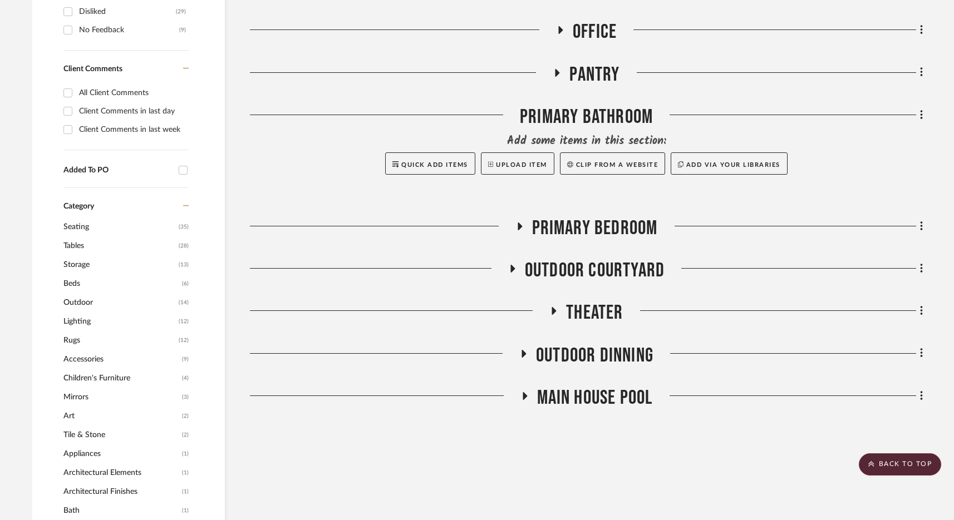
scroll to position [539, 0]
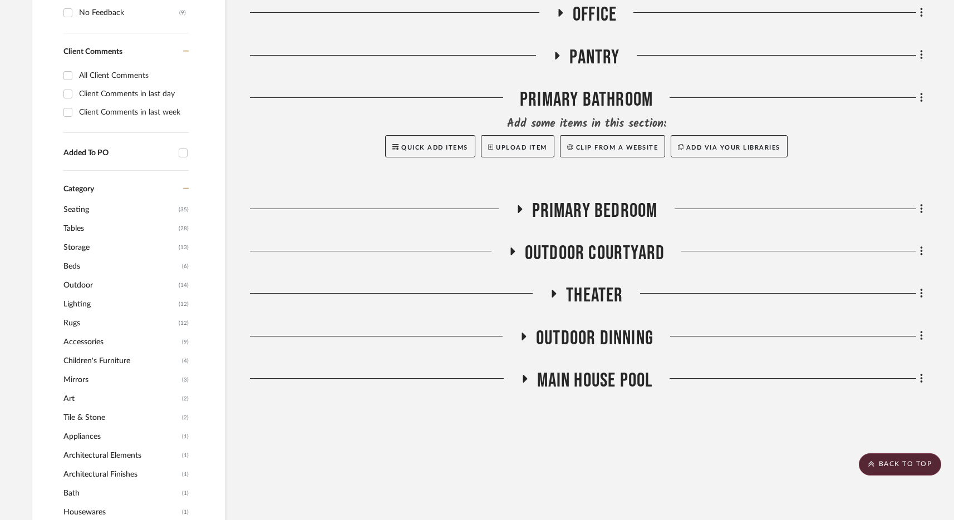
click at [599, 251] on span "Outdoor Courtyard" at bounding box center [595, 254] width 140 height 24
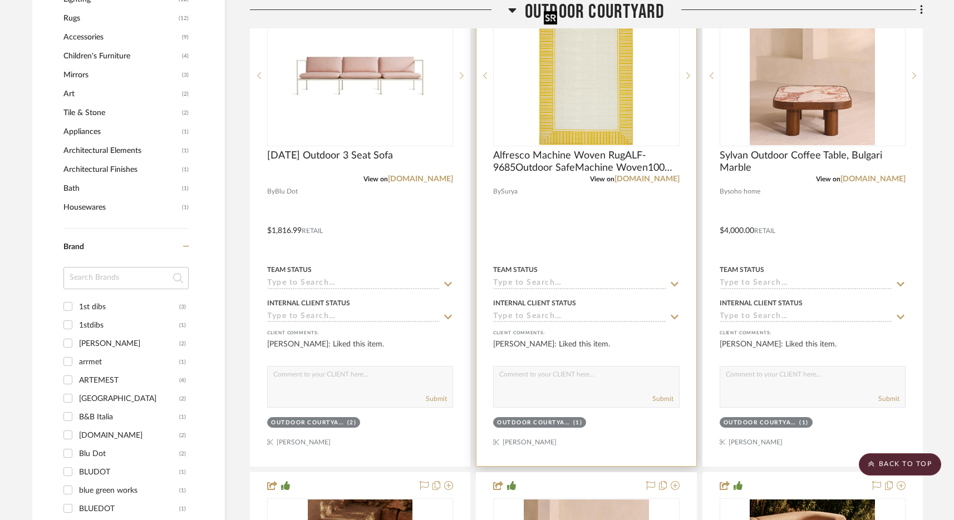
scroll to position [629, 0]
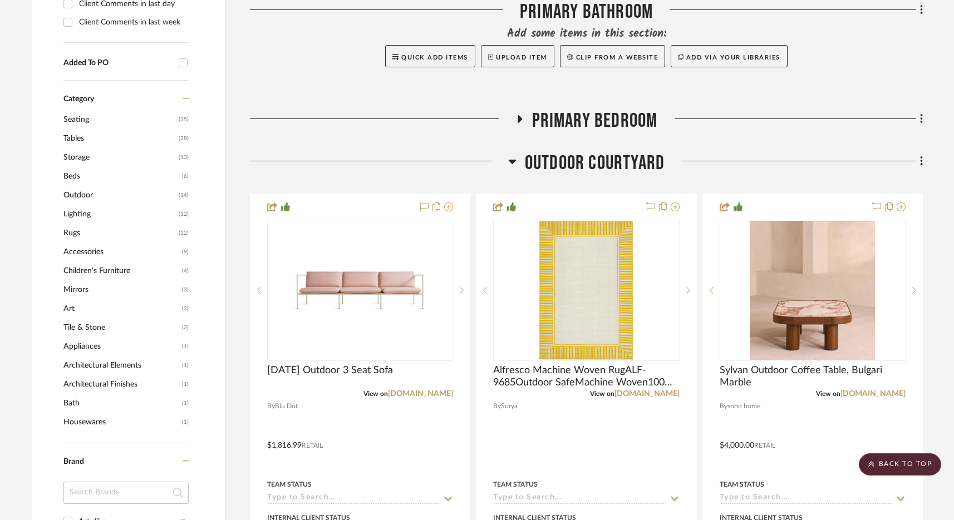
click at [593, 157] on span "Outdoor Courtyard" at bounding box center [595, 163] width 140 height 24
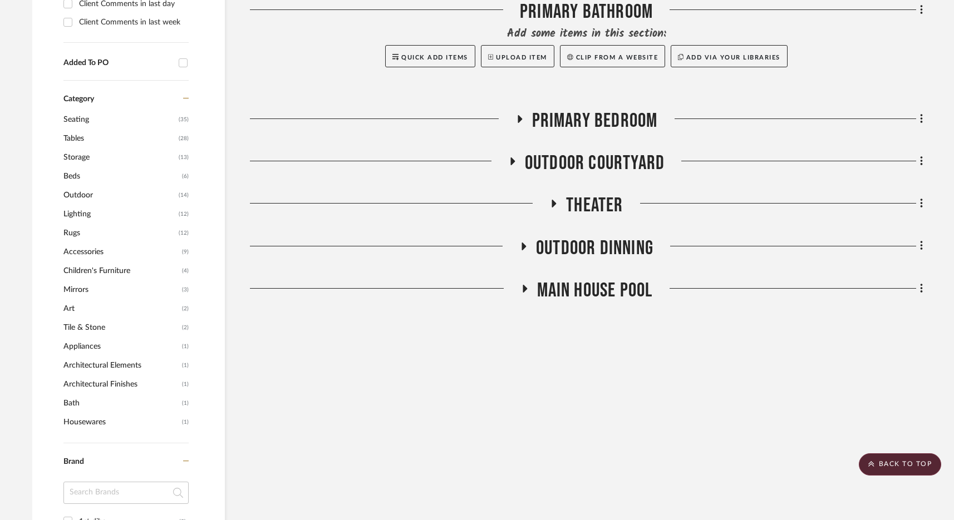
click at [577, 245] on span "Outdoor Dinning" at bounding box center [594, 249] width 117 height 24
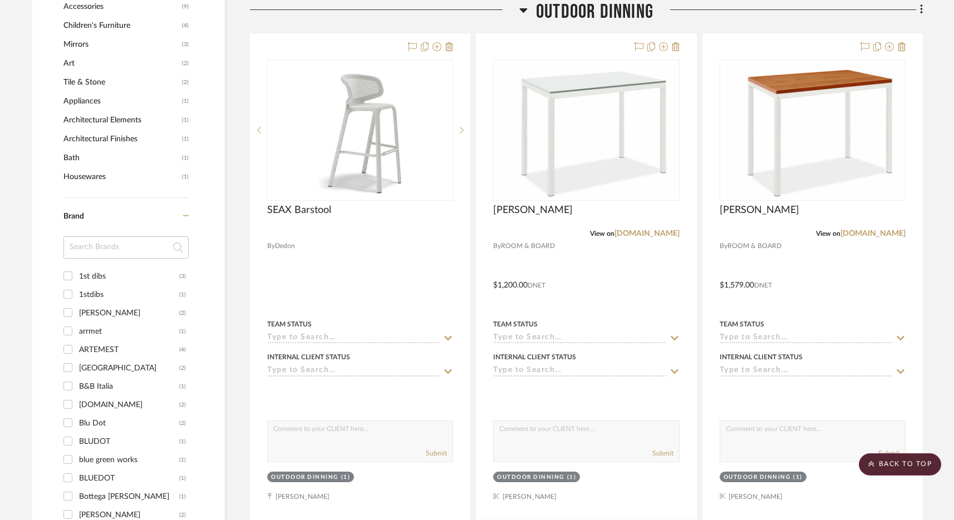
scroll to position [765, 0]
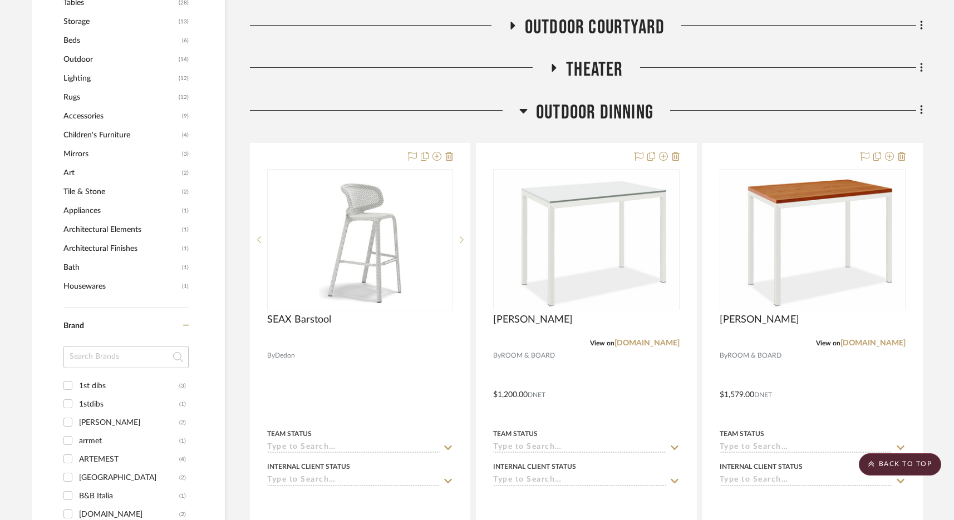
click at [590, 101] on span "Outdoor Dinning" at bounding box center [594, 113] width 117 height 24
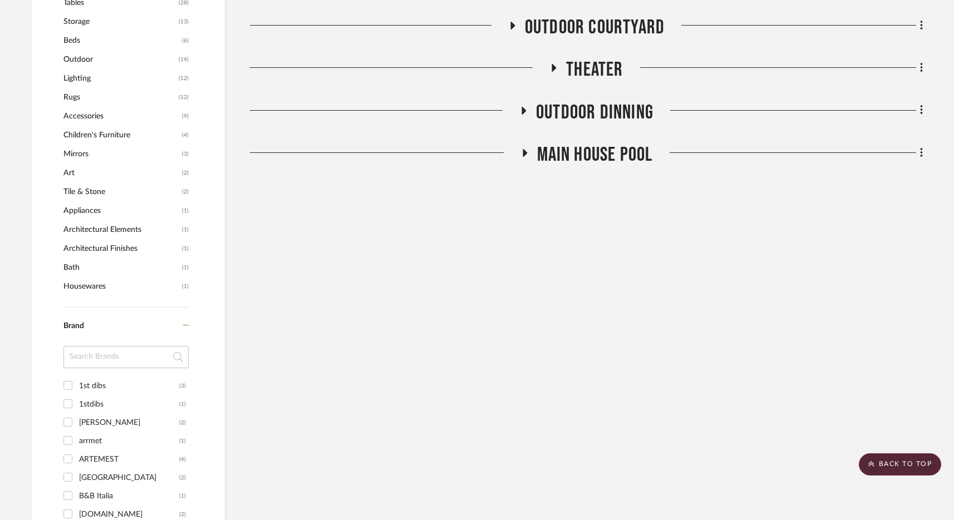
click at [580, 149] on span "Main house Pool" at bounding box center [595, 155] width 116 height 24
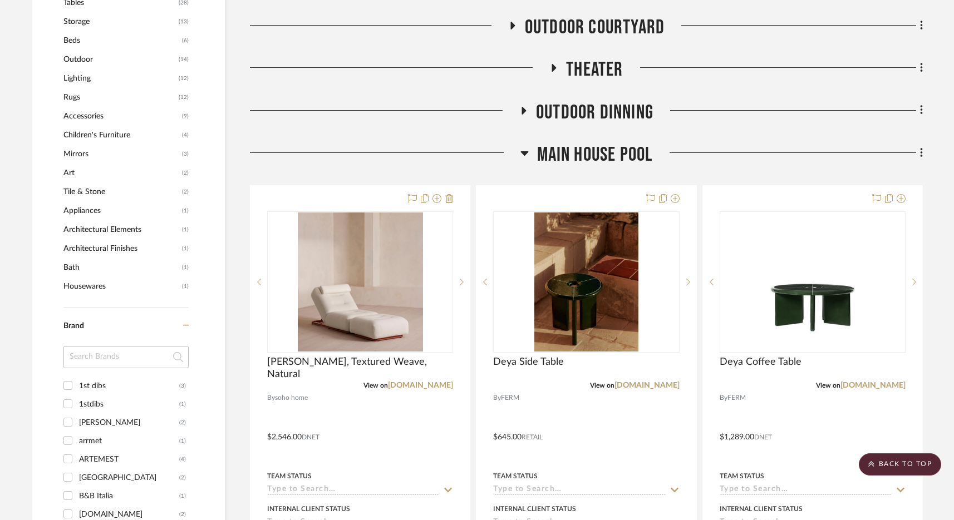
click at [580, 149] on span "Main house Pool" at bounding box center [595, 155] width 116 height 24
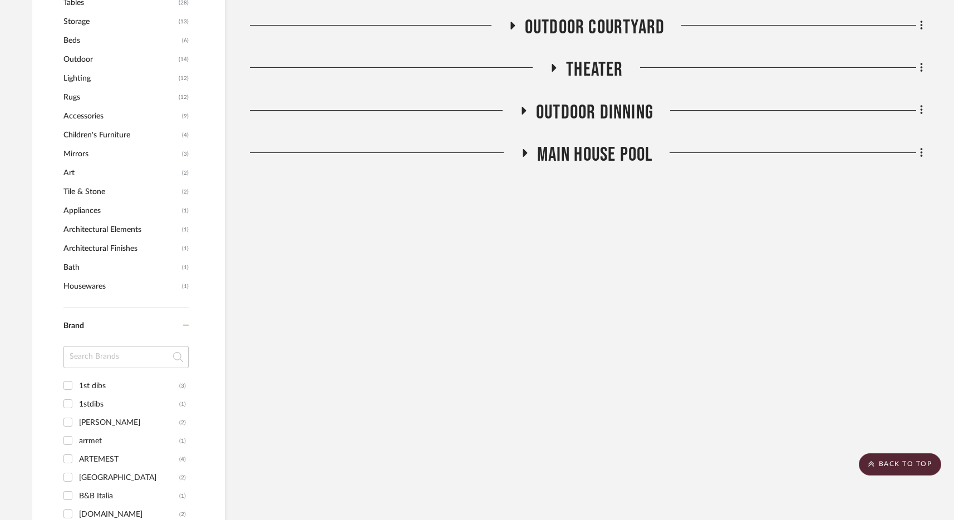
click at [595, 115] on span "Outdoor Dinning" at bounding box center [594, 113] width 117 height 24
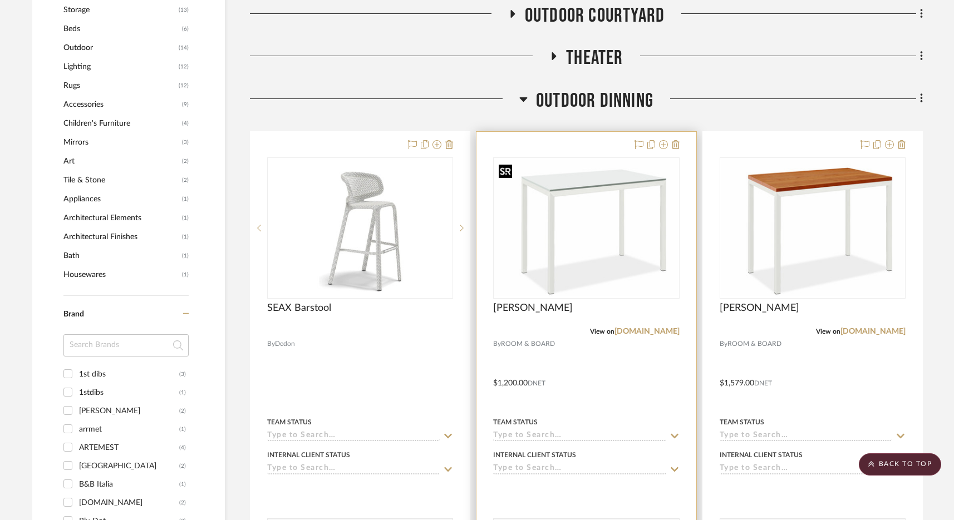
scroll to position [786, 0]
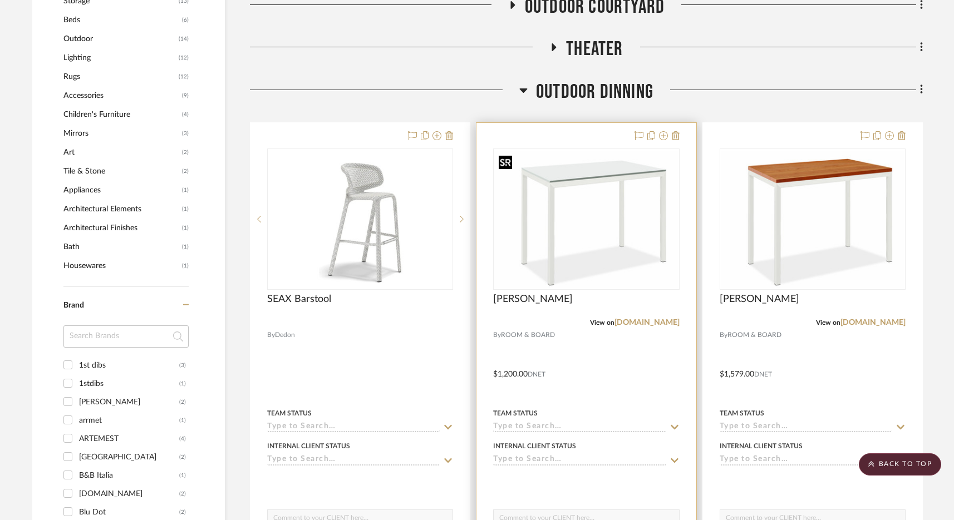
click at [588, 215] on img "0" at bounding box center [586, 219] width 184 height 137
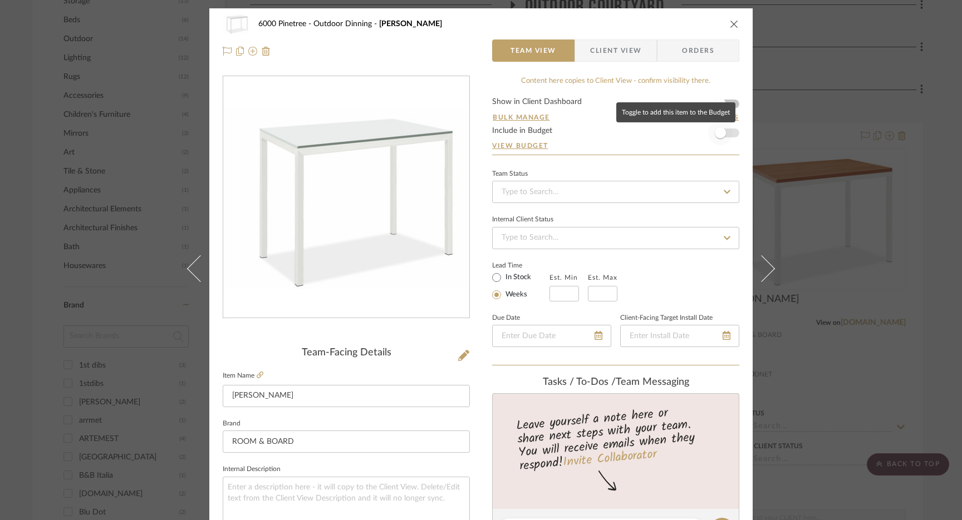
click at [720, 135] on span "button" at bounding box center [720, 132] width 11 height 11
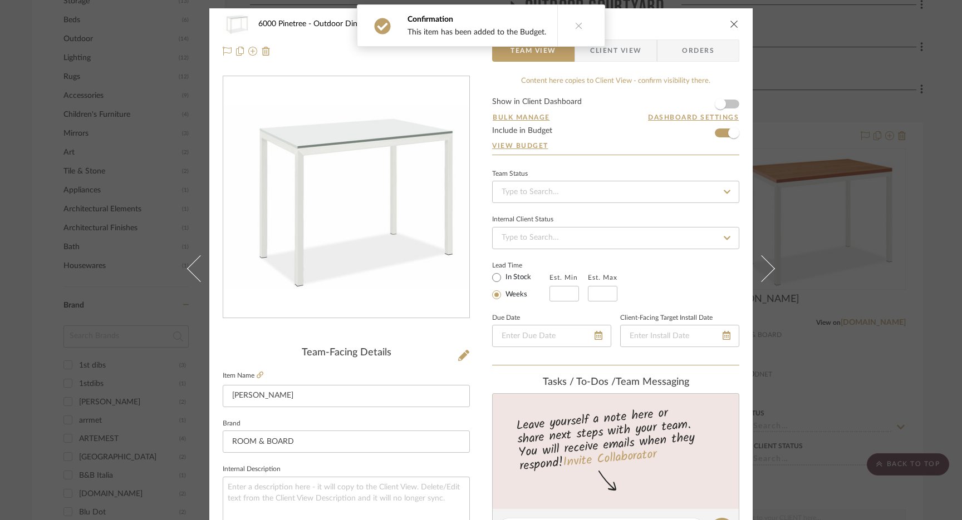
click at [809, 83] on div "6000 Pinetree Outdoor Dinning [PERSON_NAME] Team View Client View Orders Team-F…" at bounding box center [481, 260] width 962 height 520
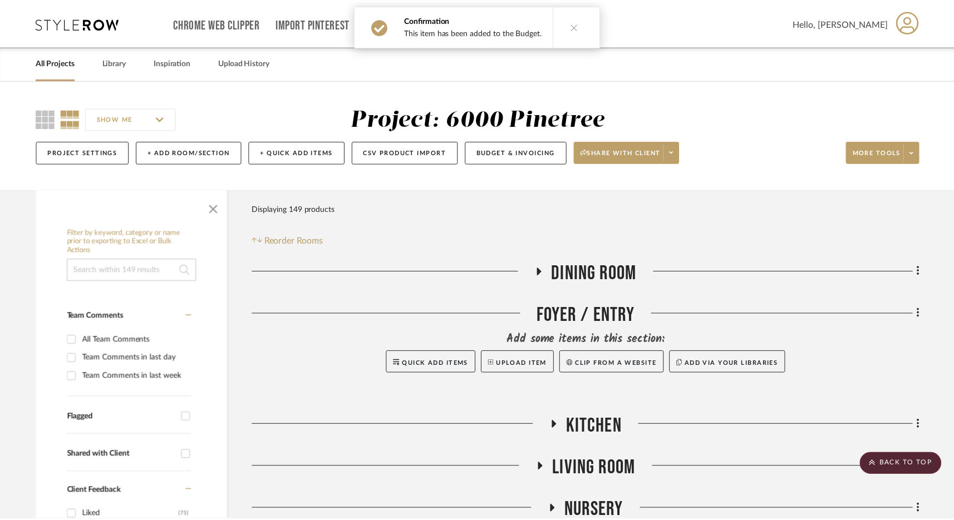
scroll to position [786, 0]
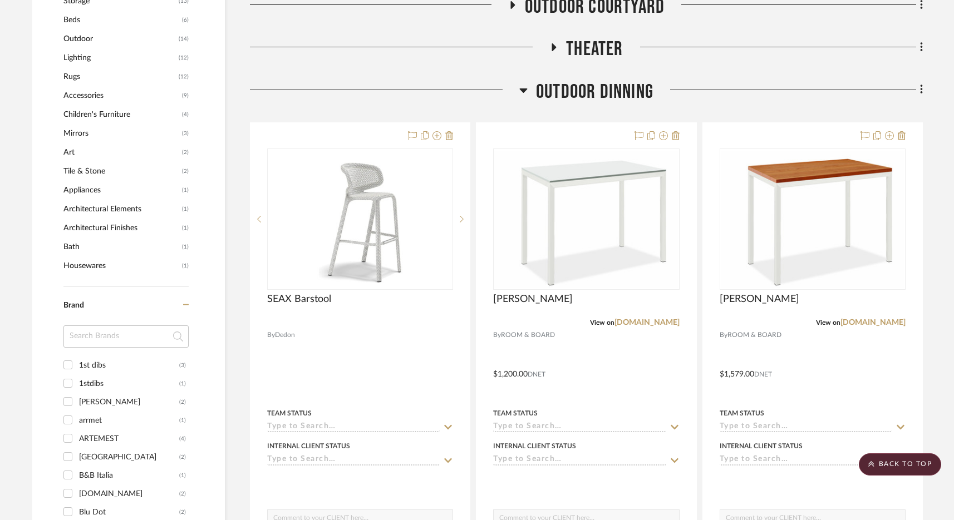
click at [623, 92] on span "Outdoor Dinning" at bounding box center [594, 92] width 117 height 24
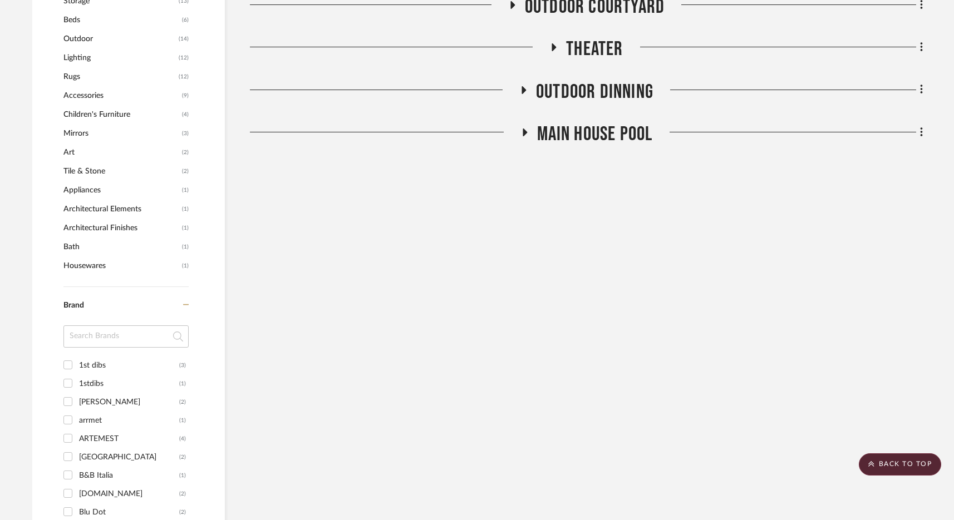
click at [590, 86] on span "Outdoor Dinning" at bounding box center [594, 92] width 117 height 24
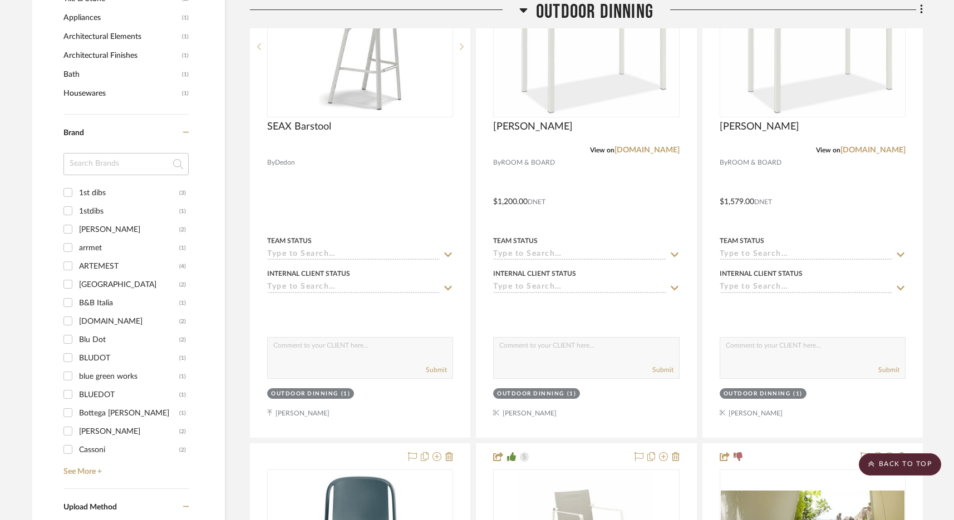
scroll to position [544, 0]
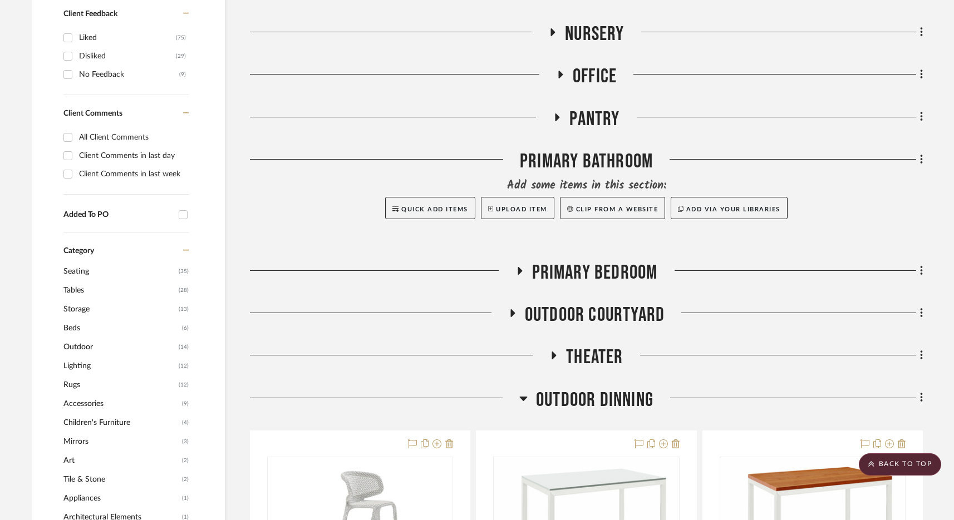
click at [578, 308] on span "Outdoor Courtyard" at bounding box center [595, 315] width 140 height 24
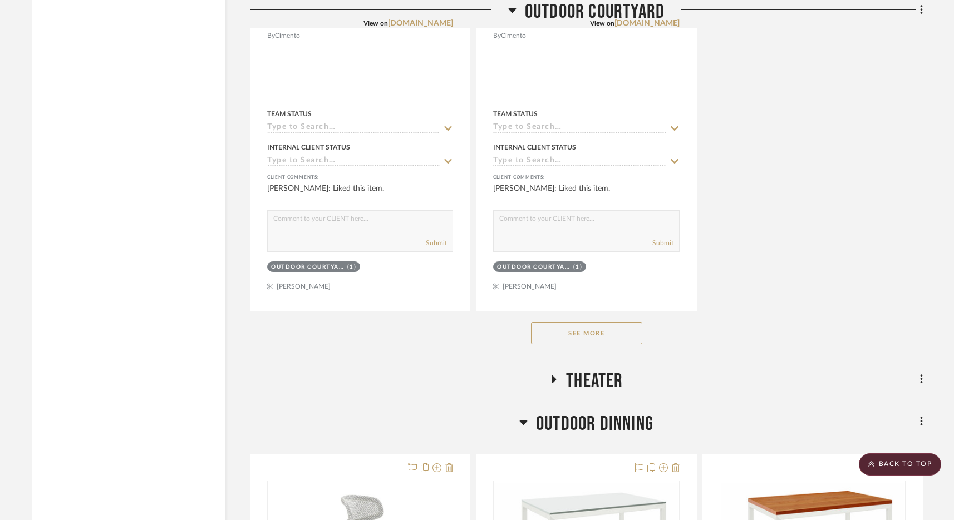
scroll to position [1991, 0]
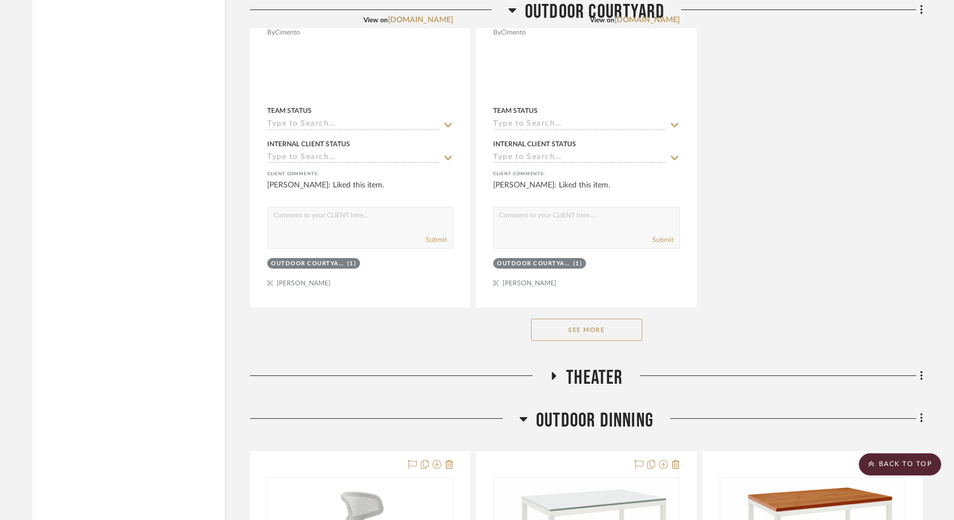
click at [580, 332] on button "See More" at bounding box center [586, 330] width 111 height 22
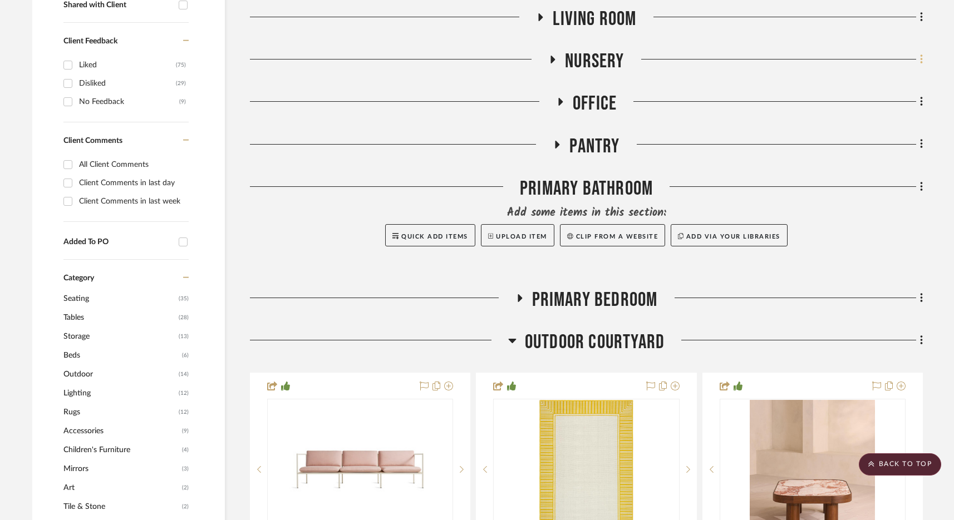
scroll to position [0, 0]
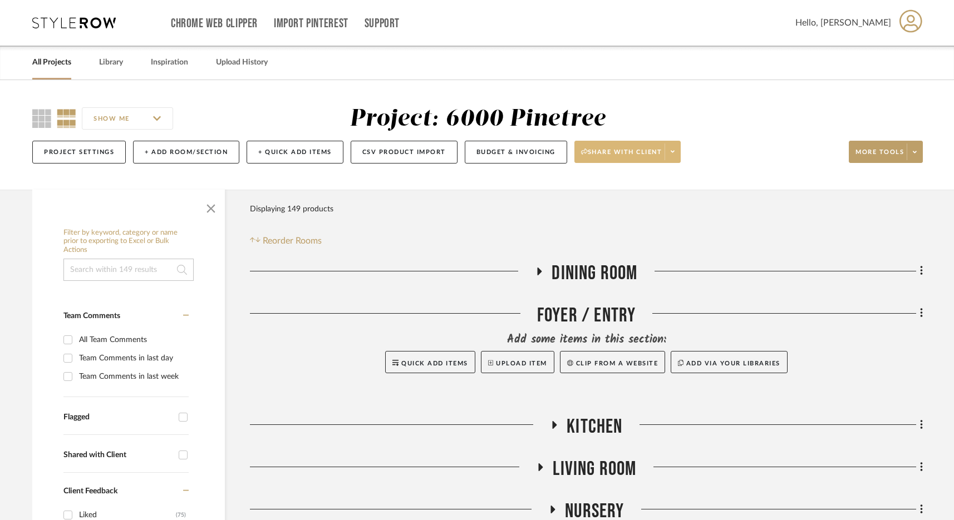
click at [671, 152] on span at bounding box center [672, 152] width 16 height 17
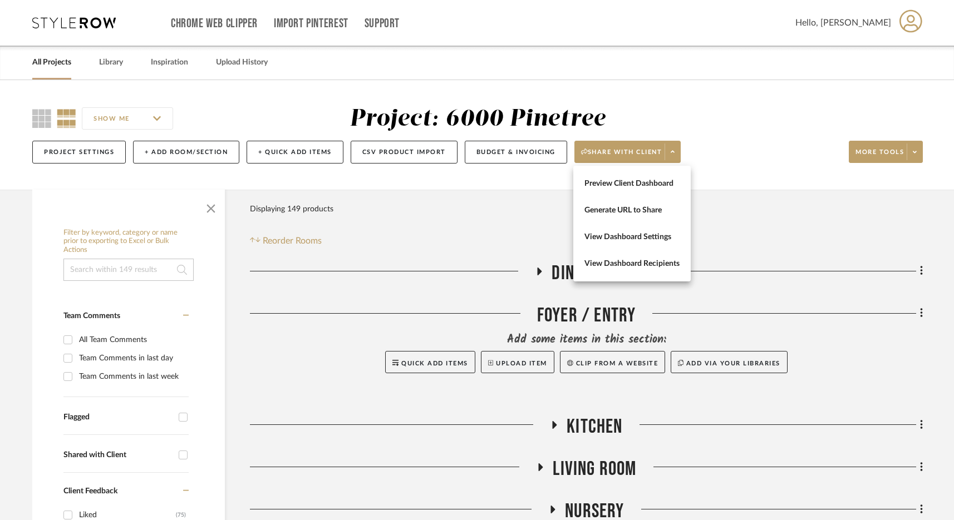
click at [540, 198] on div at bounding box center [477, 260] width 954 height 520
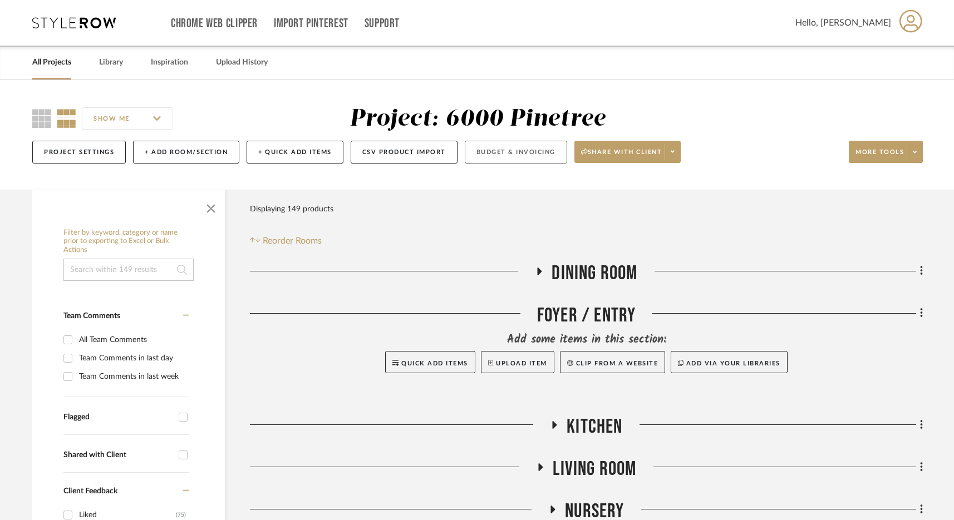
click at [480, 152] on button "Budget & Invoicing" at bounding box center [516, 152] width 102 height 23
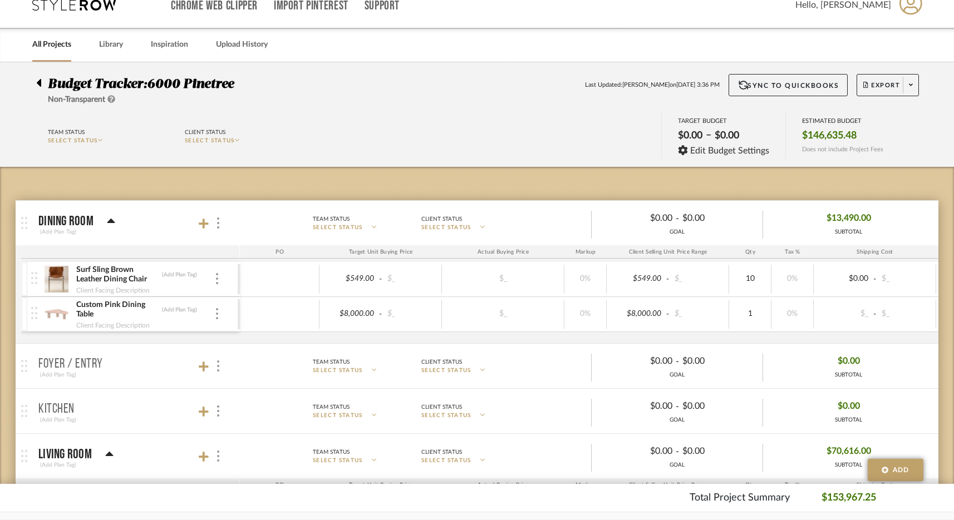
scroll to position [19, 0]
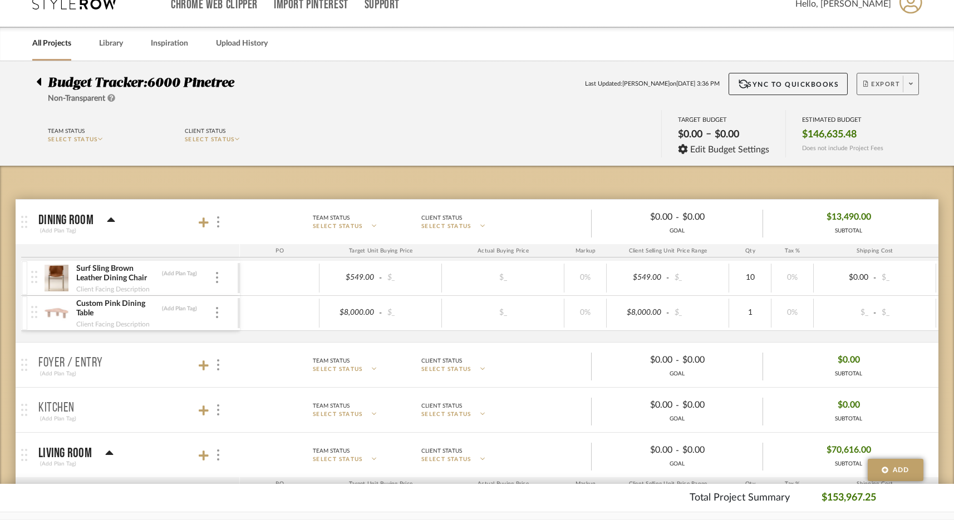
click at [907, 85] on span at bounding box center [911, 84] width 16 height 17
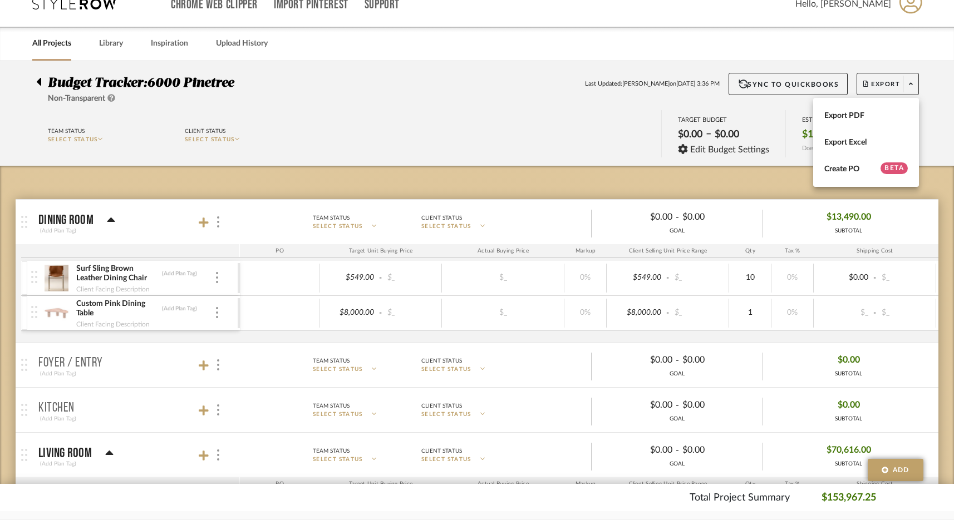
click at [840, 40] on div at bounding box center [477, 260] width 954 height 520
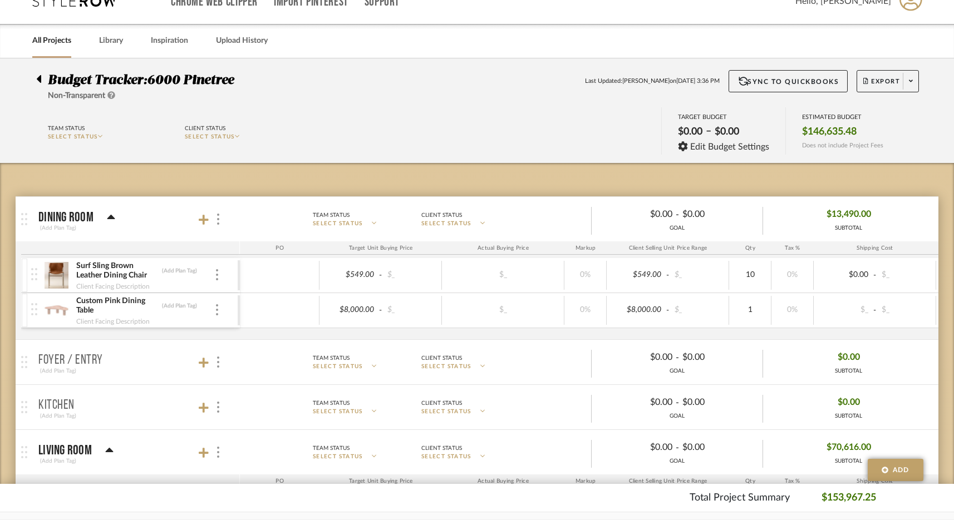
scroll to position [0, 0]
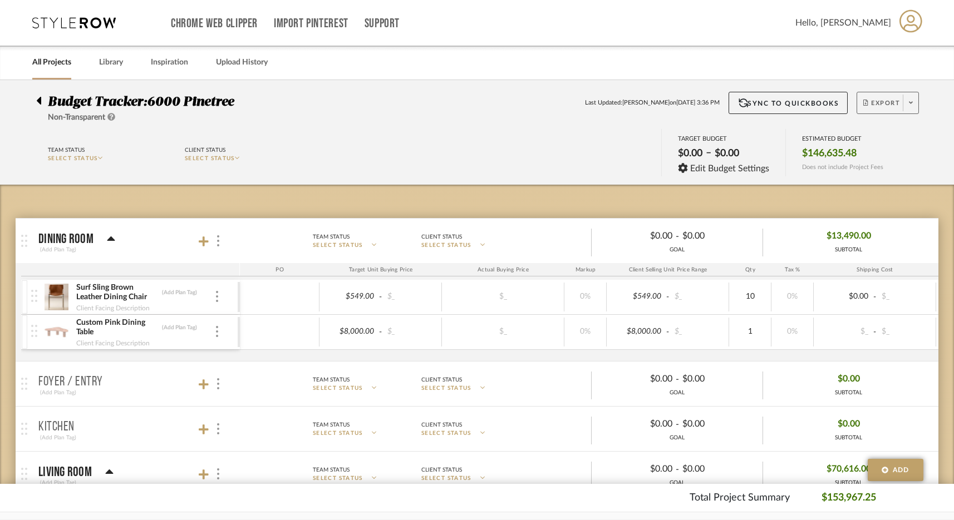
click at [876, 106] on span "Export" at bounding box center [881, 107] width 37 height 17
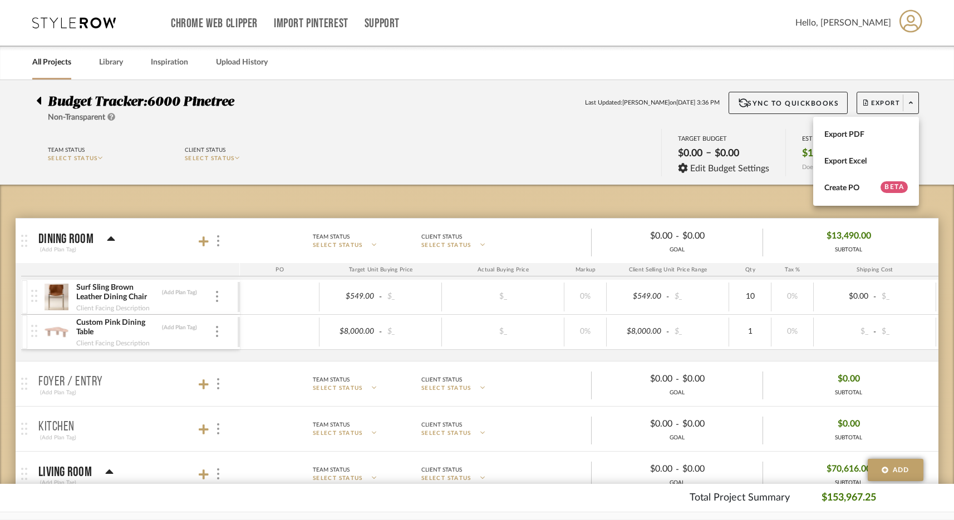
click at [574, 104] on div at bounding box center [477, 260] width 954 height 520
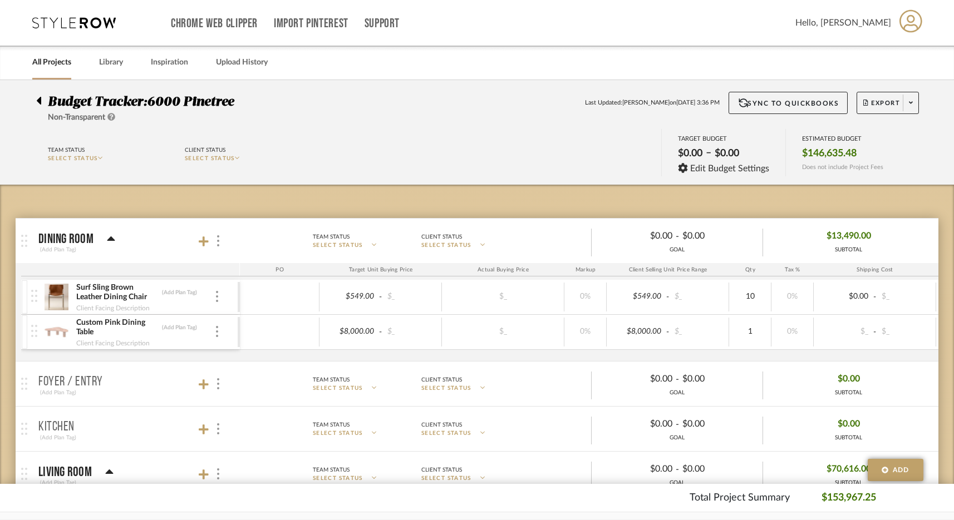
click at [122, 103] on span "Budget Tracker:" at bounding box center [97, 101] width 99 height 13
click at [39, 94] on icon at bounding box center [38, 100] width 5 height 13
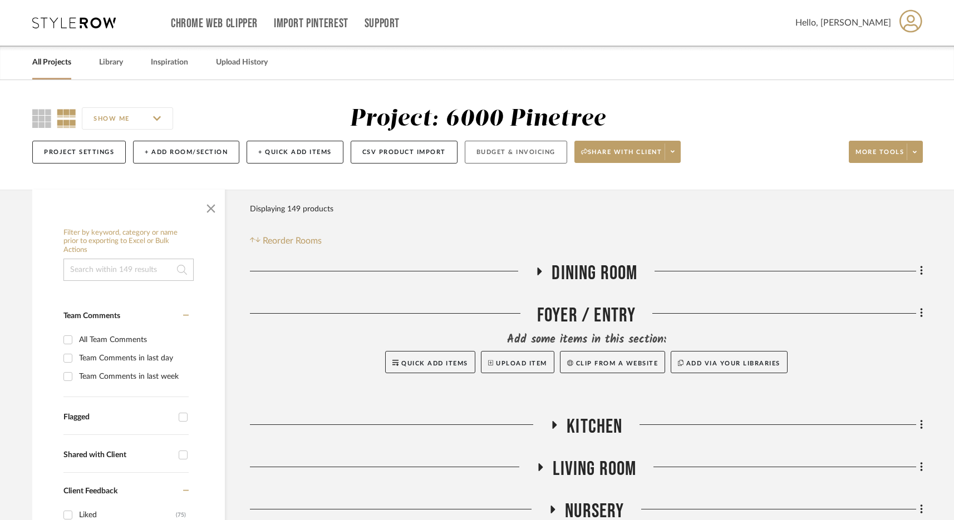
click at [528, 156] on button "Budget & Invoicing" at bounding box center [516, 152] width 102 height 23
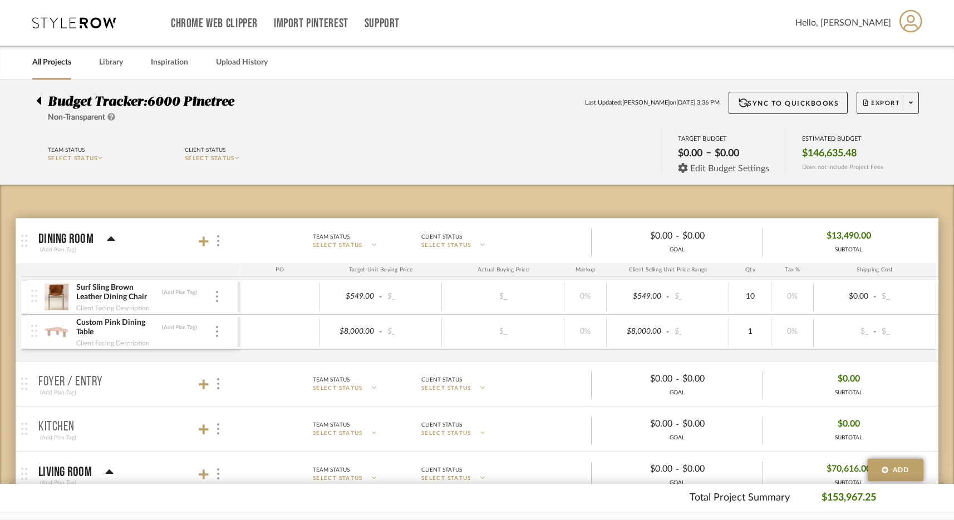
click at [688, 165] on icon at bounding box center [683, 168] width 10 height 10
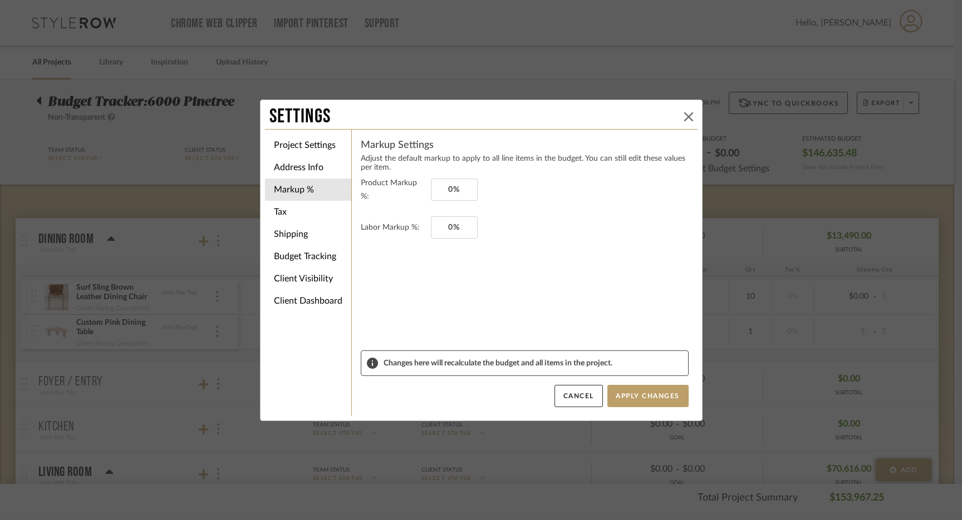
click at [684, 117] on icon at bounding box center [688, 116] width 9 height 9
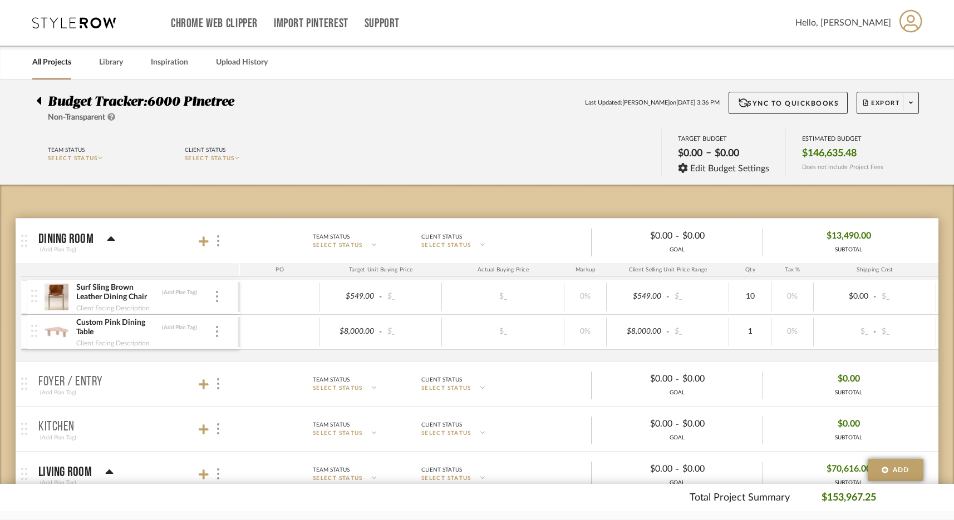
click at [905, 29] on icon at bounding box center [910, 20] width 23 height 23
click at [947, 100] on div at bounding box center [477, 260] width 954 height 520
click at [40, 100] on icon at bounding box center [39, 101] width 4 height 8
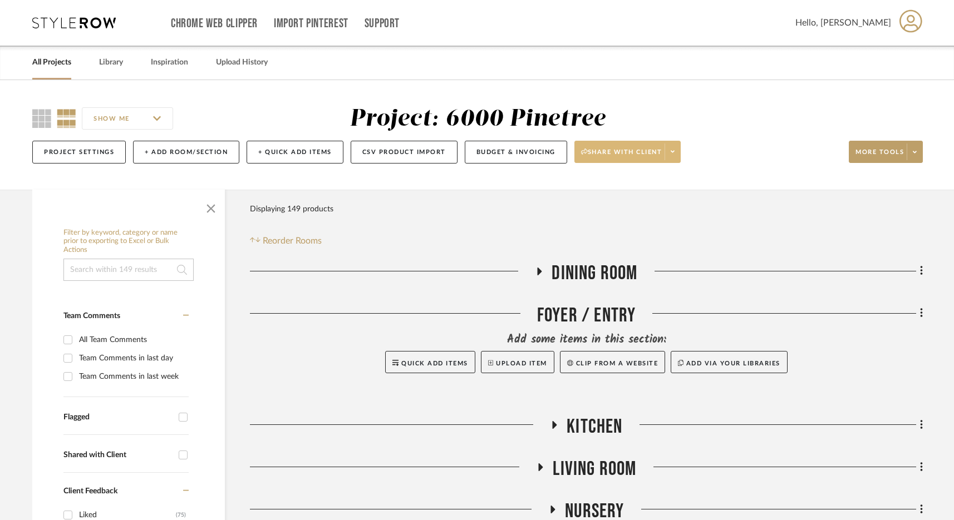
click at [629, 156] on span "Share with client" at bounding box center [621, 156] width 81 height 17
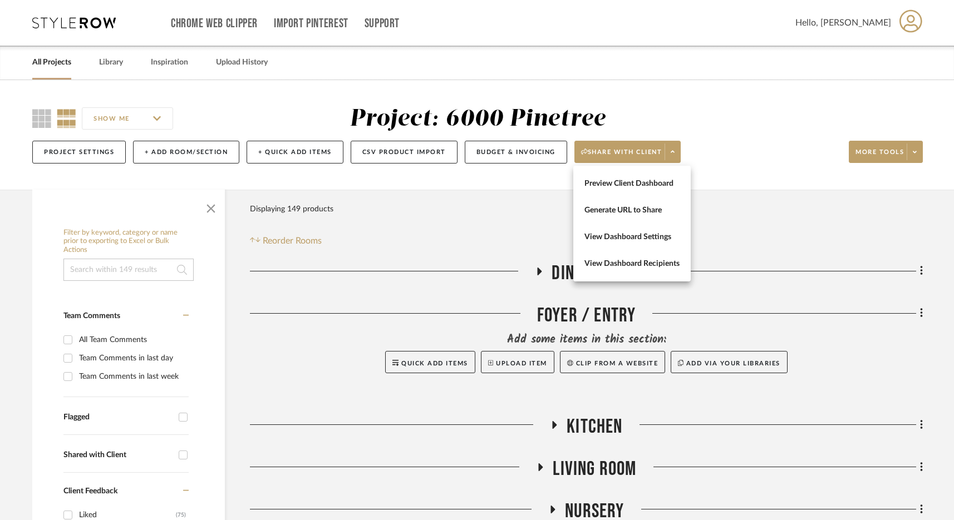
click at [763, 135] on div at bounding box center [477, 260] width 954 height 520
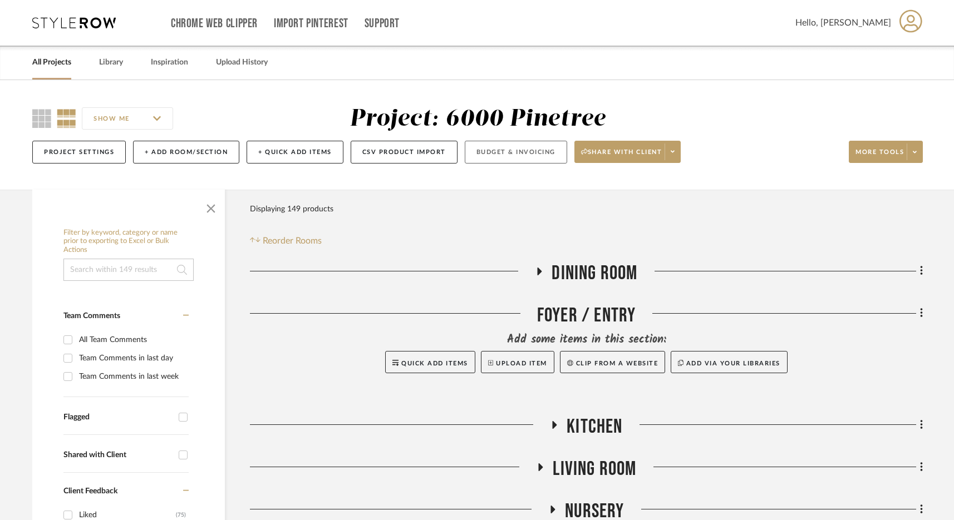
click at [531, 161] on button "Budget & Invoicing" at bounding box center [516, 152] width 102 height 23
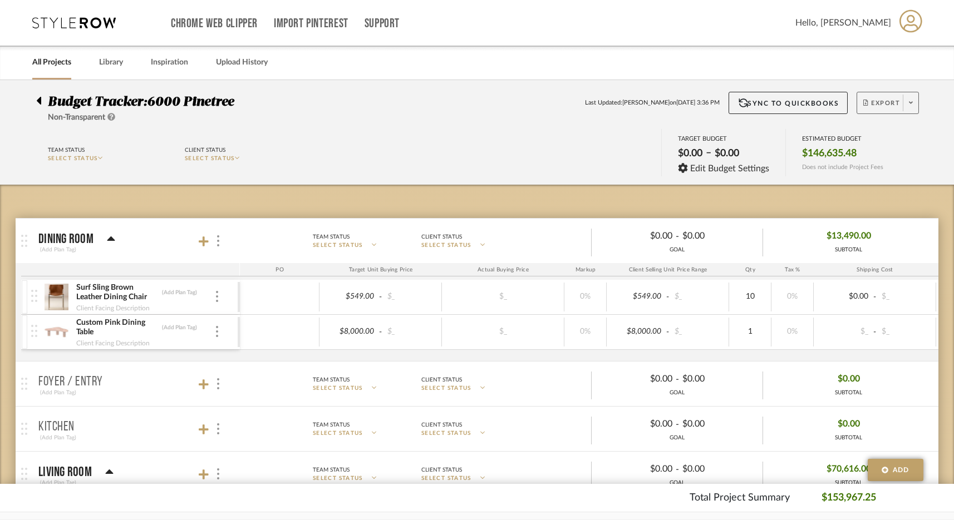
click at [879, 102] on span "Export" at bounding box center [881, 107] width 37 height 17
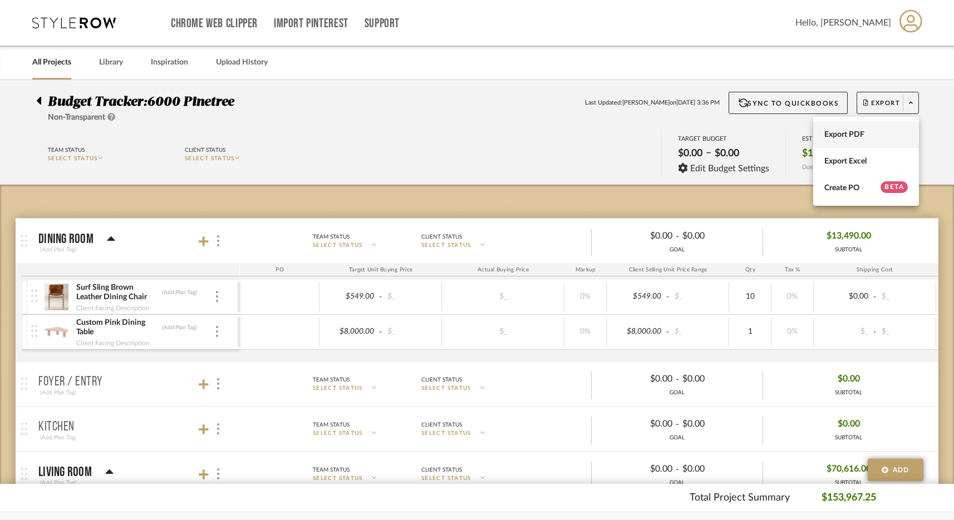
click at [850, 142] on button "Export PDF" at bounding box center [866, 134] width 106 height 27
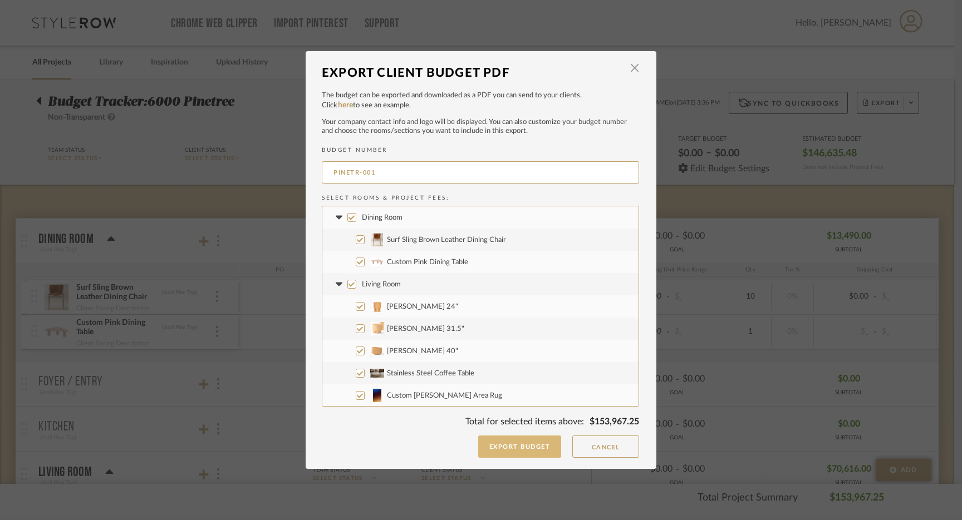
click at [502, 448] on button "Export Budget" at bounding box center [519, 447] width 83 height 22
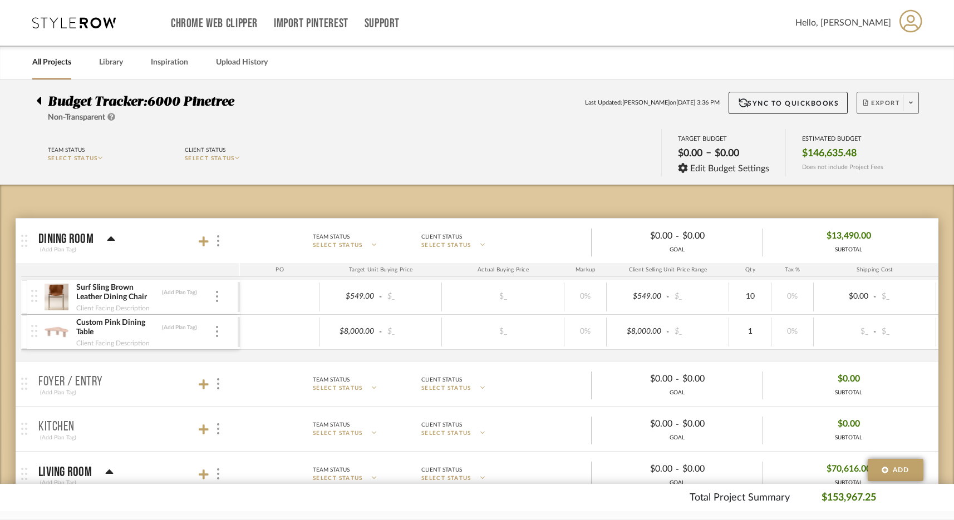
click at [907, 100] on span at bounding box center [911, 103] width 16 height 17
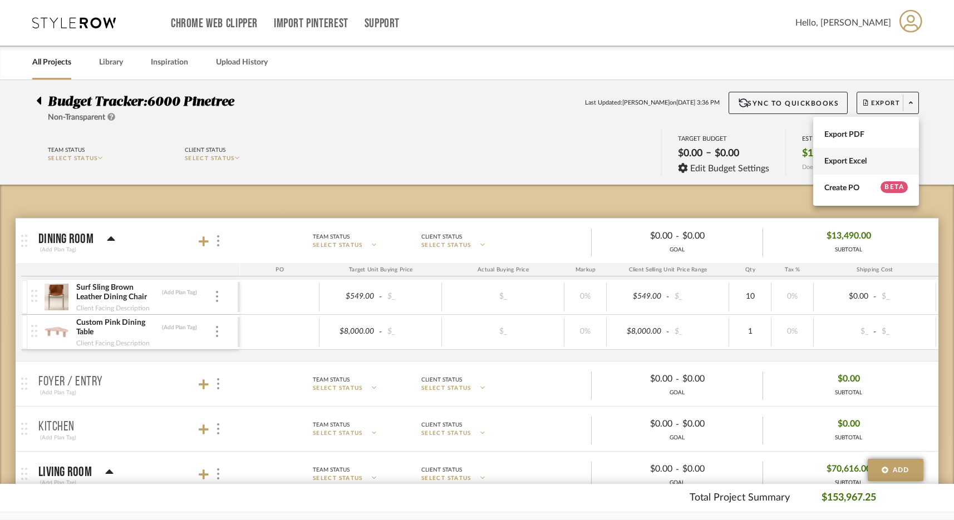
click at [868, 166] on button "Export Excel" at bounding box center [866, 161] width 106 height 27
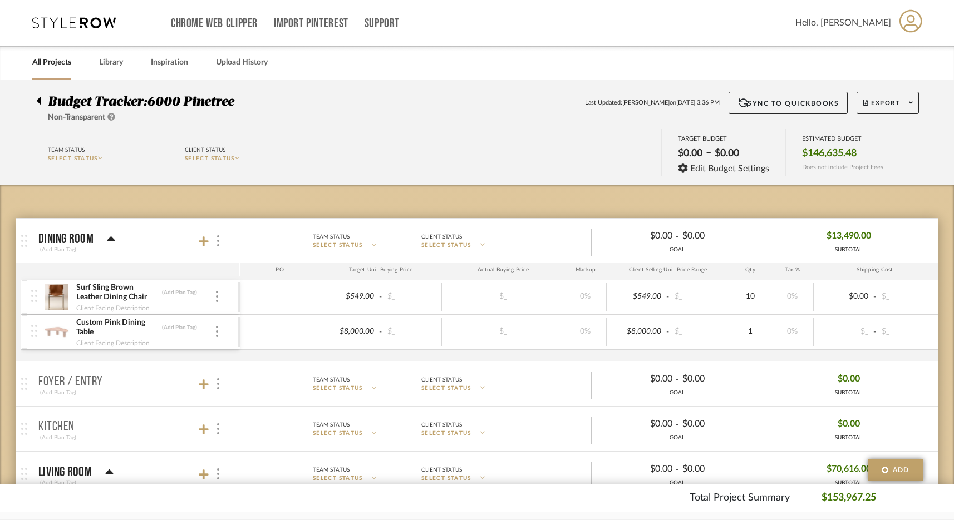
click at [708, 28] on div "Chrome Web Clipper Import Pinterest Support" at bounding box center [483, 23] width 624 height 46
